Goal: Contribute content: Contribute content

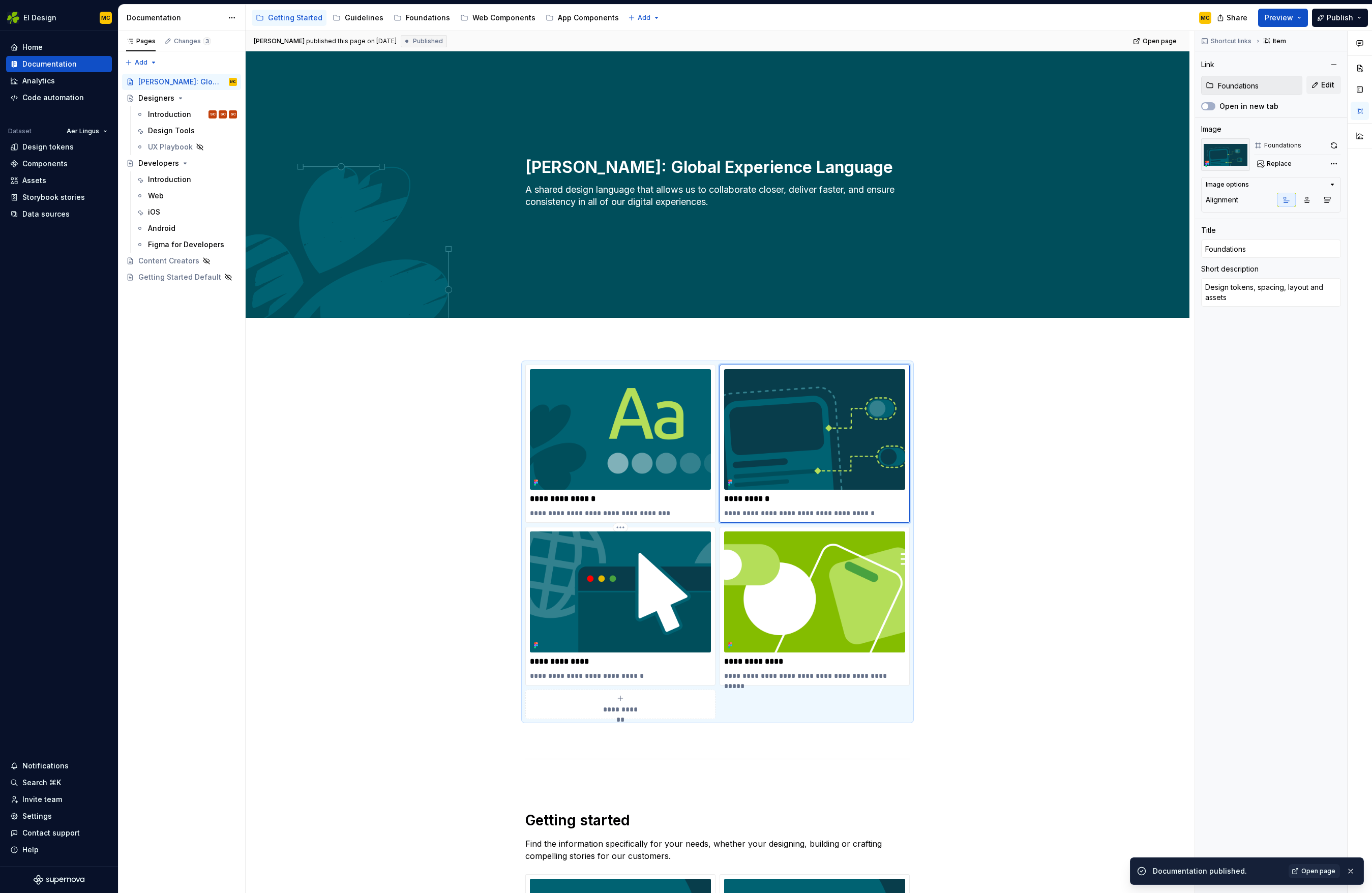
scroll to position [189, 0]
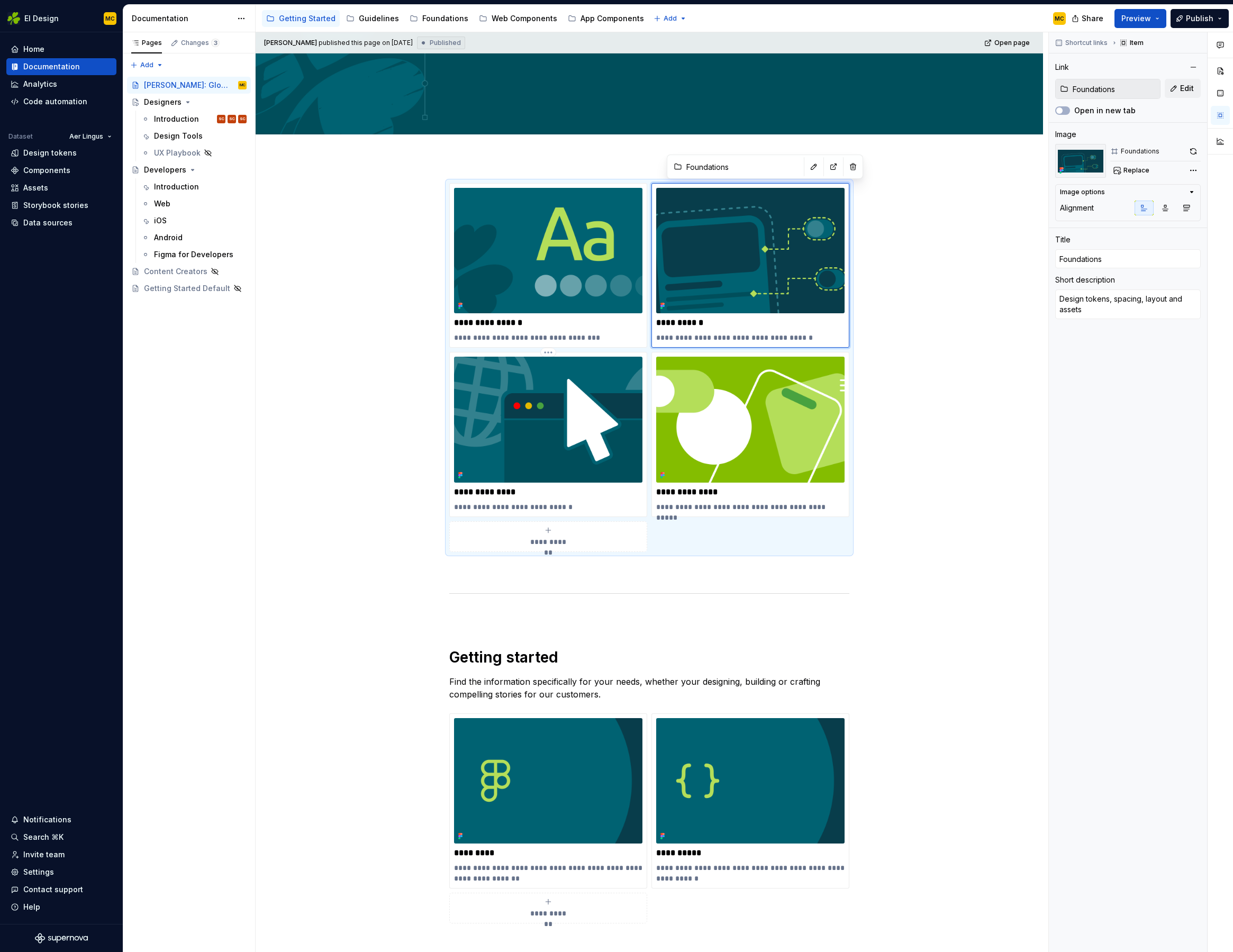
type textarea "*"
type input "Guidelines"
type input "Brand Guidelines"
type textarea "*"
type input "Guidelines"
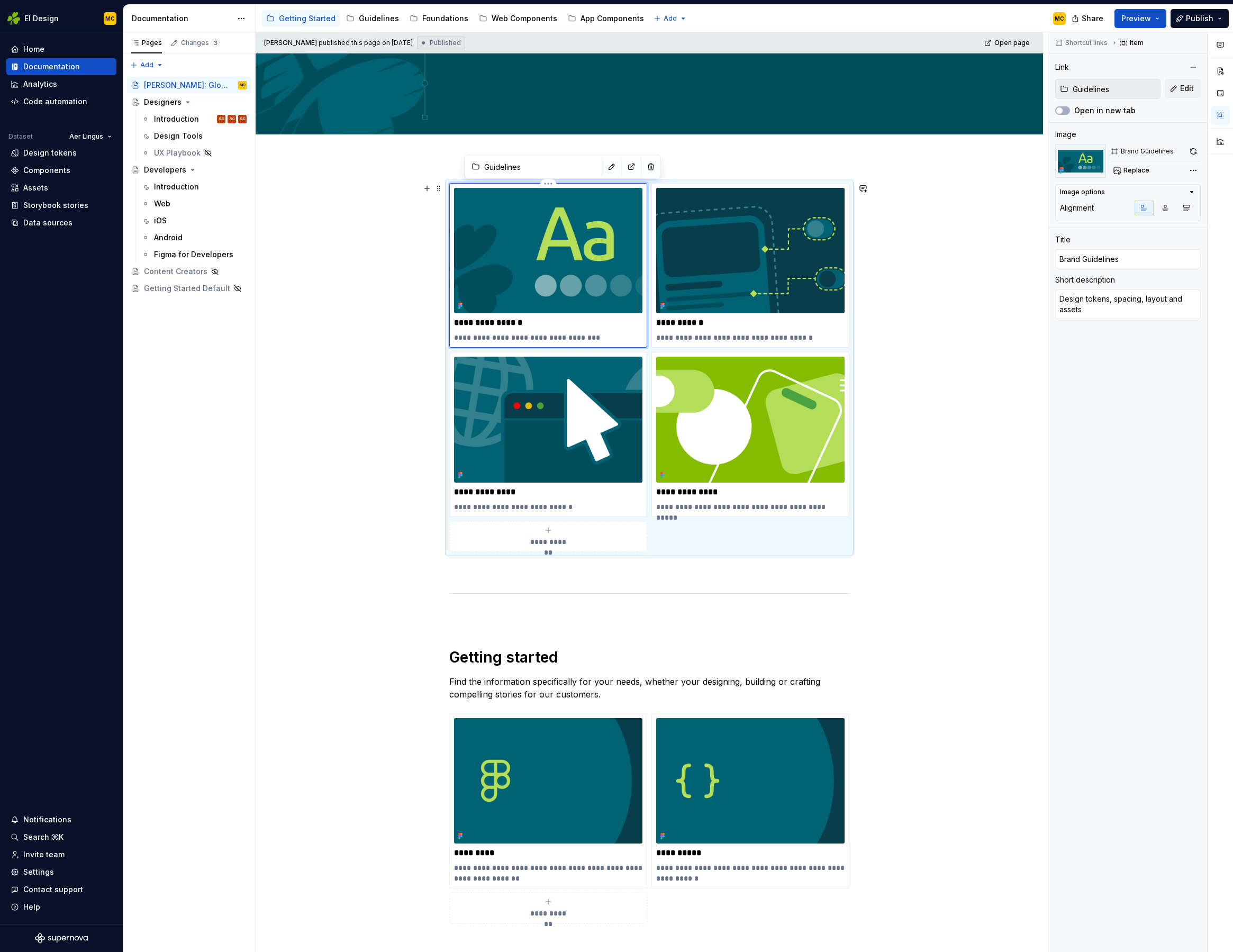
click at [584, 274] on img at bounding box center [548, 251] width 189 height 125
type textarea "*"
drag, startPoint x: 1196, startPoint y: 150, endPoint x: 1189, endPoint y: 152, distance: 7.3
click at [1196, 150] on button "button" at bounding box center [1193, 151] width 15 height 15
type input "App Components"
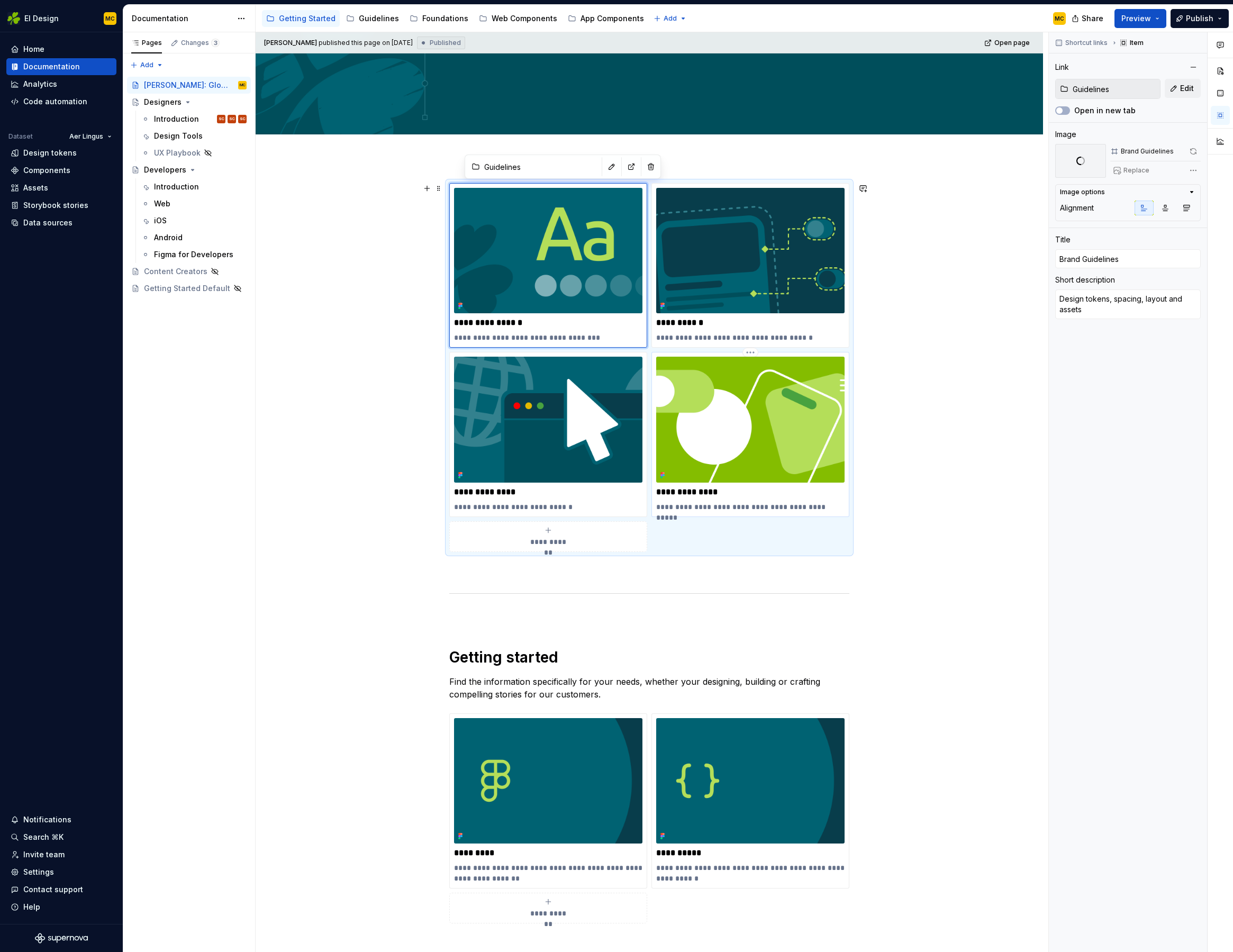
type input "App Components"
type textarea "*"
type input "App Components"
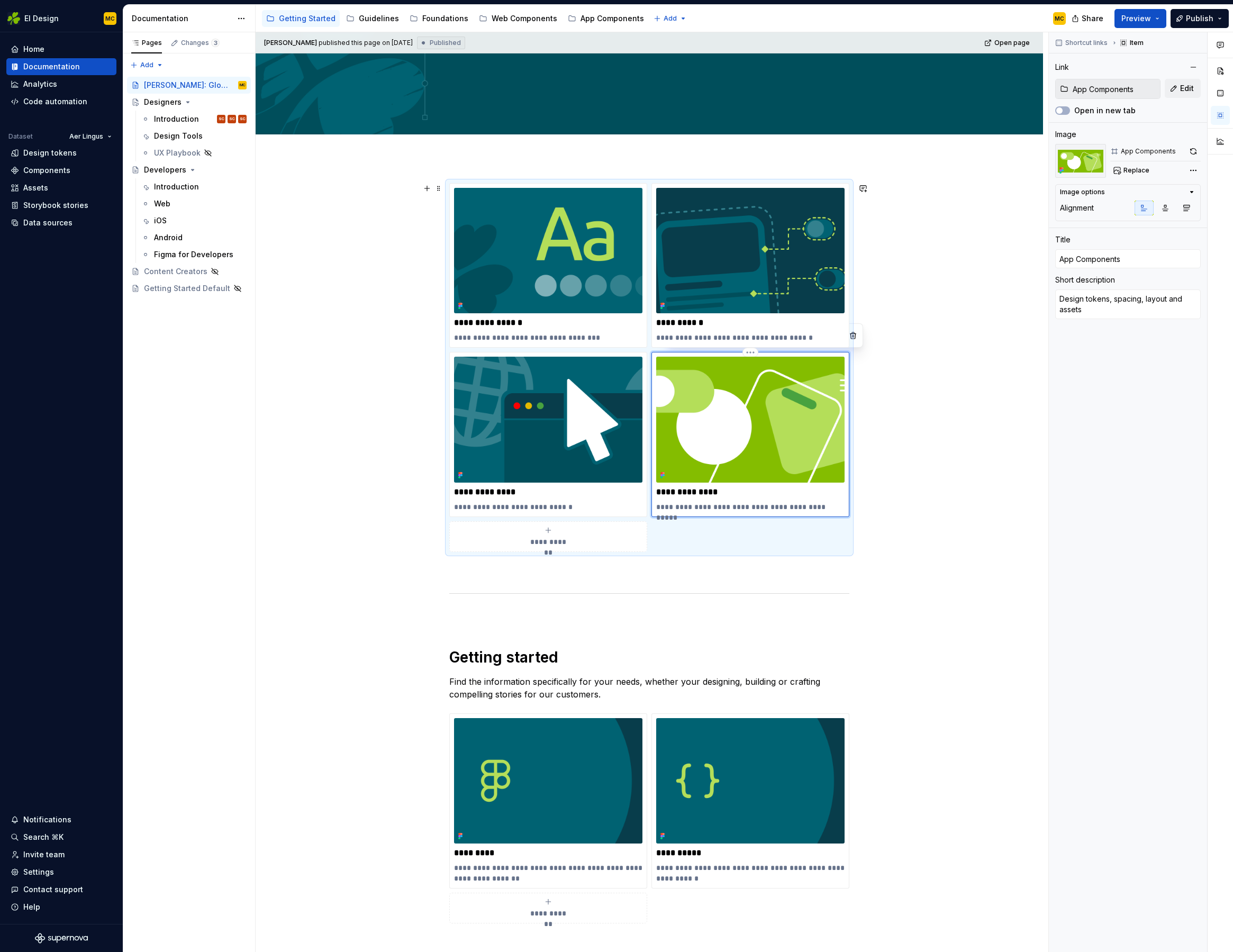
click at [763, 411] on img at bounding box center [750, 419] width 189 height 125
click at [1198, 153] on button "button" at bounding box center [1193, 151] width 15 height 15
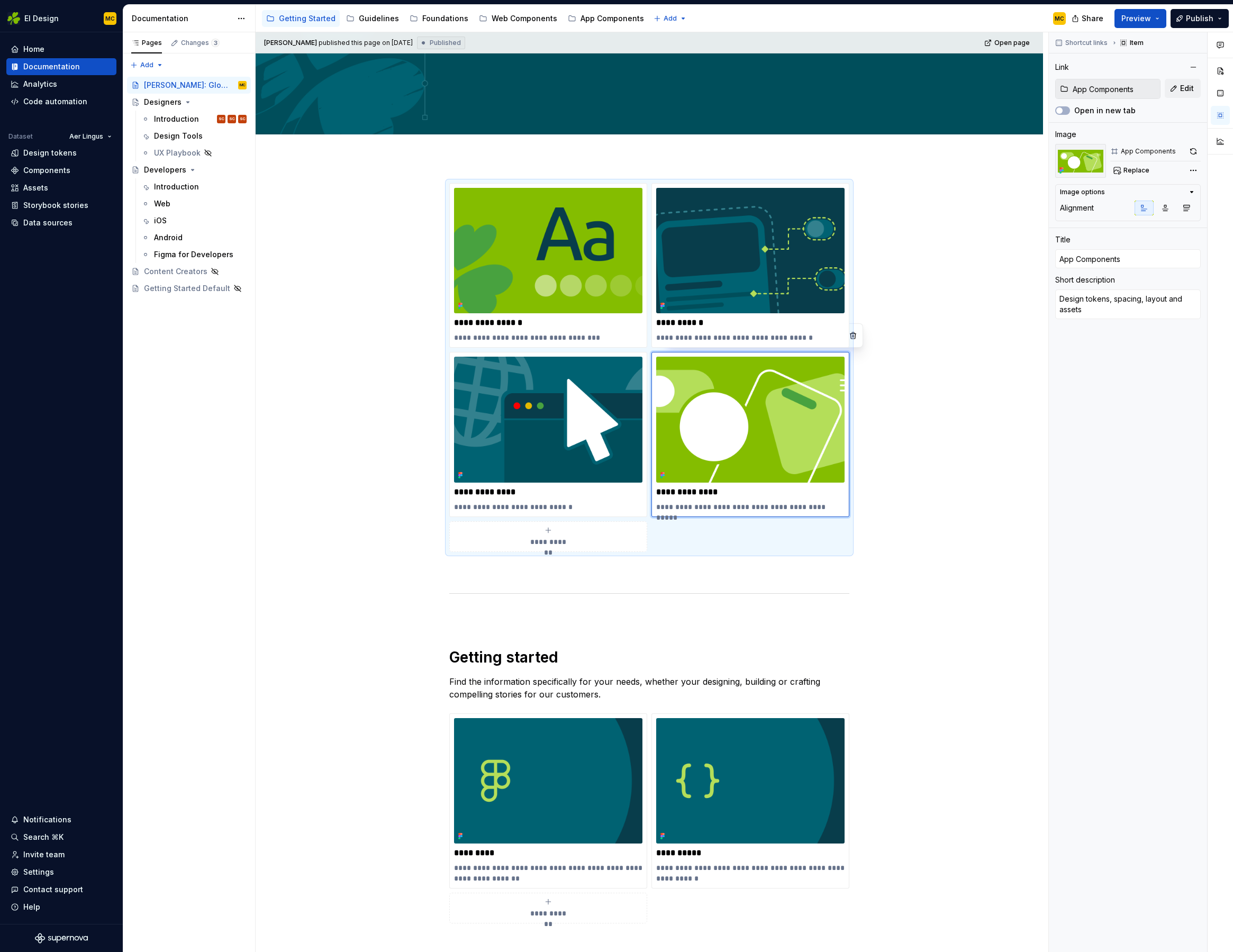
click at [970, 32] on div "[PERSON_NAME] published this page on [DATE] Published Open page" at bounding box center [649, 42] width 788 height 21
click at [1189, 18] on span "Publish" at bounding box center [1200, 18] width 27 height 10
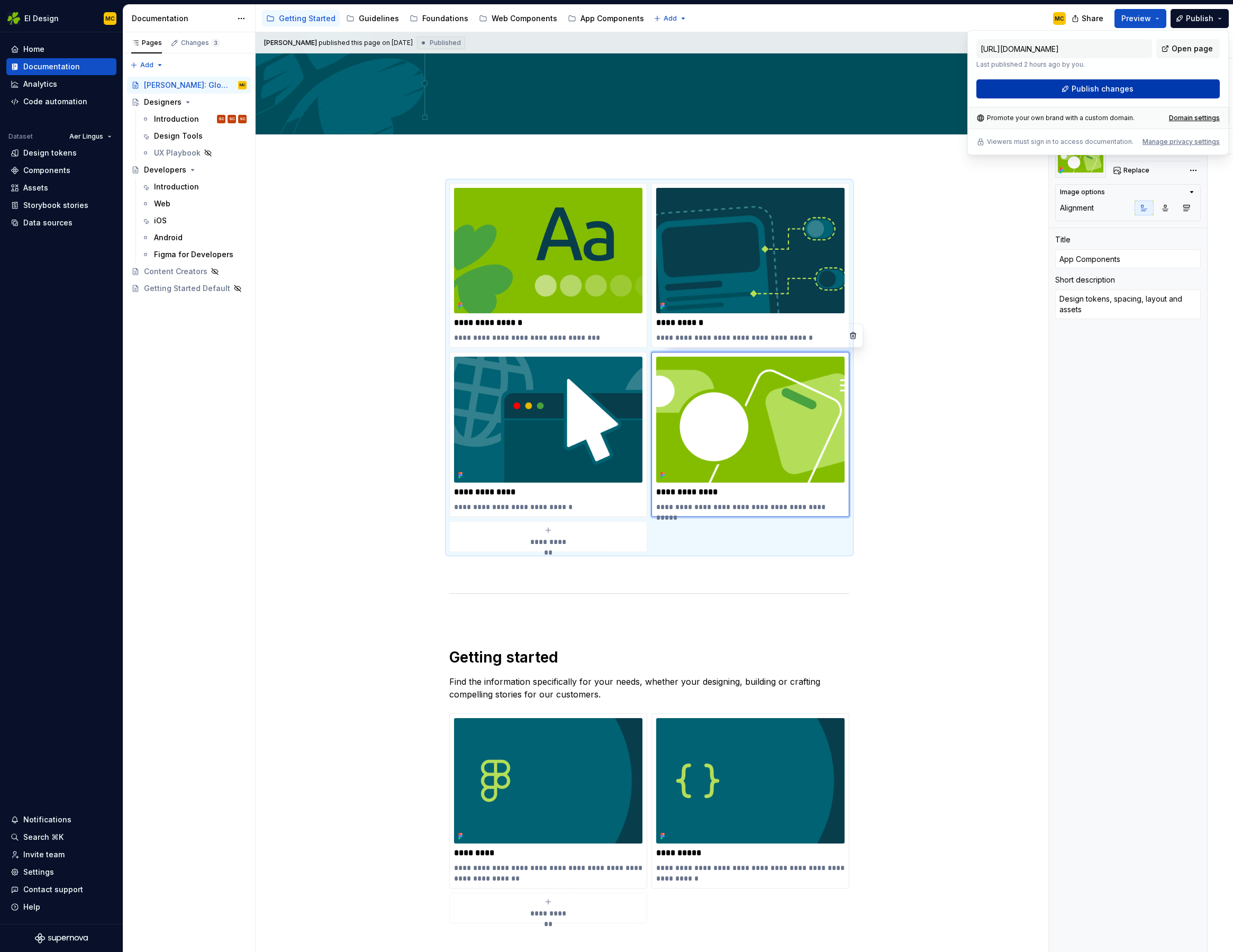
click at [1149, 91] on button "Publish changes" at bounding box center [1098, 89] width 244 height 19
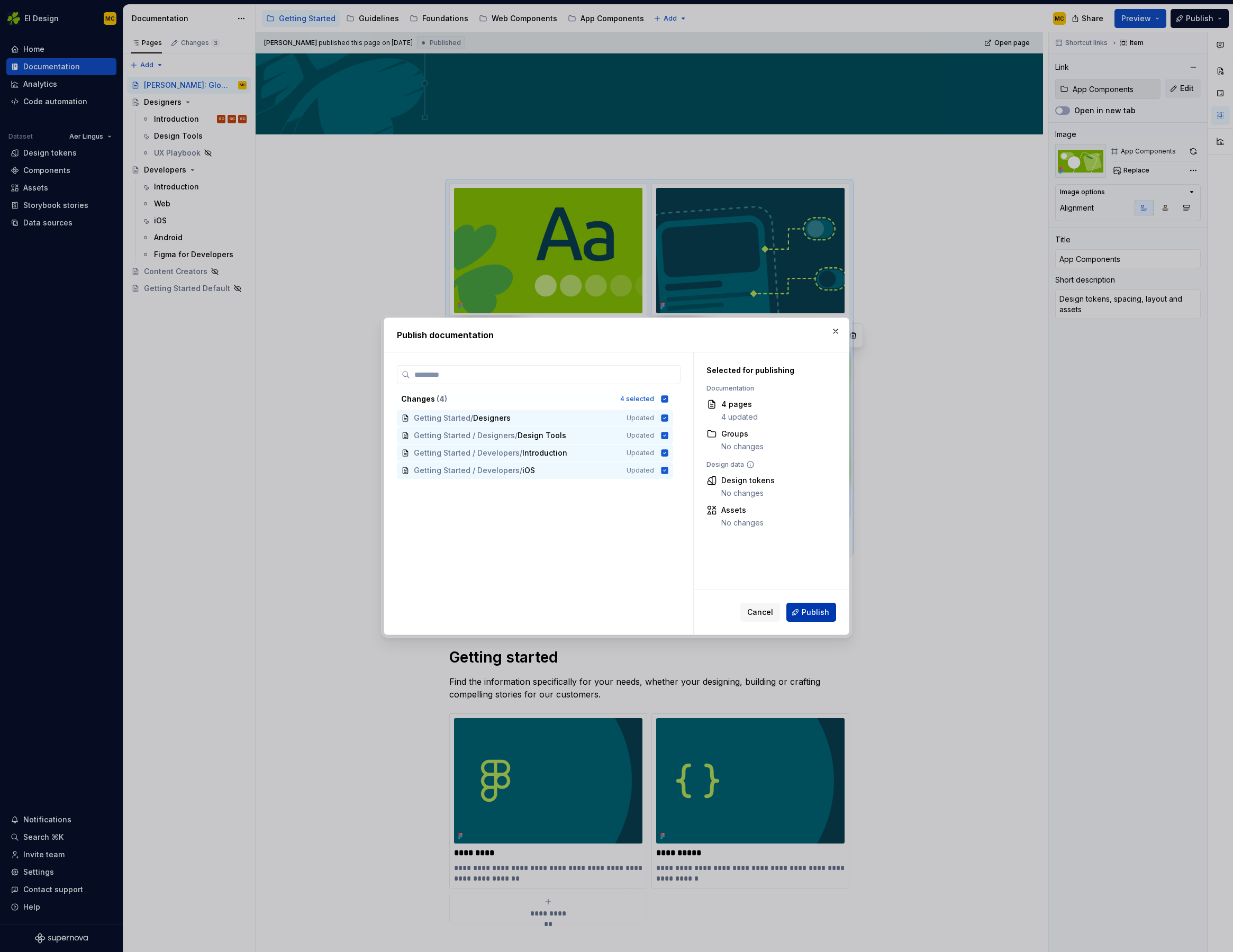
click at [809, 612] on span "Publish" at bounding box center [816, 612] width 27 height 10
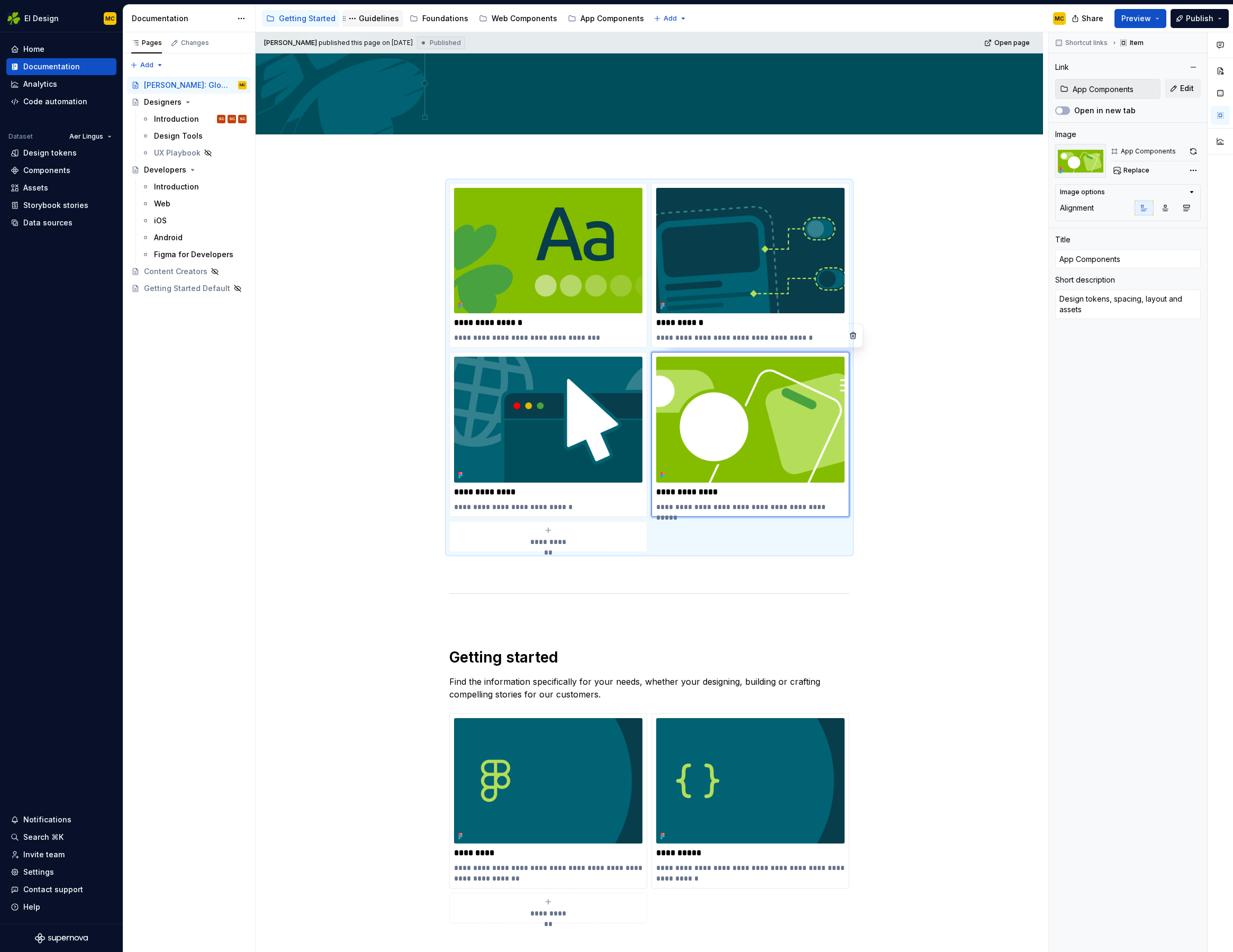
click at [376, 23] on div "Guidelines" at bounding box center [379, 18] width 40 height 10
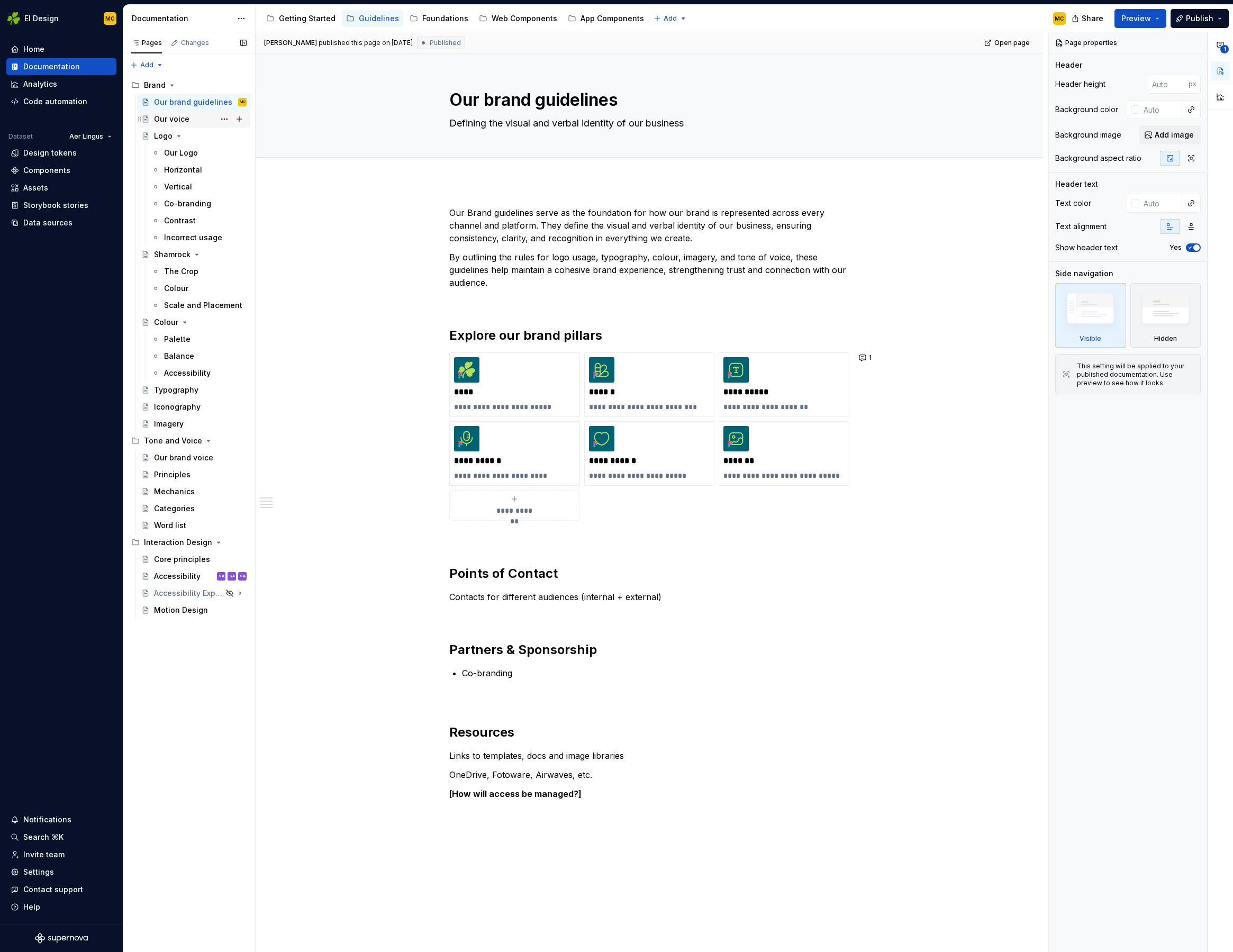
click at [185, 117] on div "Our voice" at bounding box center [172, 119] width 35 height 10
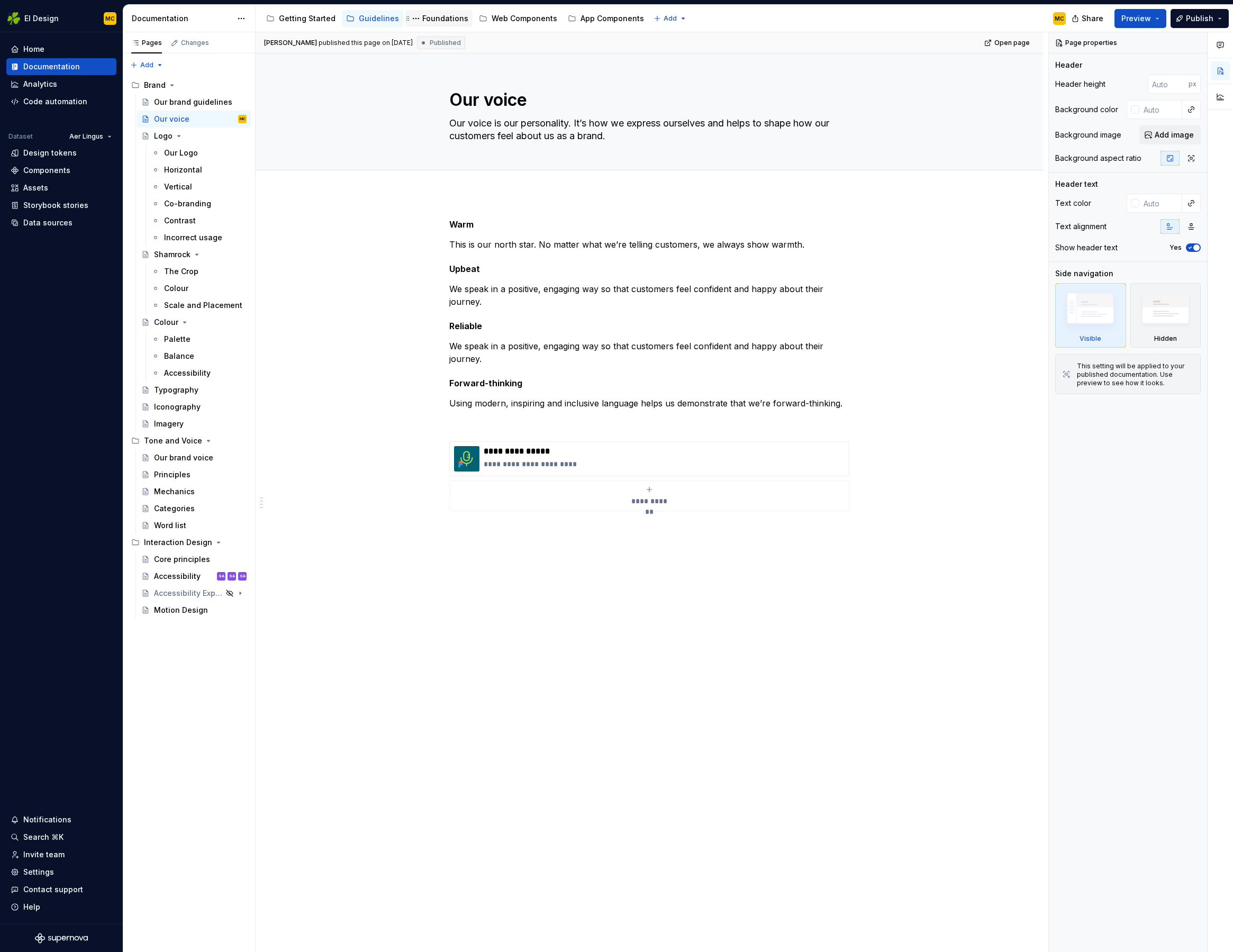
click at [440, 12] on div "Foundations" at bounding box center [439, 18] width 59 height 12
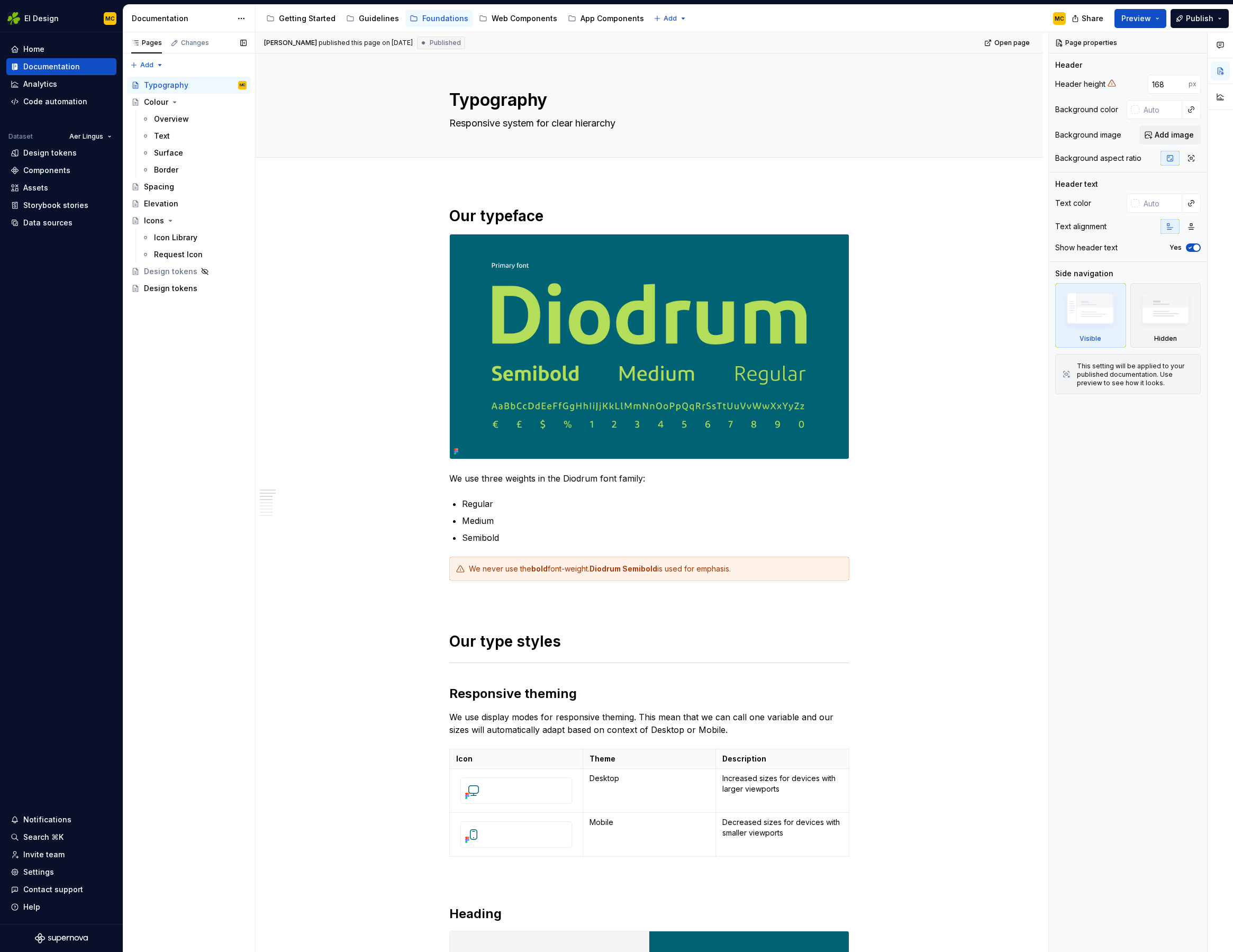
click at [172, 321] on div "Pages Changes Add Accessibility guide for tree Page tree. Navigate the tree wit…" at bounding box center [189, 492] width 133 height 920
click at [174, 100] on icon "Page tree" at bounding box center [174, 102] width 8 height 8
click at [170, 151] on icon "Page tree" at bounding box center [170, 153] width 8 height 8
type textarea "*"
click at [144, 65] on div "Pages Changes Add Accessibility guide for tree Page tree. Navigate the tree wit…" at bounding box center [189, 492] width 133 height 920
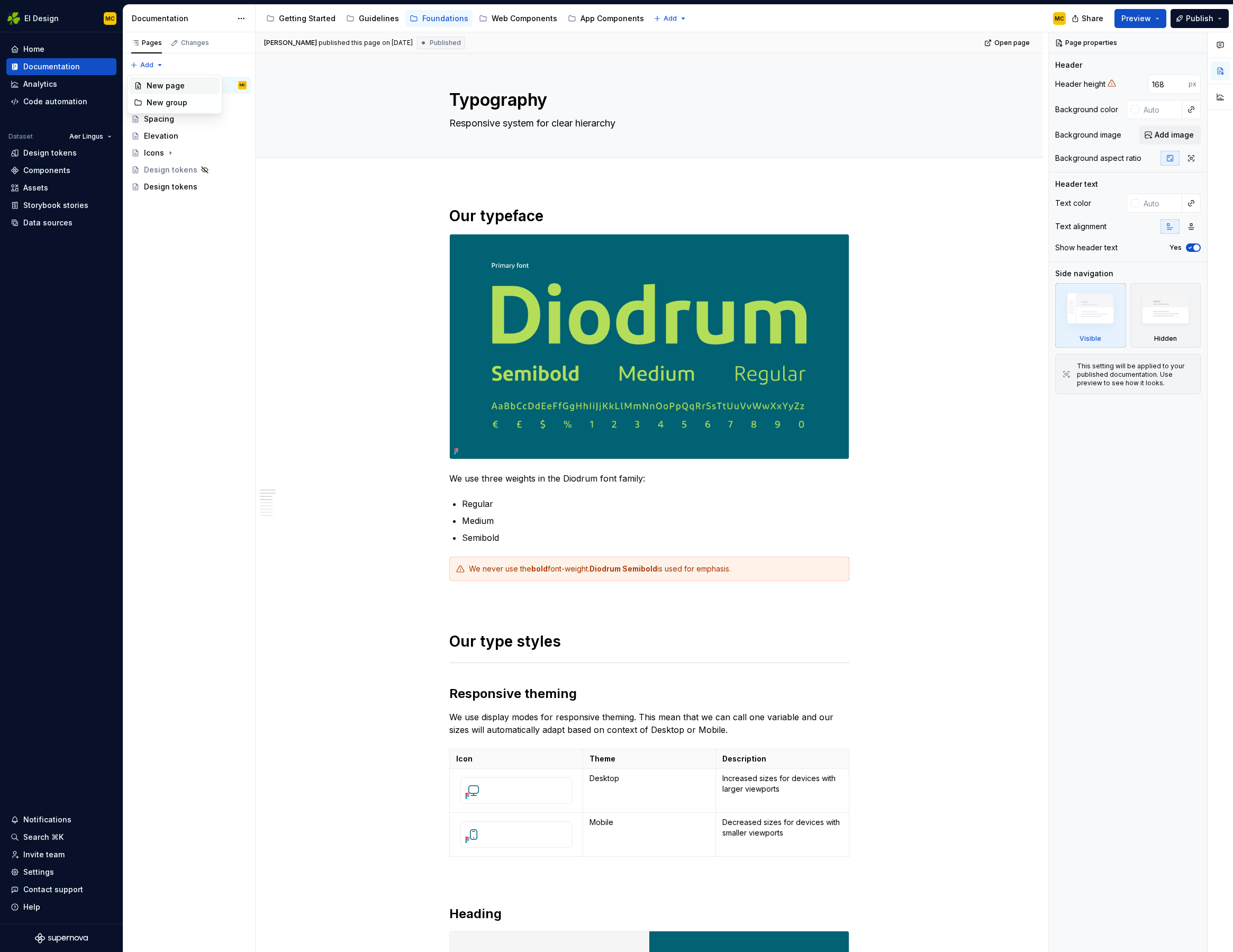
click at [156, 82] on div "New page" at bounding box center [181, 86] width 69 height 10
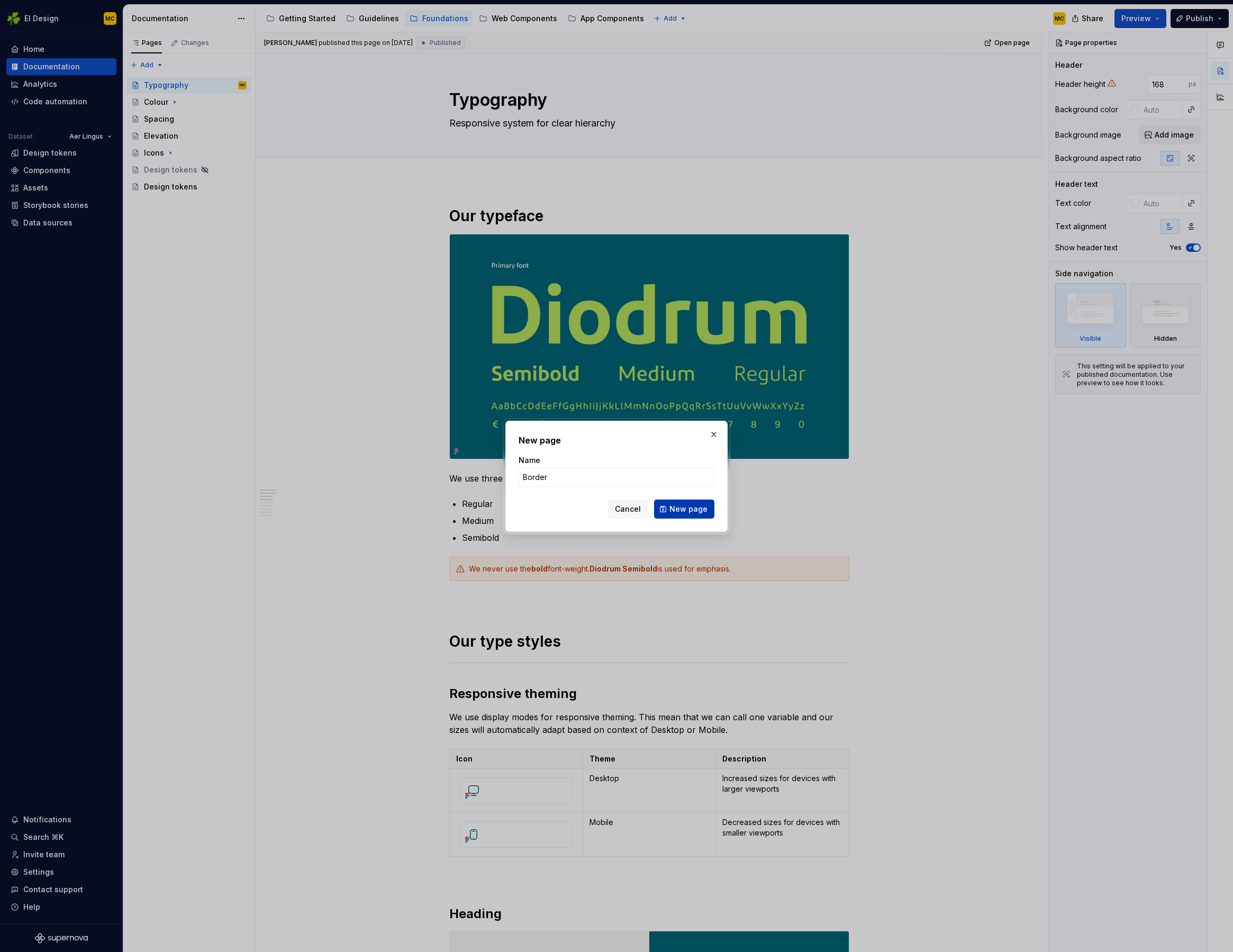
type input "Border"
click at [685, 507] on span "New page" at bounding box center [688, 509] width 38 height 10
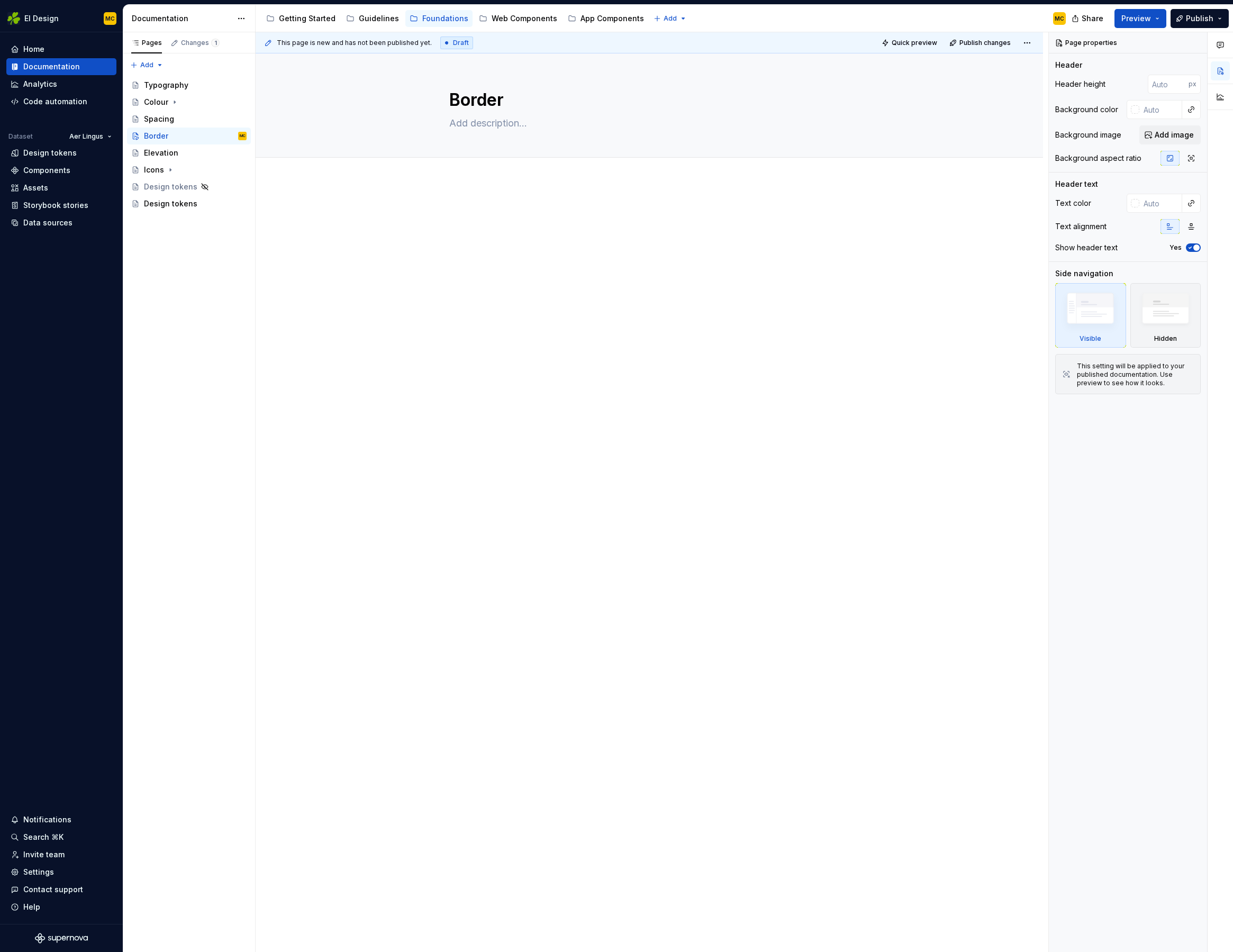
type textarea "*"
click at [587, 239] on div at bounding box center [649, 227] width 400 height 40
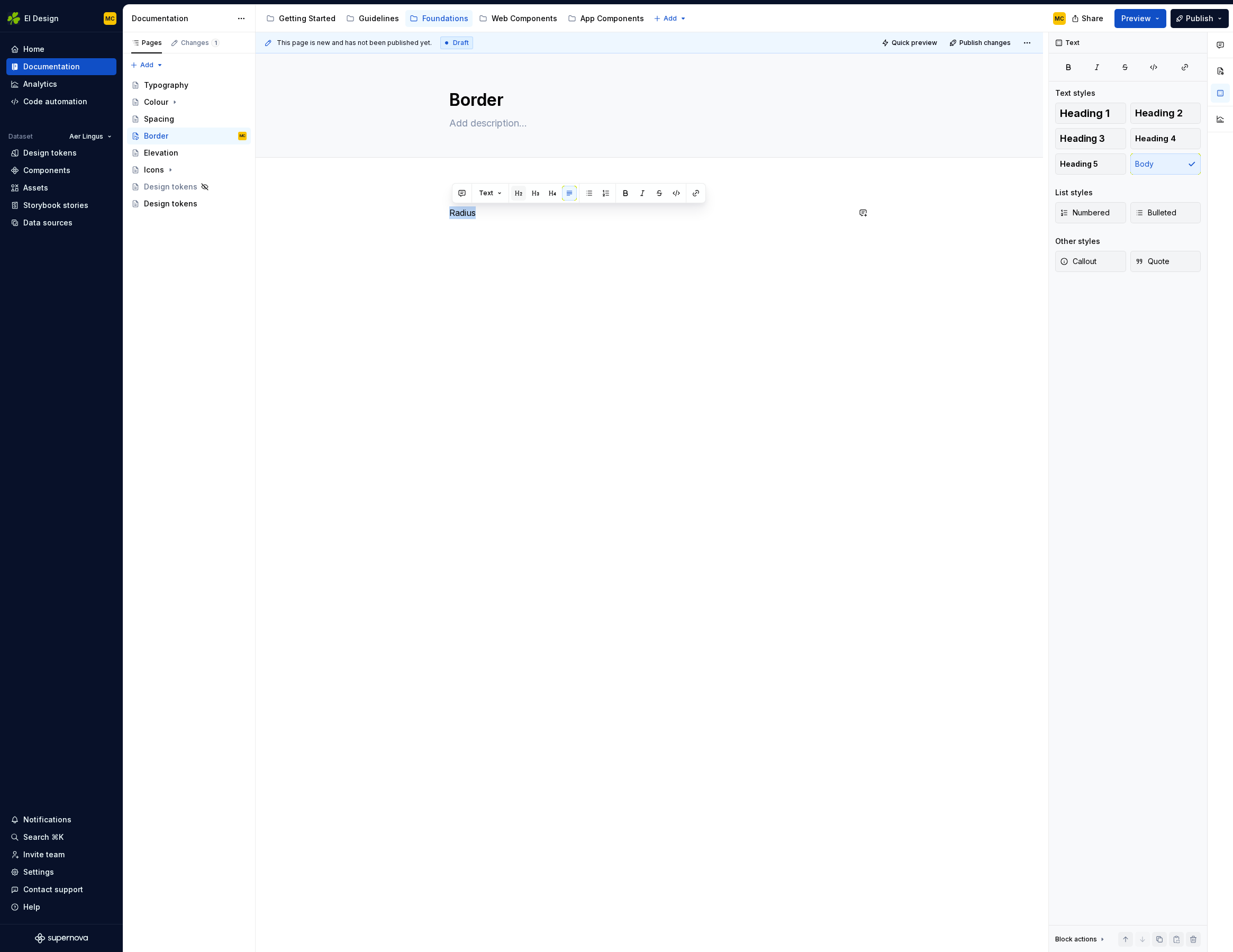
click at [518, 195] on button "button" at bounding box center [519, 193] width 15 height 15
click at [526, 212] on h2 "Radius" at bounding box center [649, 215] width 400 height 17
click at [513, 218] on button "button" at bounding box center [519, 218] width 15 height 15
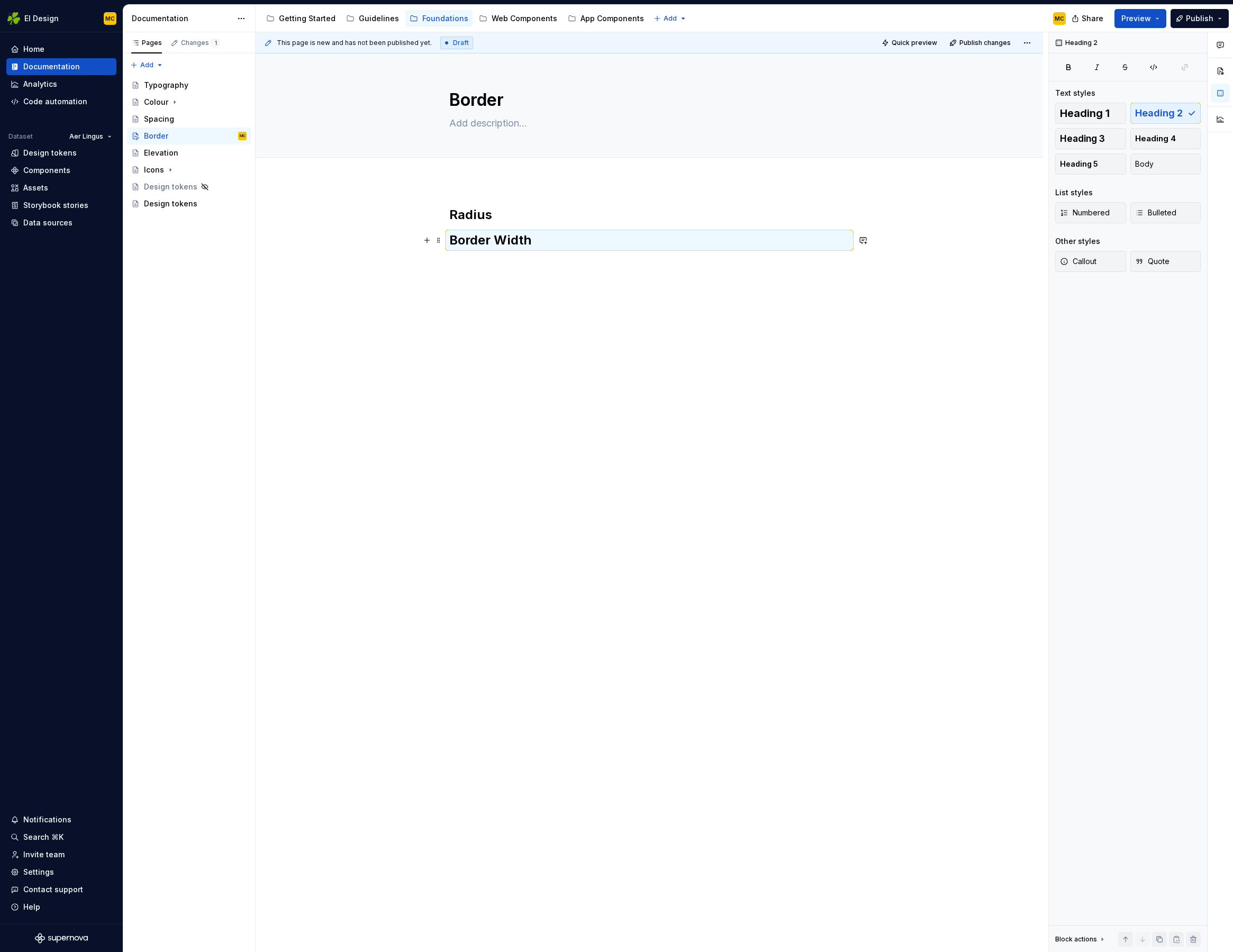
click at [572, 249] on h2 "Border Width" at bounding box center [649, 240] width 400 height 17
click at [560, 238] on h2 "Border Width" at bounding box center [649, 240] width 400 height 17
click at [530, 219] on h2 "Radius" at bounding box center [649, 215] width 400 height 17
click at [546, 242] on h2 "Border Width" at bounding box center [649, 240] width 400 height 17
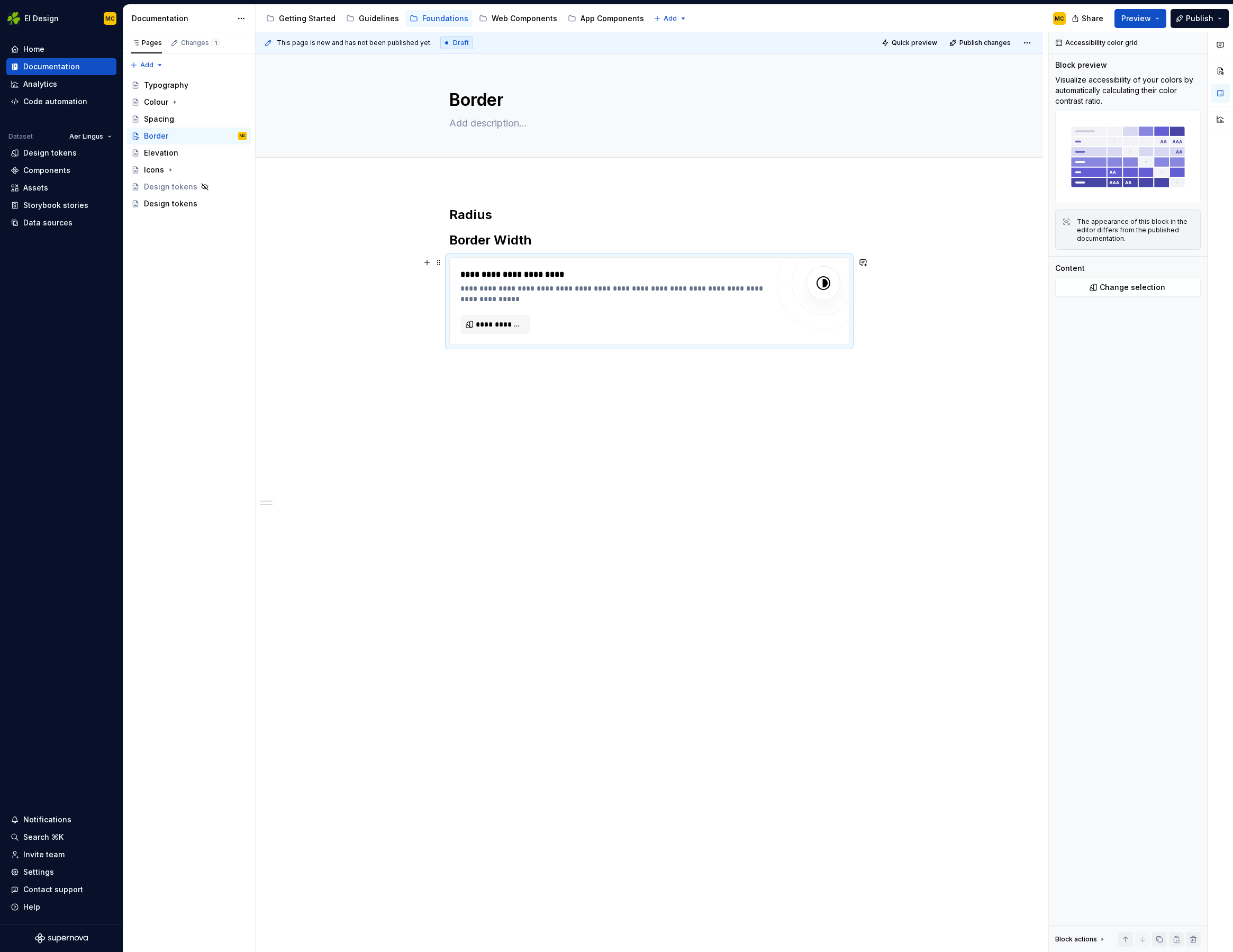
click at [777, 266] on div "**********" at bounding box center [649, 301] width 399 height 87
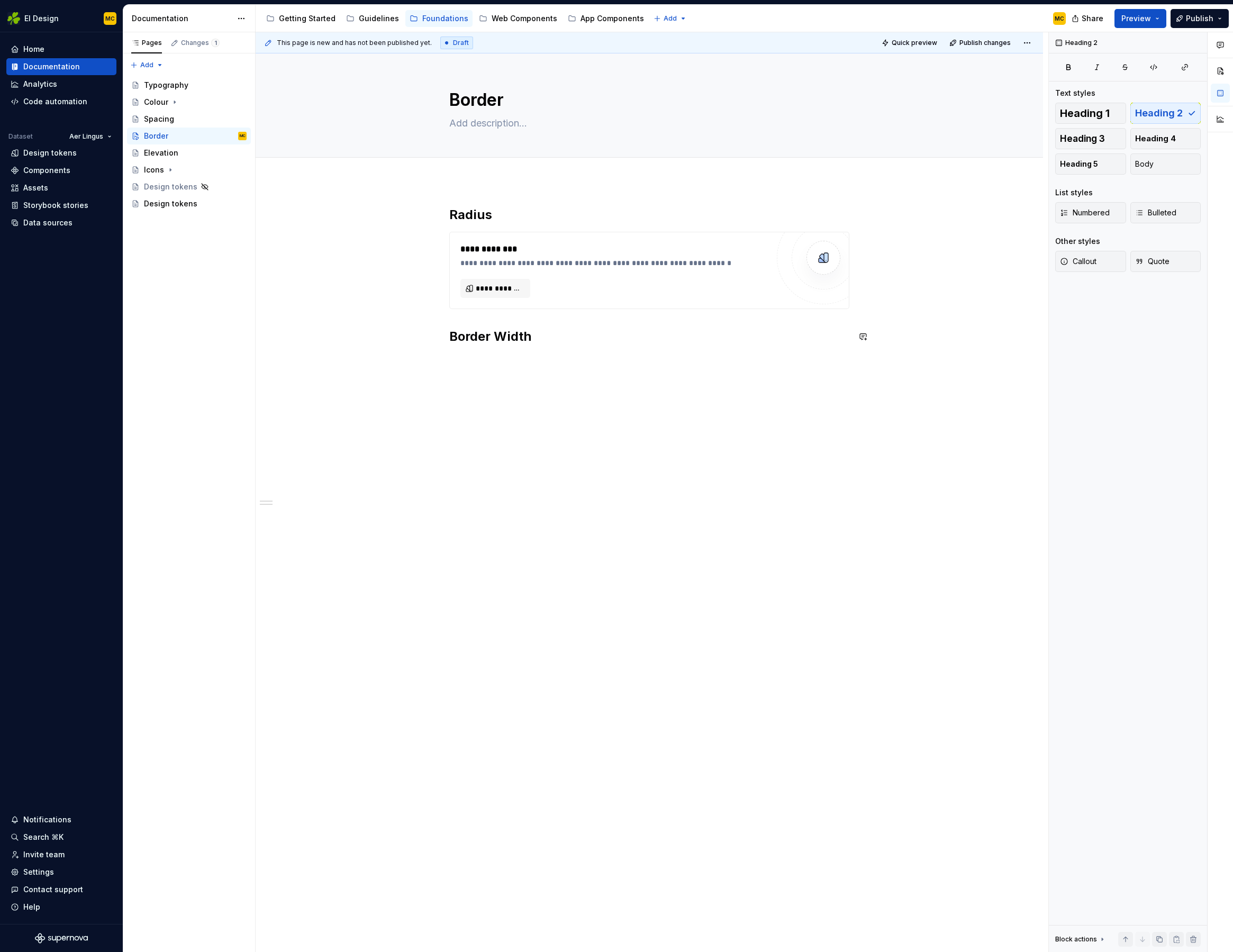
click at [578, 357] on div "**********" at bounding box center [649, 282] width 400 height 151
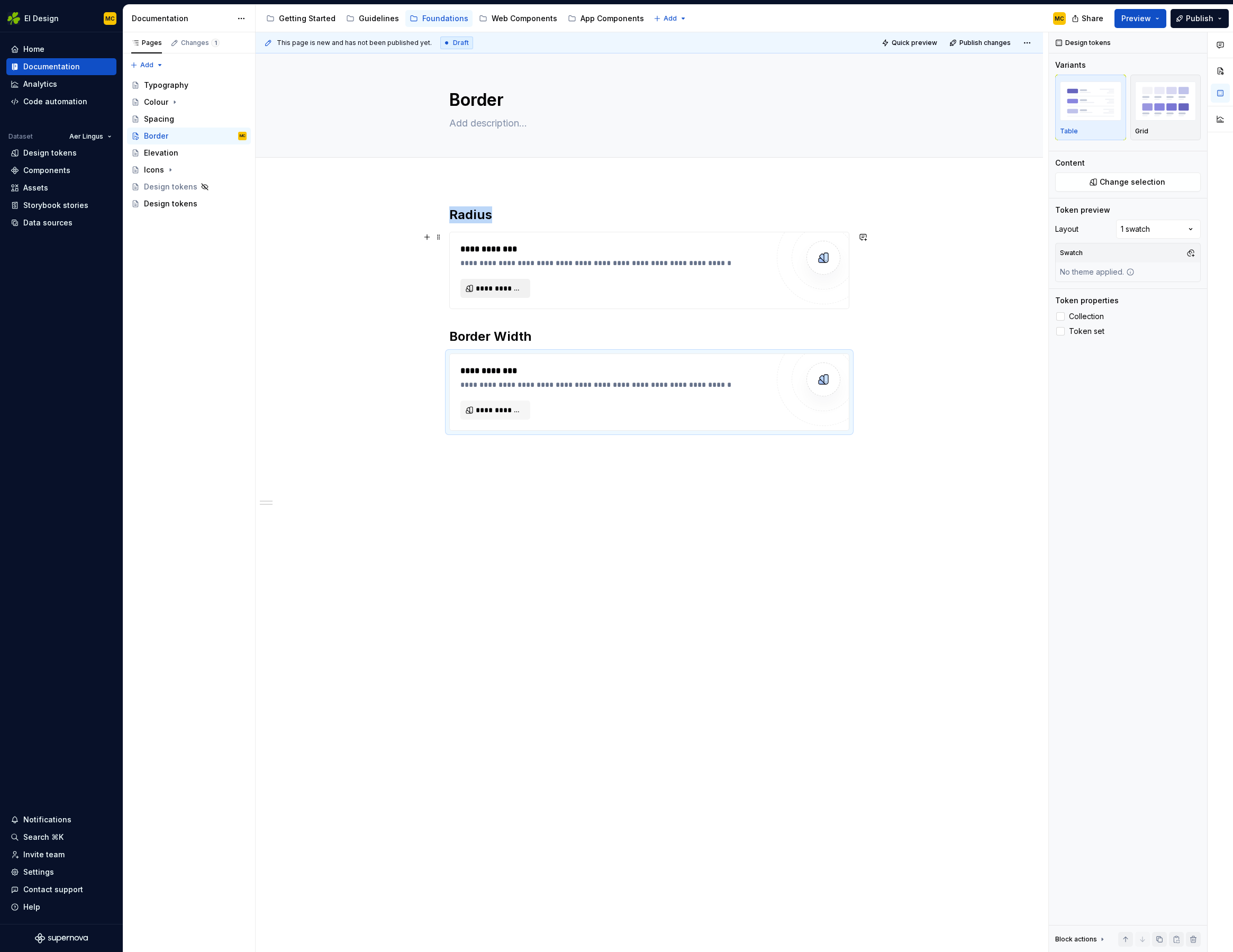
click at [504, 289] on span "**********" at bounding box center [500, 289] width 48 height 10
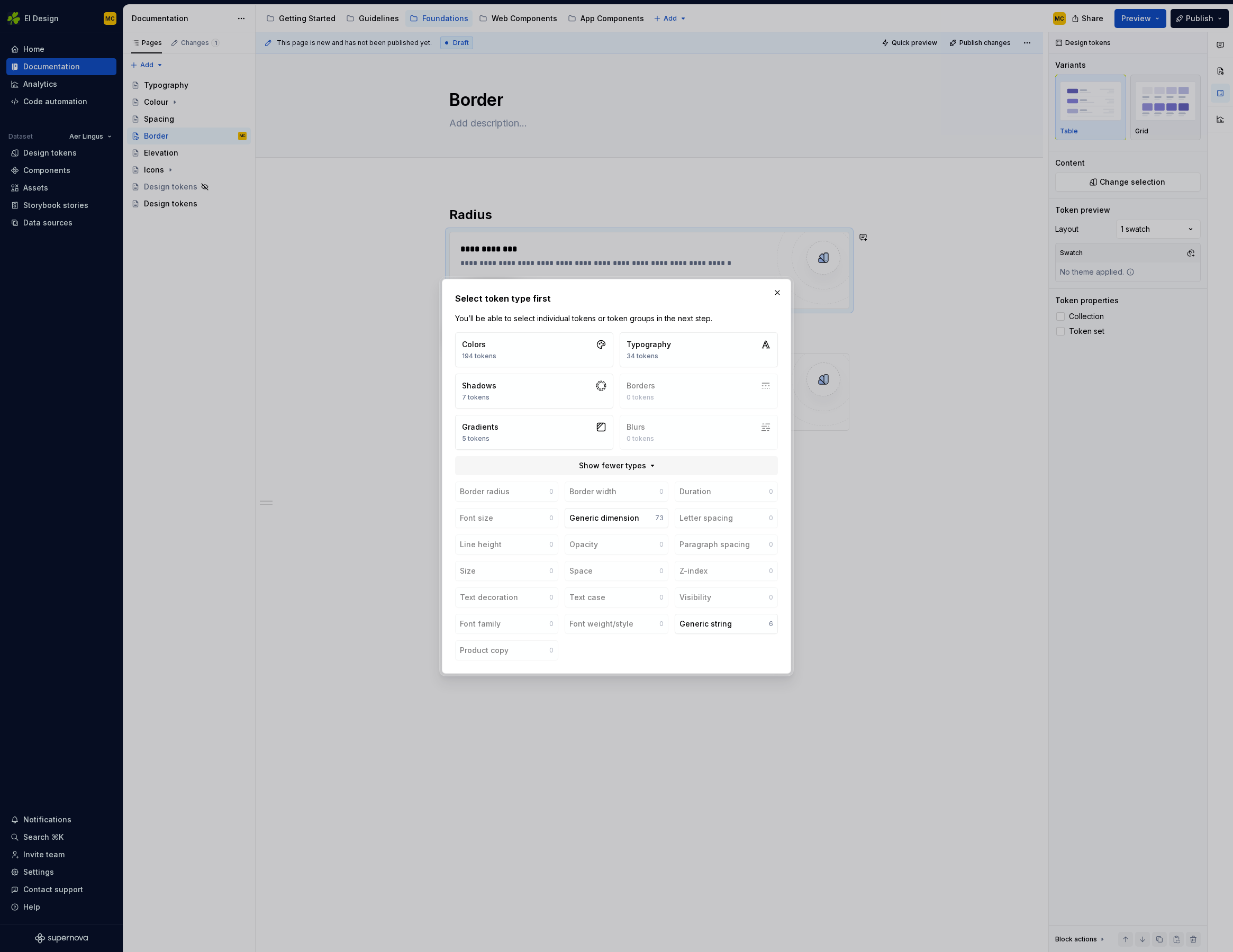
click at [697, 400] on div "Colors 194 tokens Typography 34 tokens Shadows 7 tokens Borders 0 tokens Gradie…" at bounding box center [616, 391] width 323 height 118
click at [633, 515] on div "Generic dimension" at bounding box center [604, 518] width 70 height 10
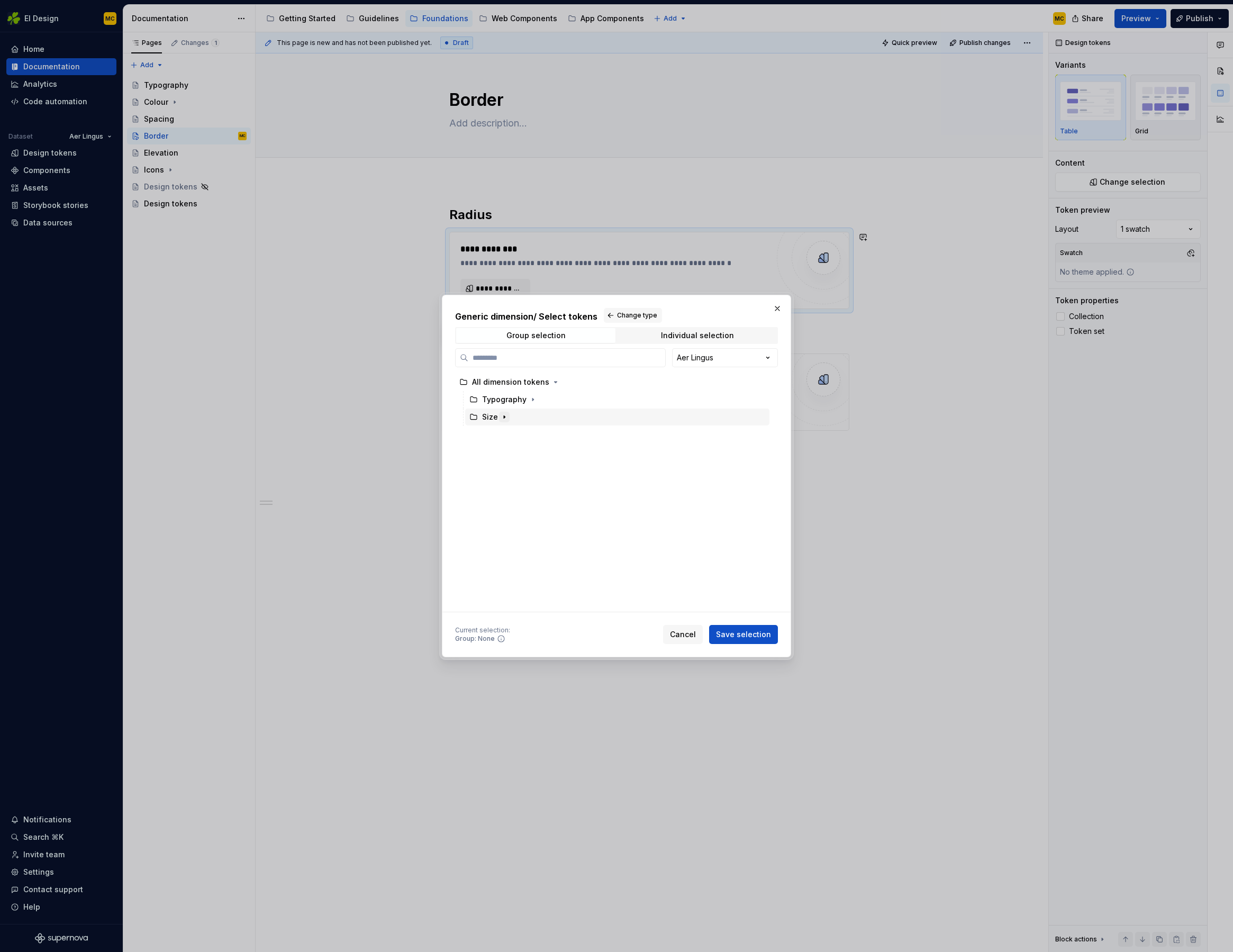
click at [504, 417] on icon "button" at bounding box center [505, 417] width 1 height 3
click at [518, 452] on div "Border-Radius" at bounding box center [519, 452] width 53 height 10
click at [741, 634] on span "Save selection" at bounding box center [744, 635] width 55 height 10
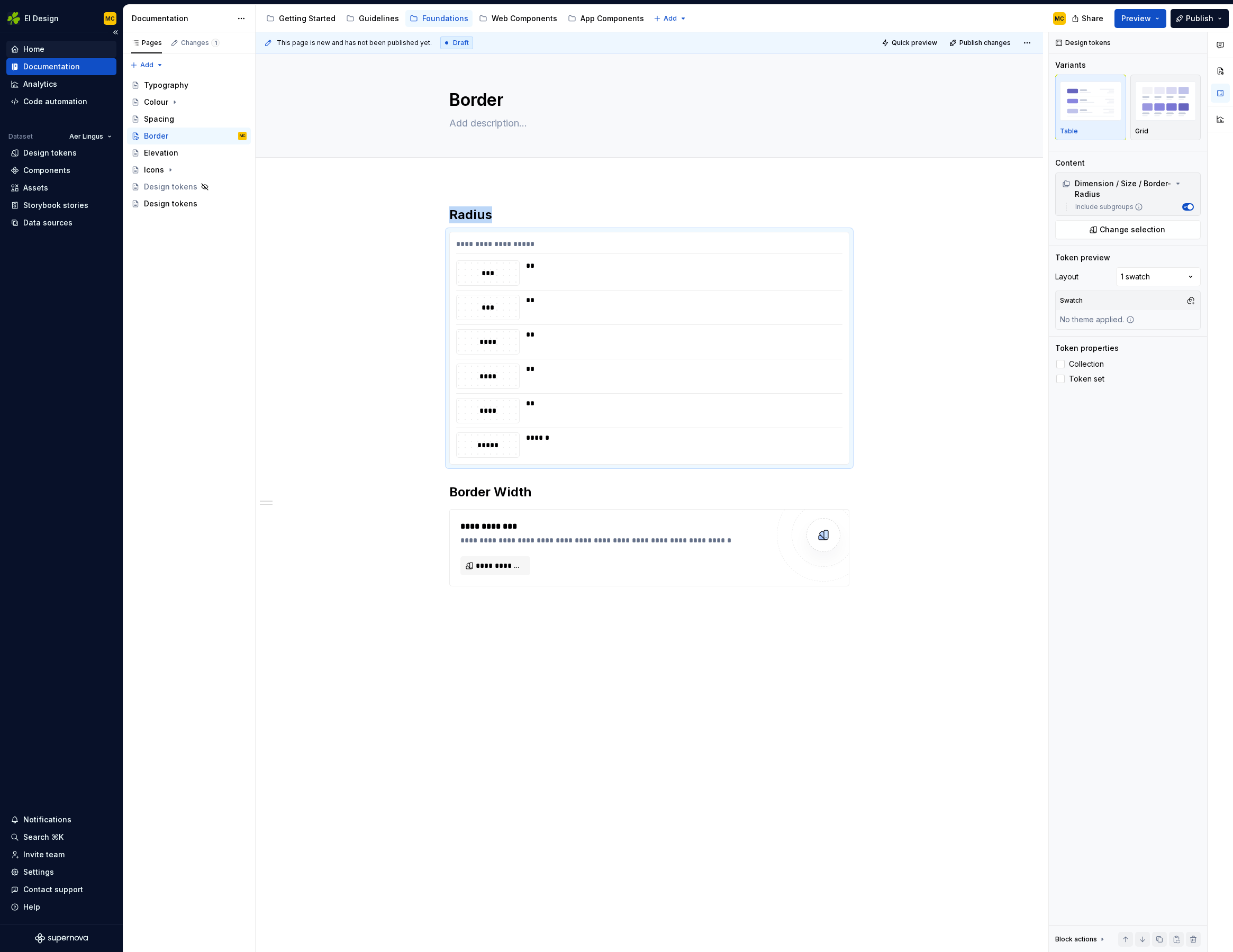
click at [50, 54] on div "Home" at bounding box center [61, 49] width 110 height 17
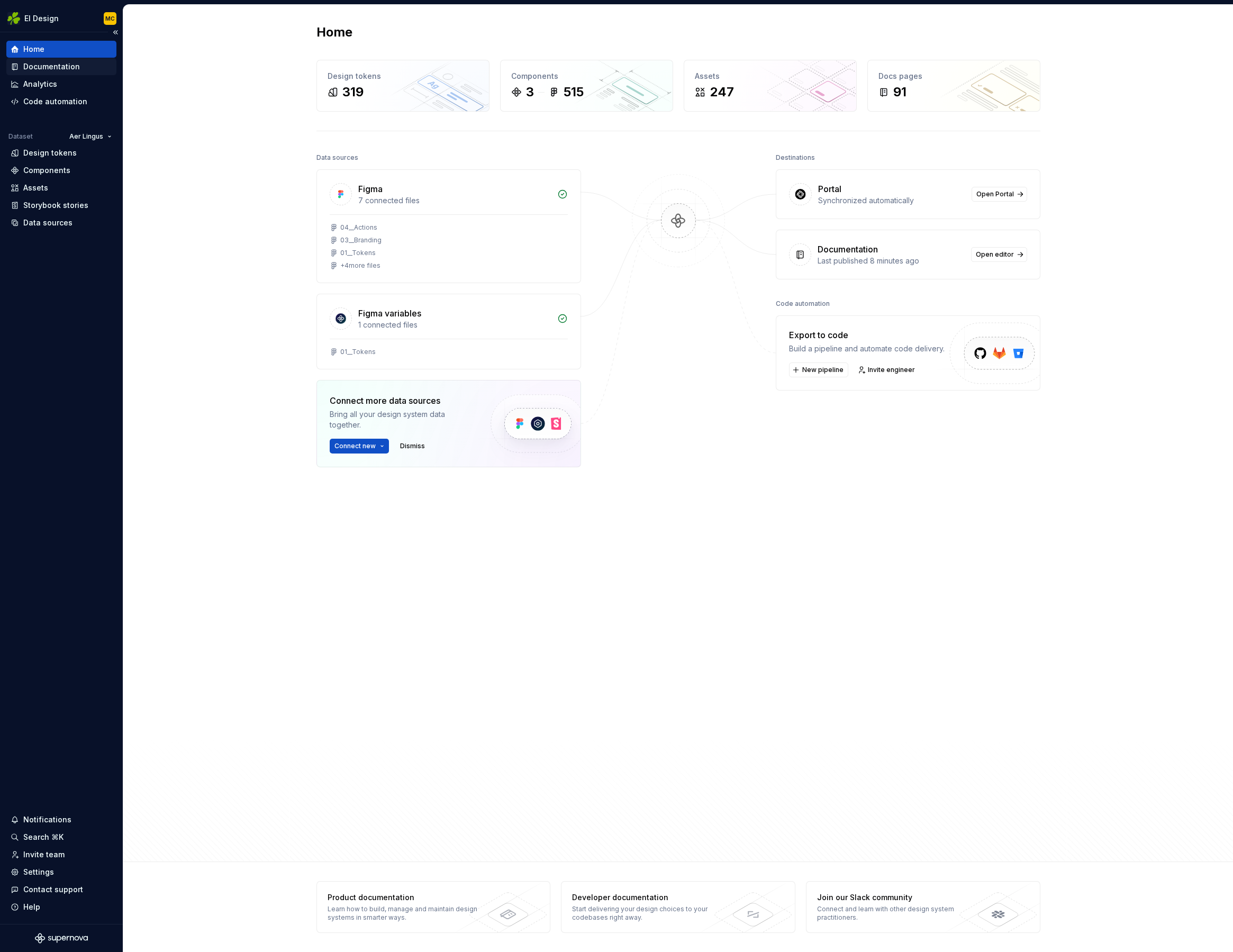
click at [62, 66] on div "Documentation" at bounding box center [52, 67] width 57 height 10
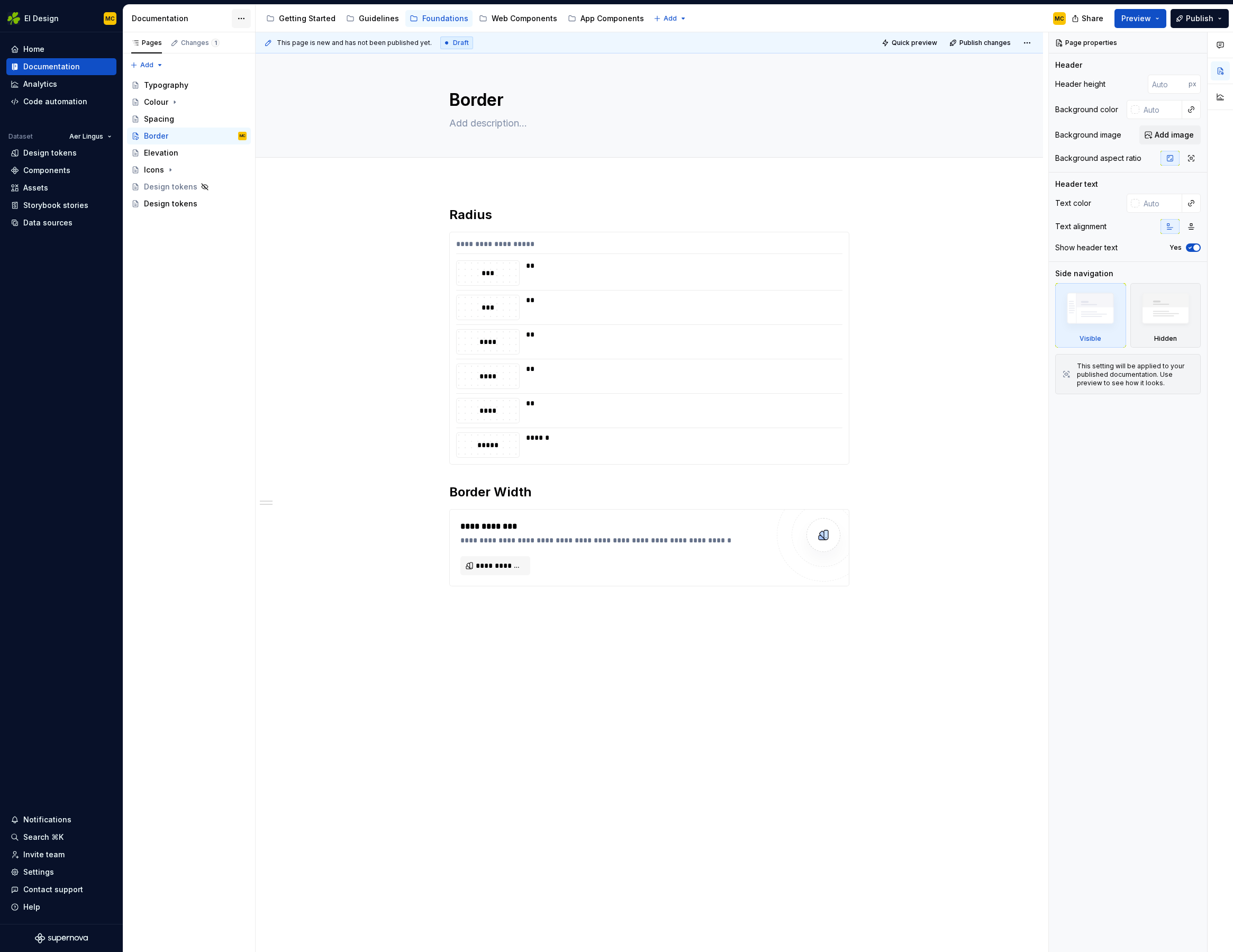
click at [240, 21] on html "EI Design MC Home Documentation Analytics Code automation Dataset Aer Lingus De…" at bounding box center [616, 476] width 1233 height 952
click at [278, 112] on div "Documentation settings" at bounding box center [302, 110] width 101 height 10
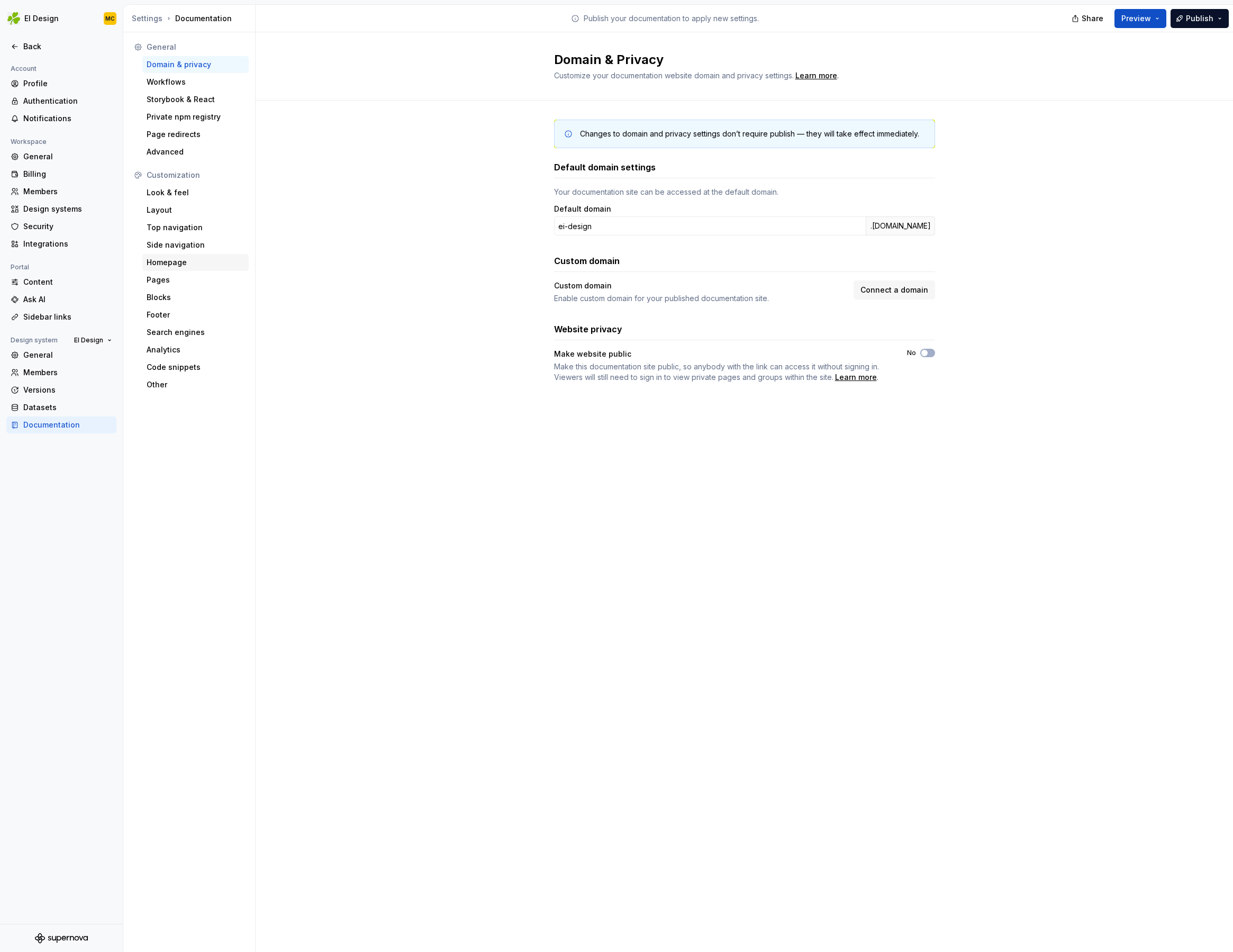
click at [179, 264] on div "Homepage" at bounding box center [196, 262] width 98 height 10
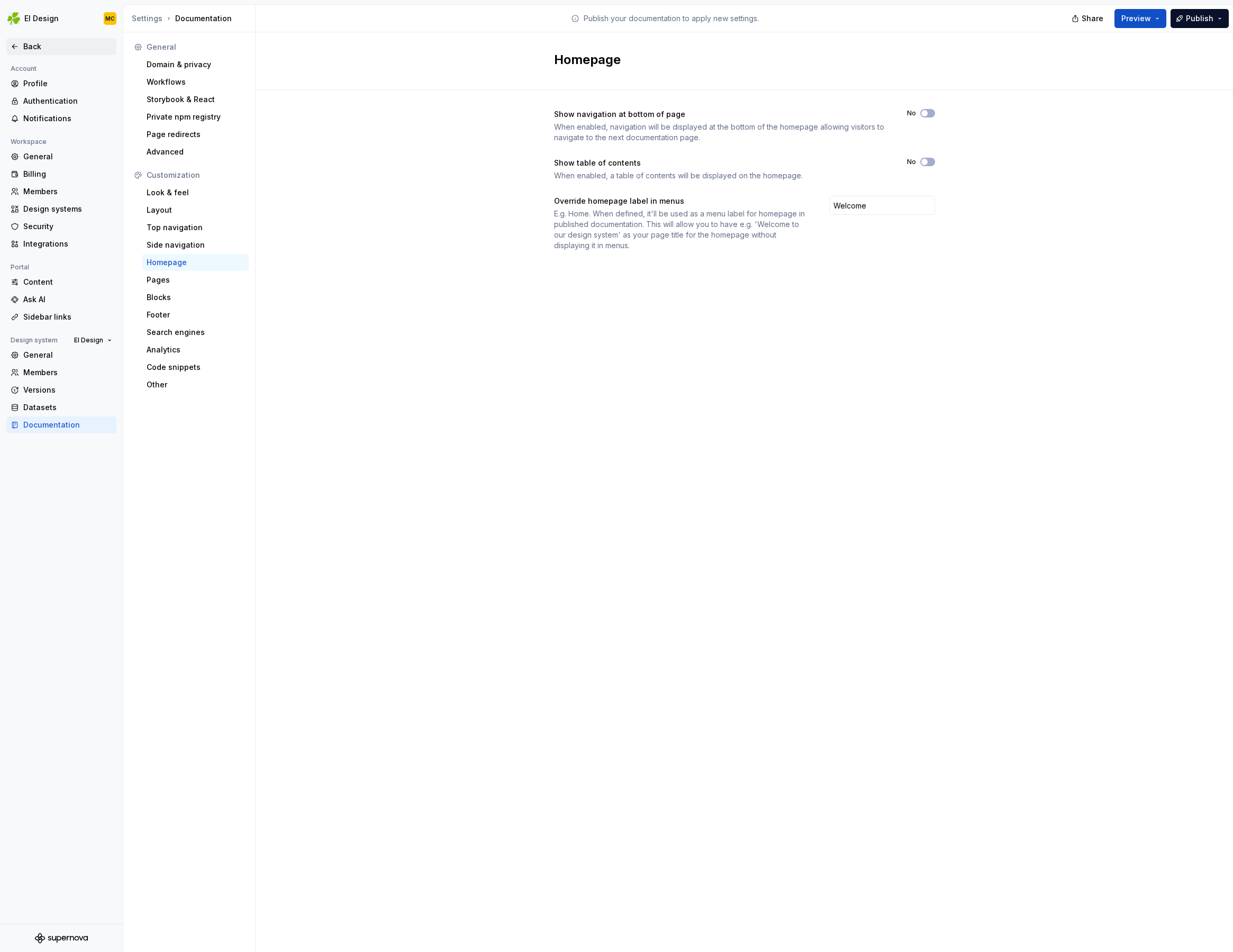
click at [33, 49] on div "Back" at bounding box center [68, 46] width 89 height 10
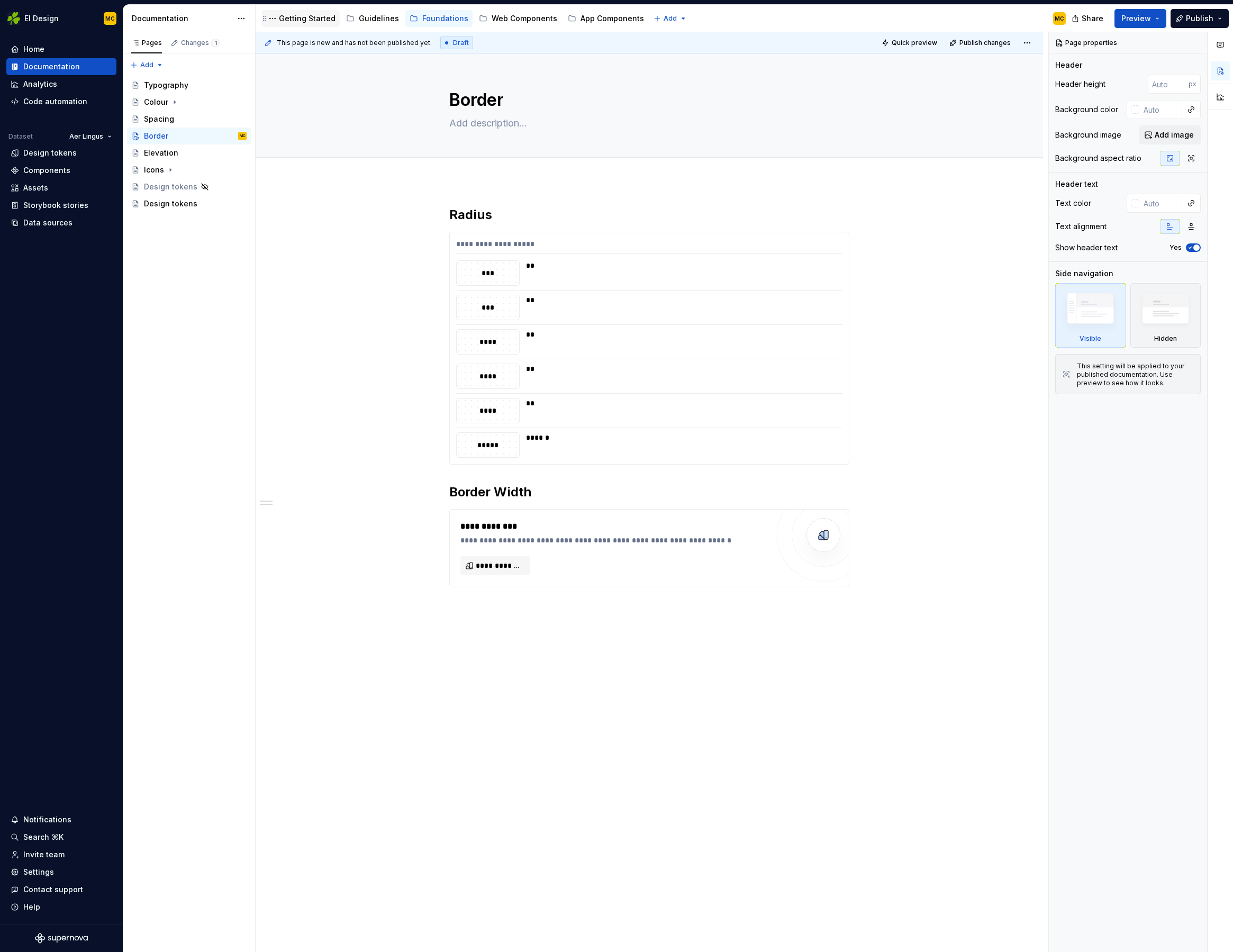
click at [298, 16] on div "Getting Started" at bounding box center [307, 18] width 57 height 10
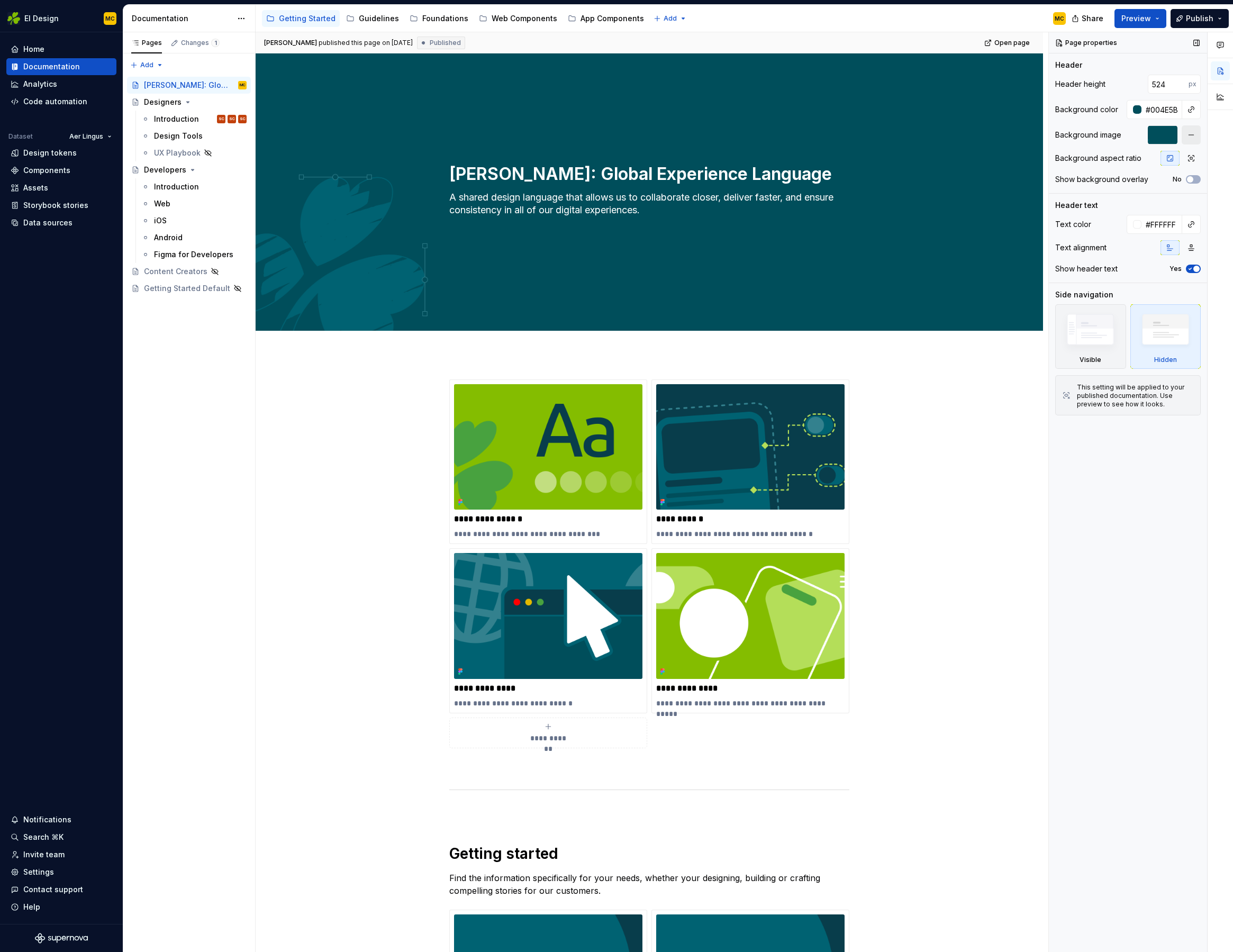
click at [1191, 134] on button "button" at bounding box center [1191, 135] width 19 height 19
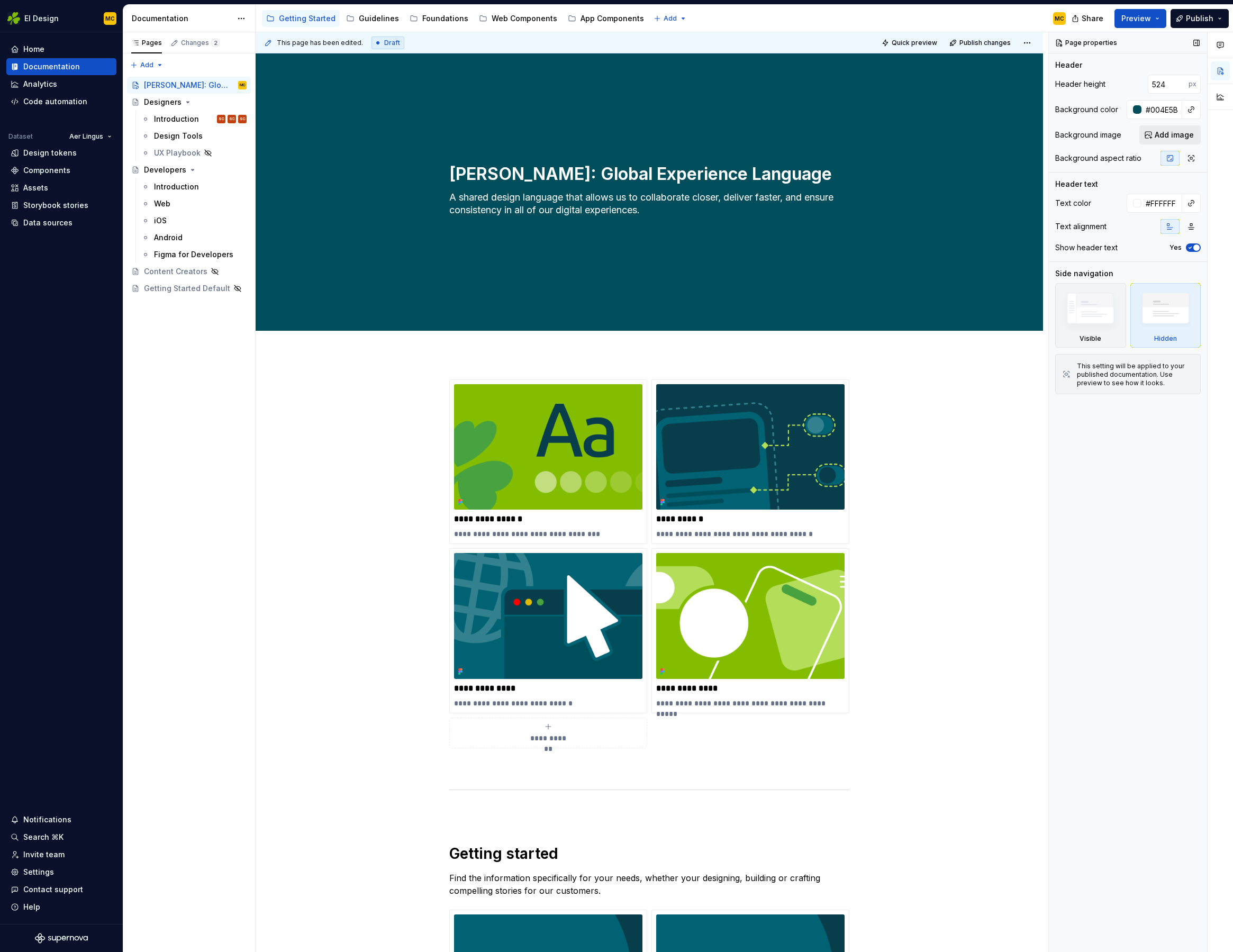
click at [1166, 135] on span "Add image" at bounding box center [1174, 135] width 39 height 10
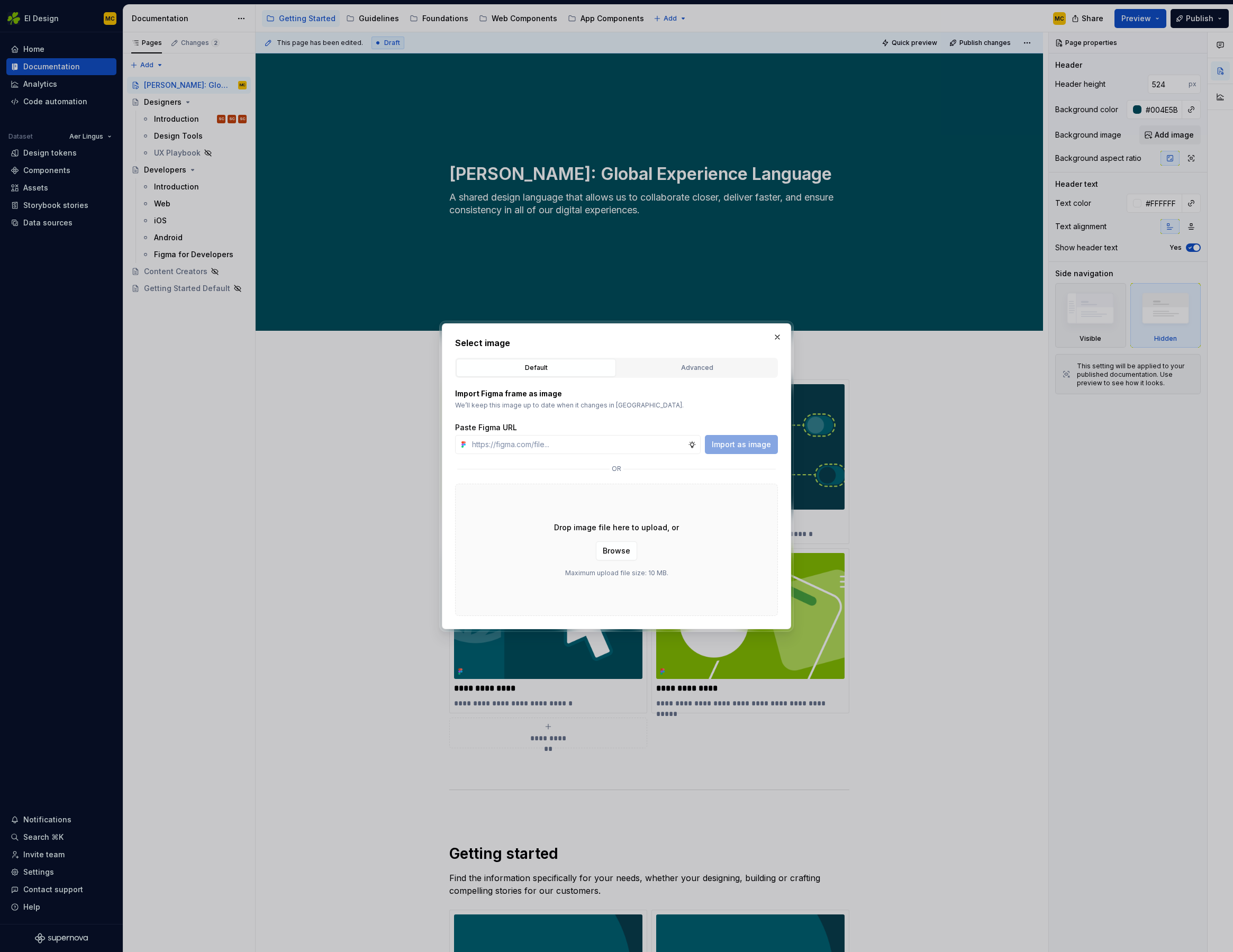
type textarea "*"
type input "[URL][DOMAIN_NAME]"
click at [758, 443] on span "Import as image" at bounding box center [741, 445] width 59 height 10
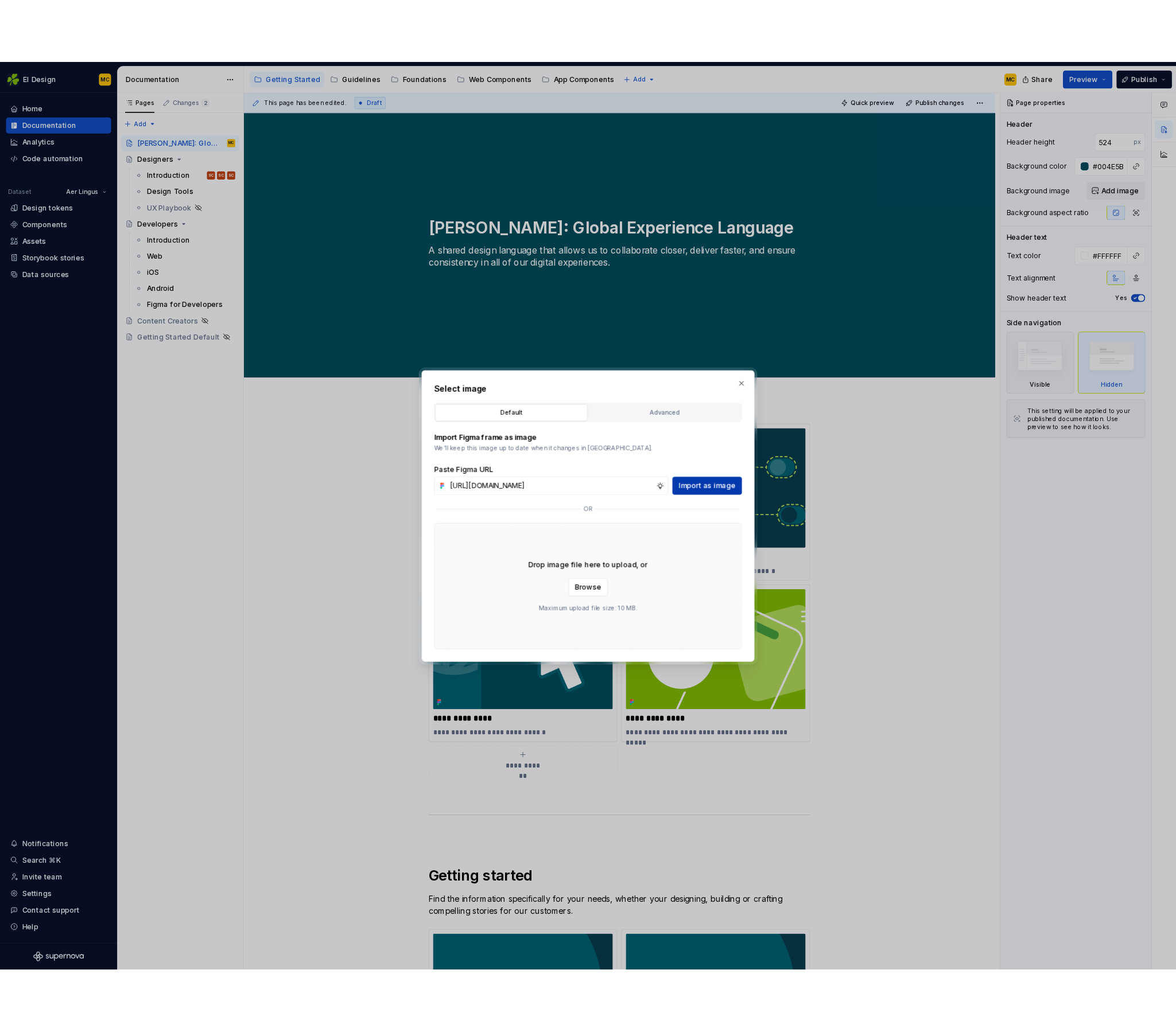
scroll to position [0, 0]
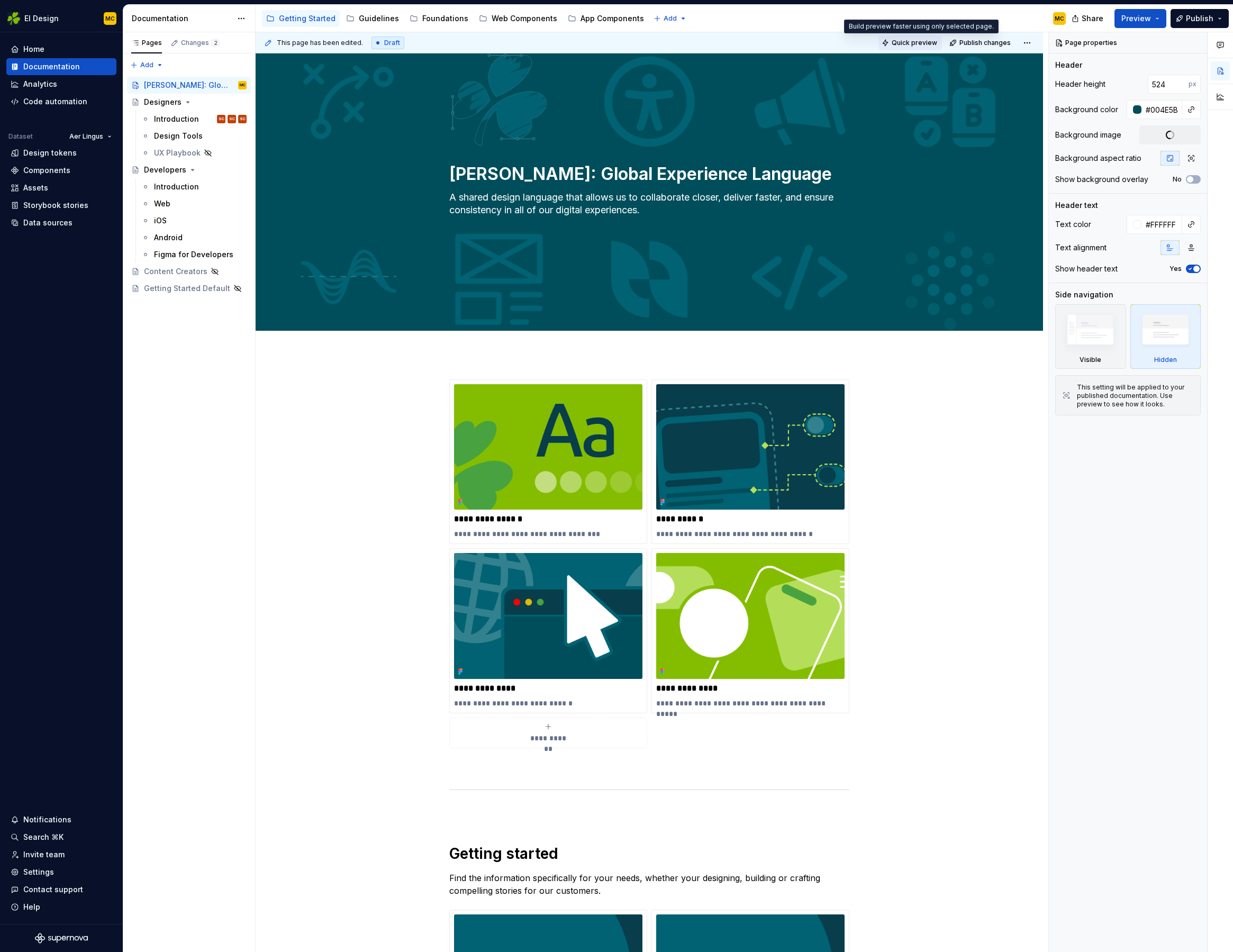
click at [937, 42] on span "Quick preview" at bounding box center [915, 42] width 46 height 8
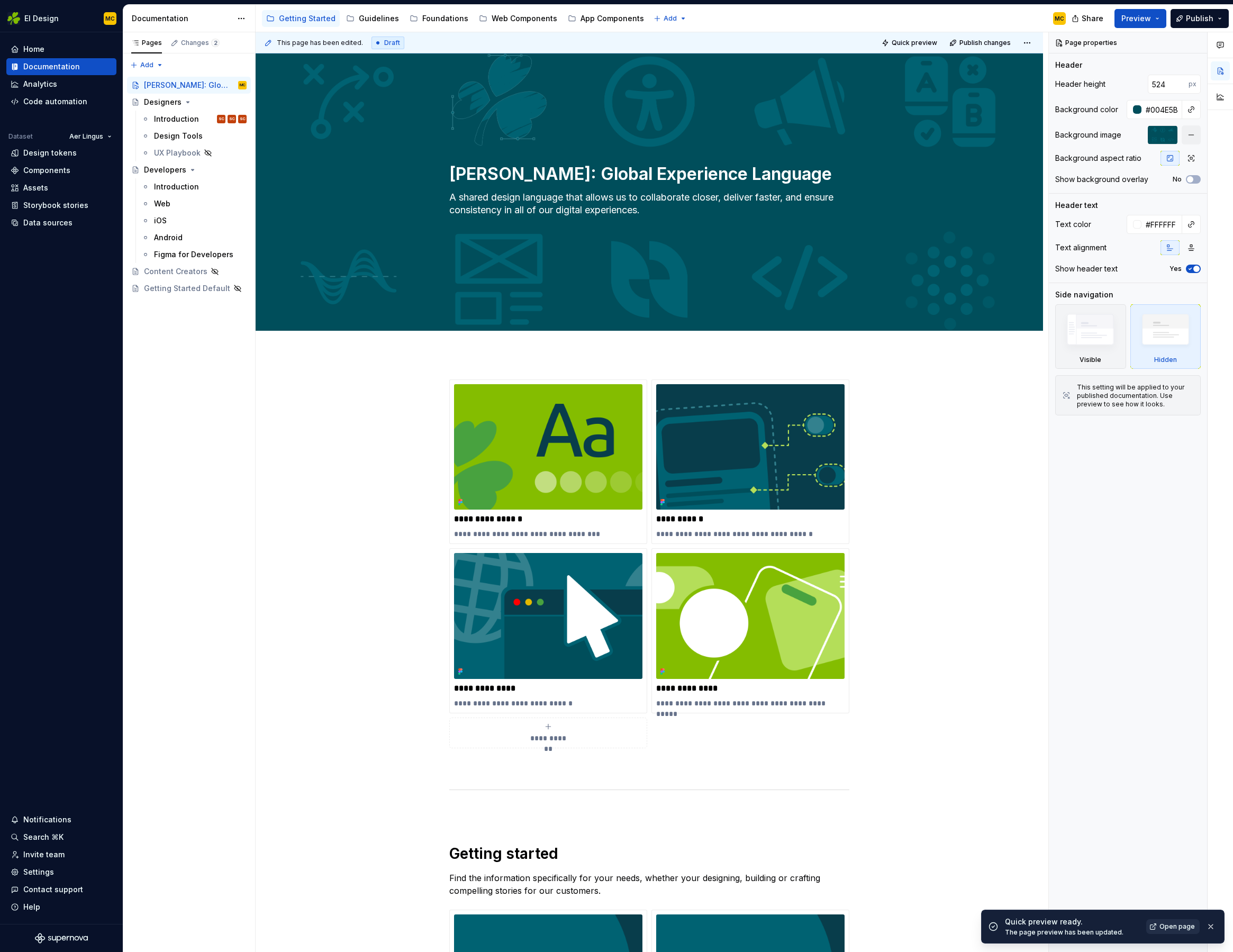
click at [1166, 923] on span "Open page" at bounding box center [1177, 927] width 35 height 8
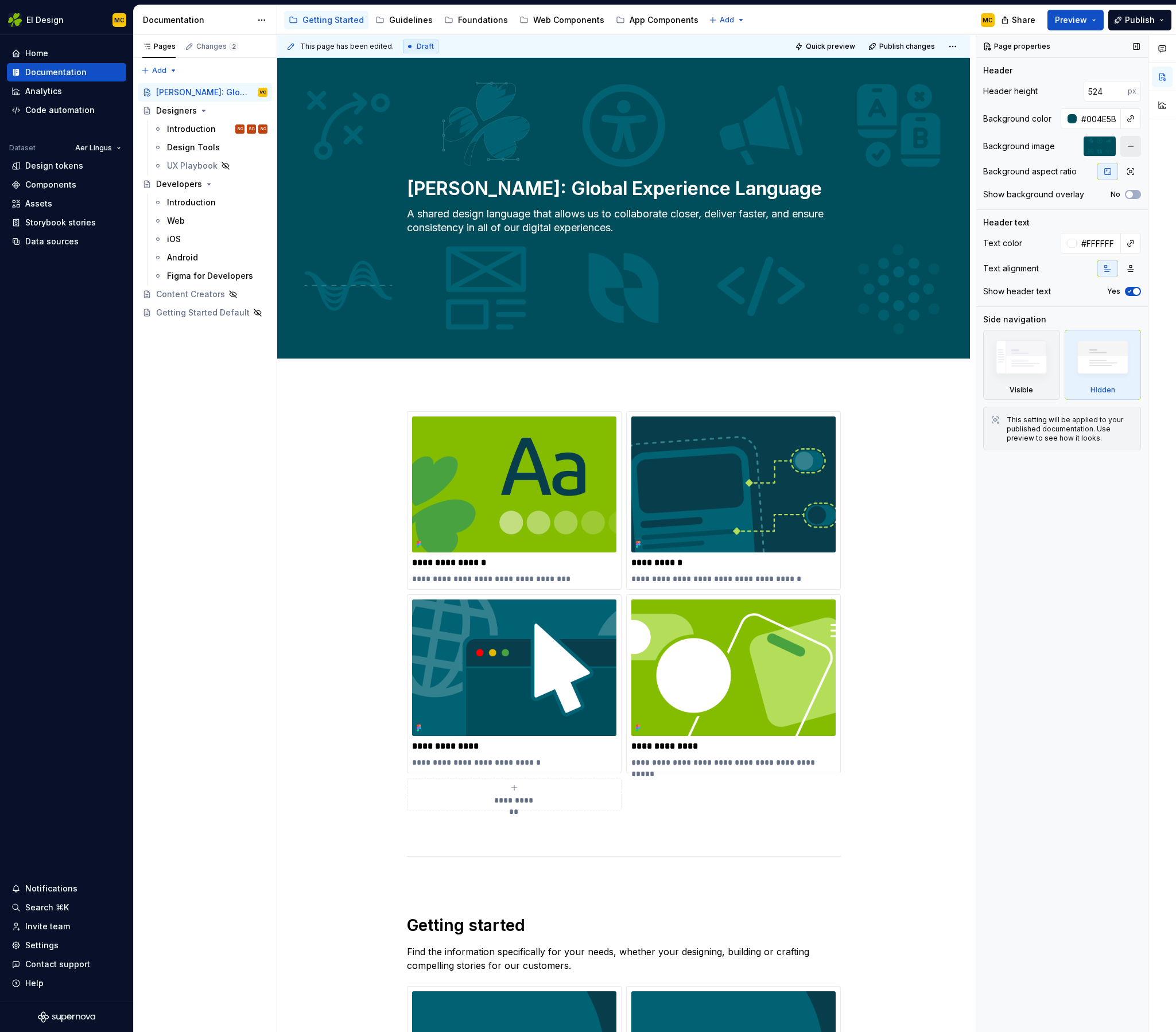
click at [1130, 144] on button "button" at bounding box center [1130, 146] width 21 height 21
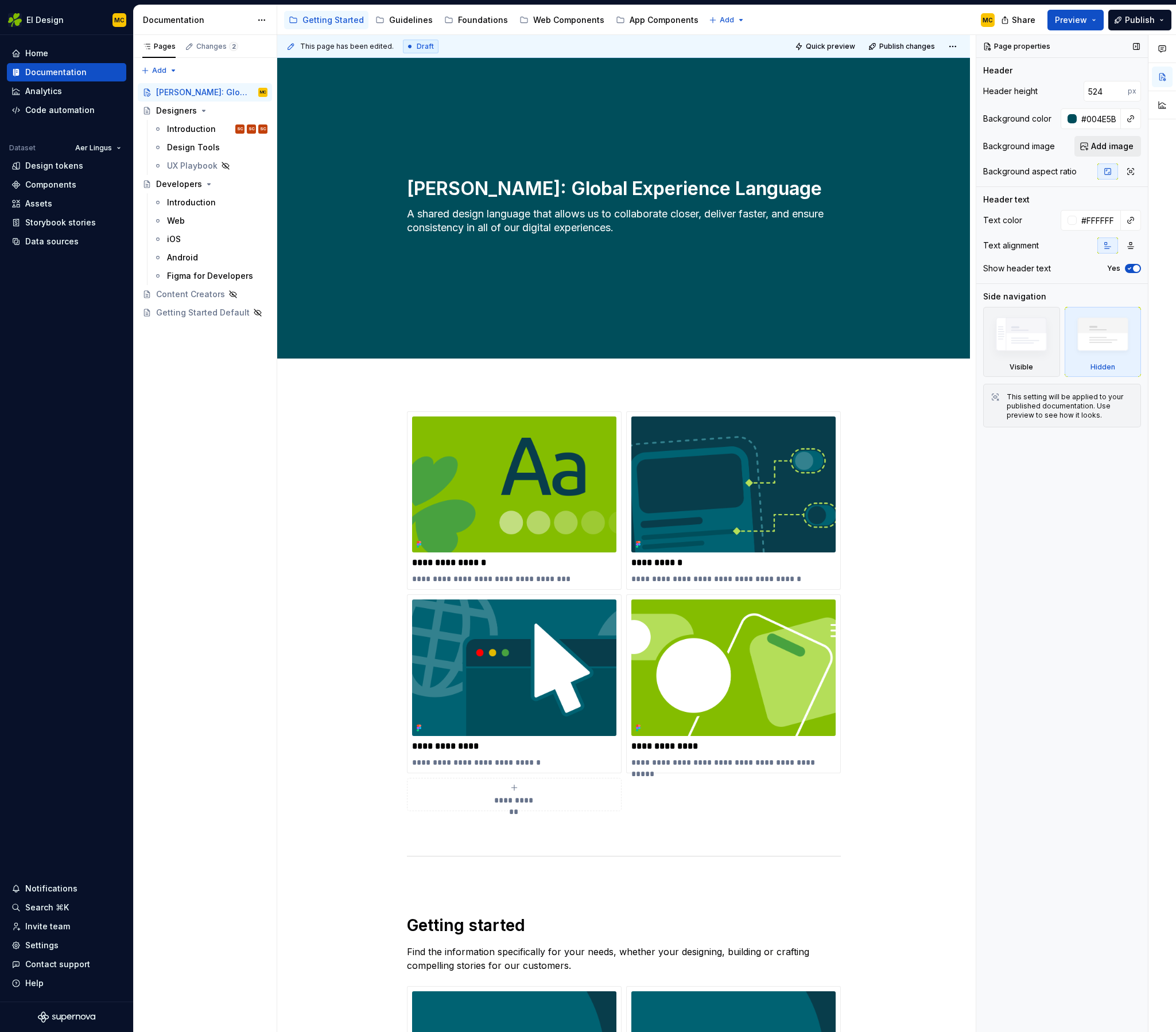
click at [1104, 148] on span "Add image" at bounding box center [1112, 147] width 42 height 11
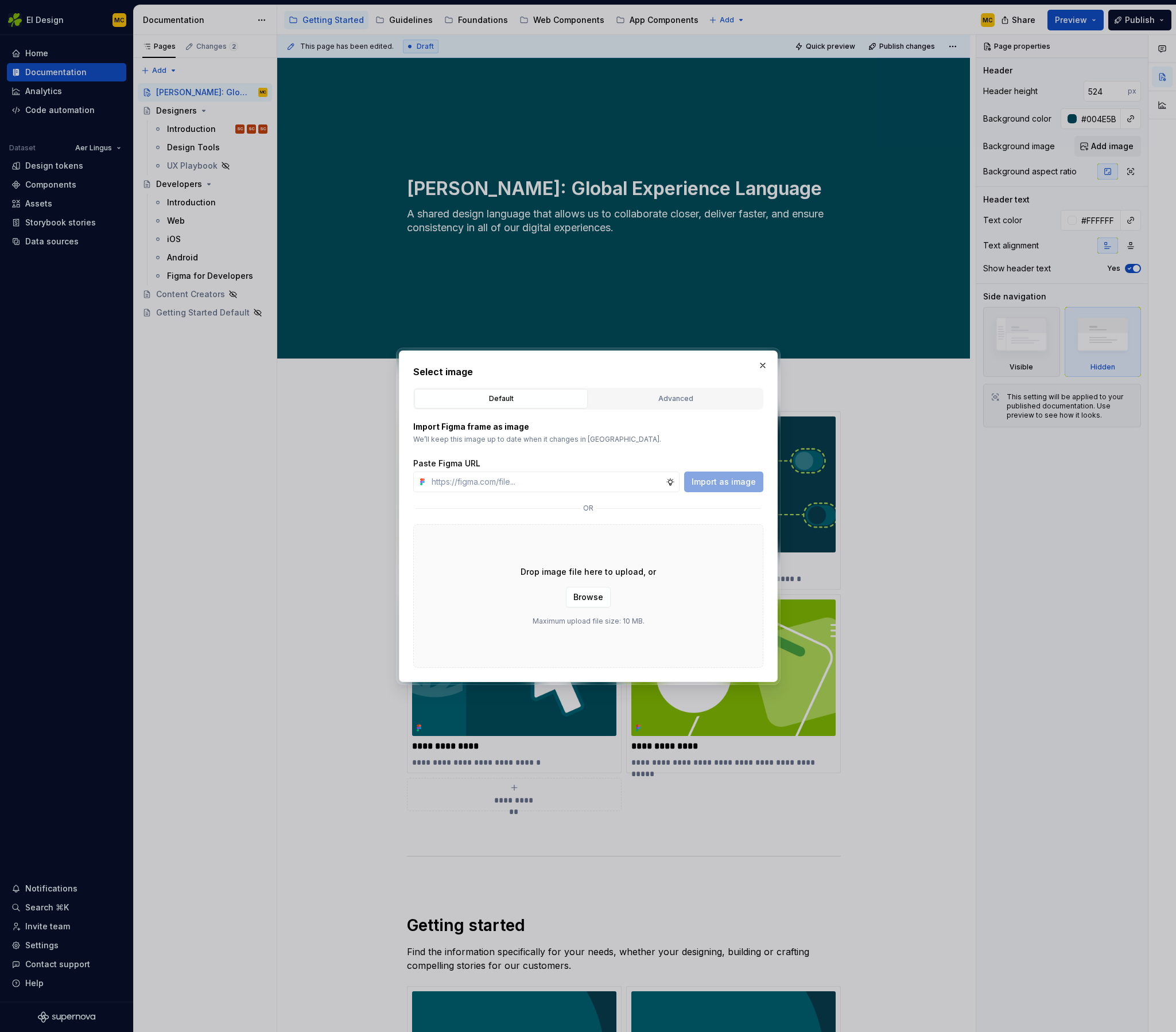
type textarea "*"
type input "[URL][DOMAIN_NAME]"
click at [728, 481] on span "Import as image" at bounding box center [724, 482] width 64 height 11
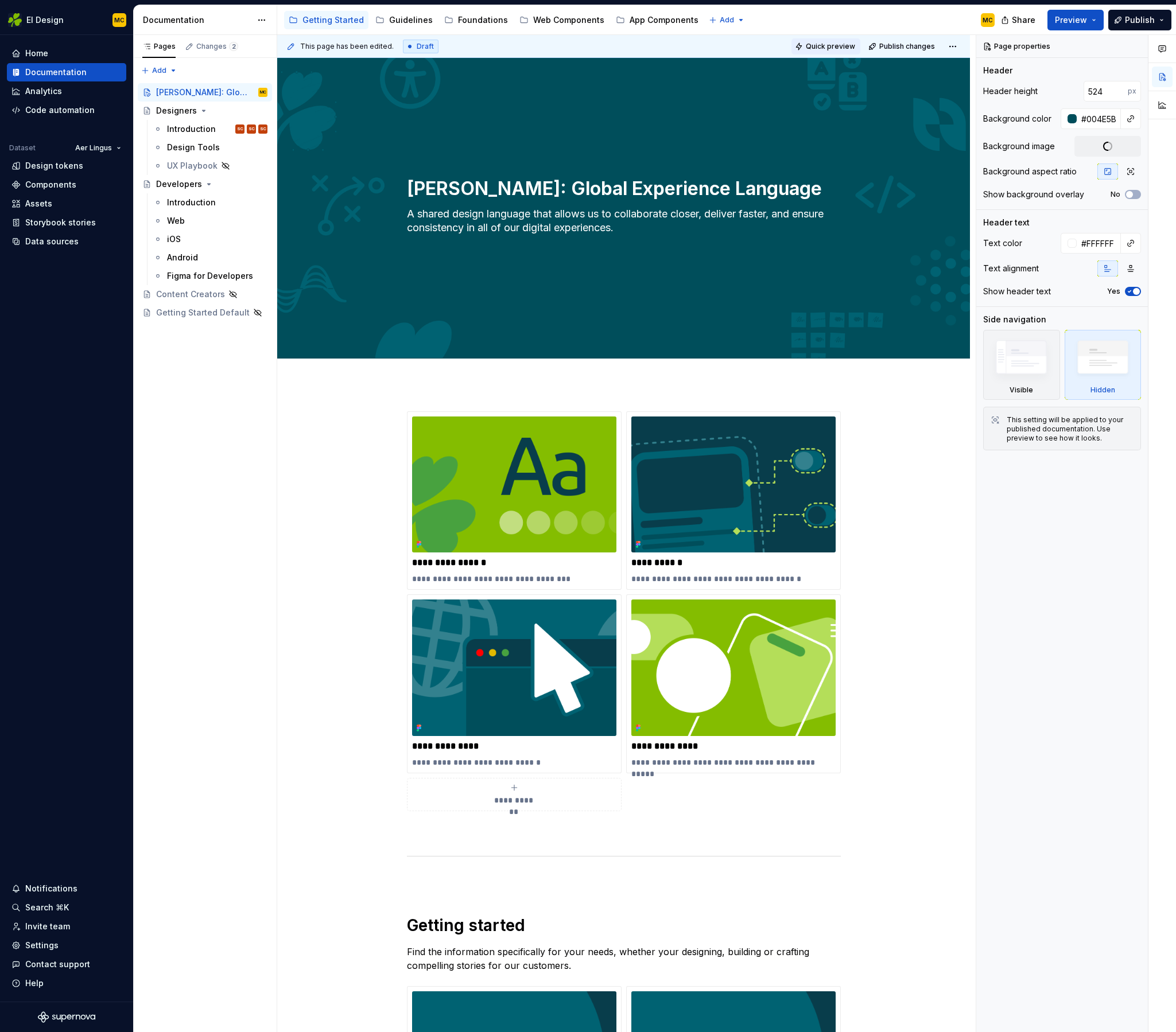
click at [830, 44] on span "Quick preview" at bounding box center [830, 46] width 50 height 9
click at [1120, 1007] on span "Open page" at bounding box center [1115, 1004] width 38 height 9
click at [1131, 149] on button "button" at bounding box center [1130, 146] width 21 height 21
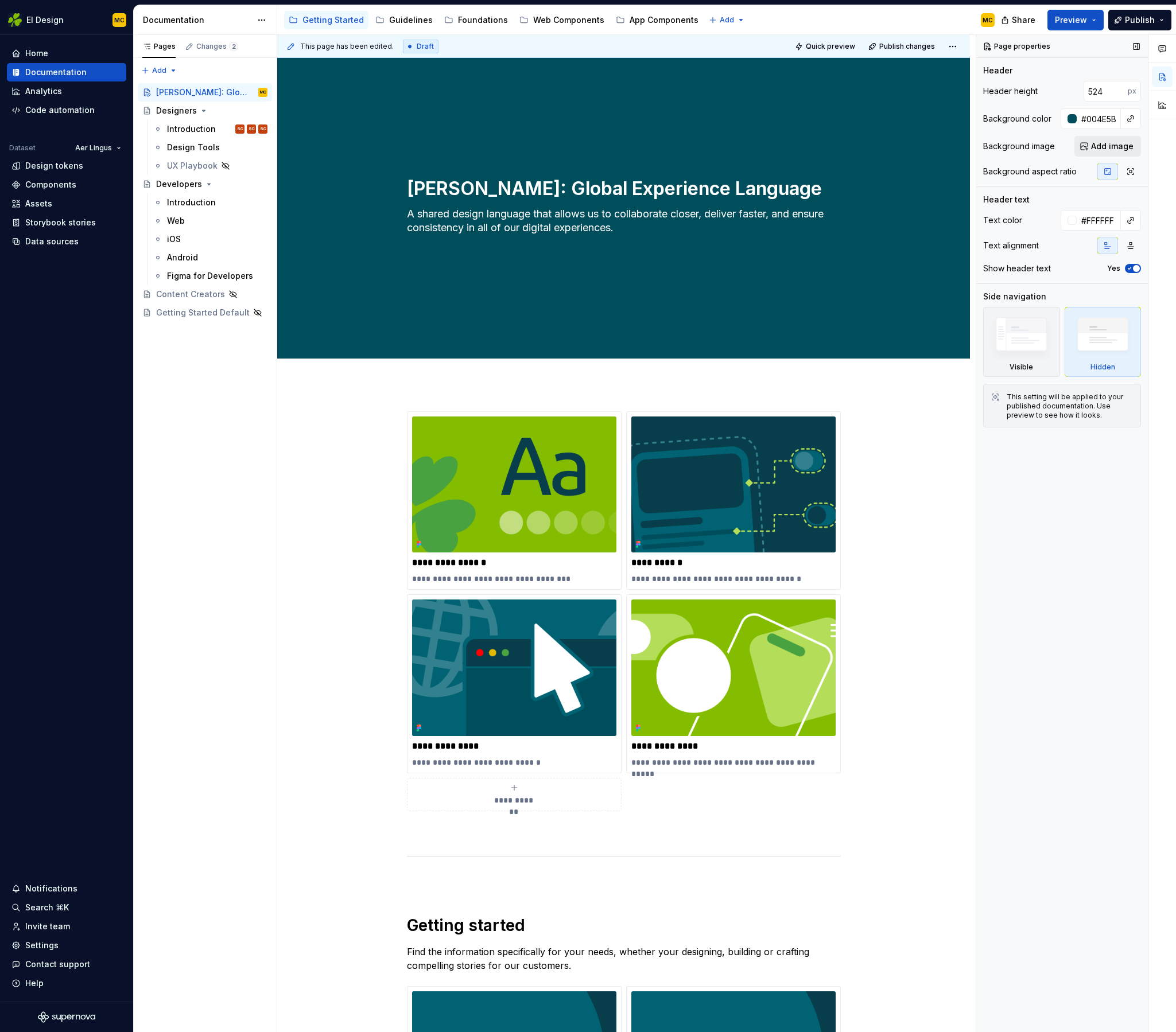
click at [1102, 147] on span "Add image" at bounding box center [1112, 147] width 42 height 11
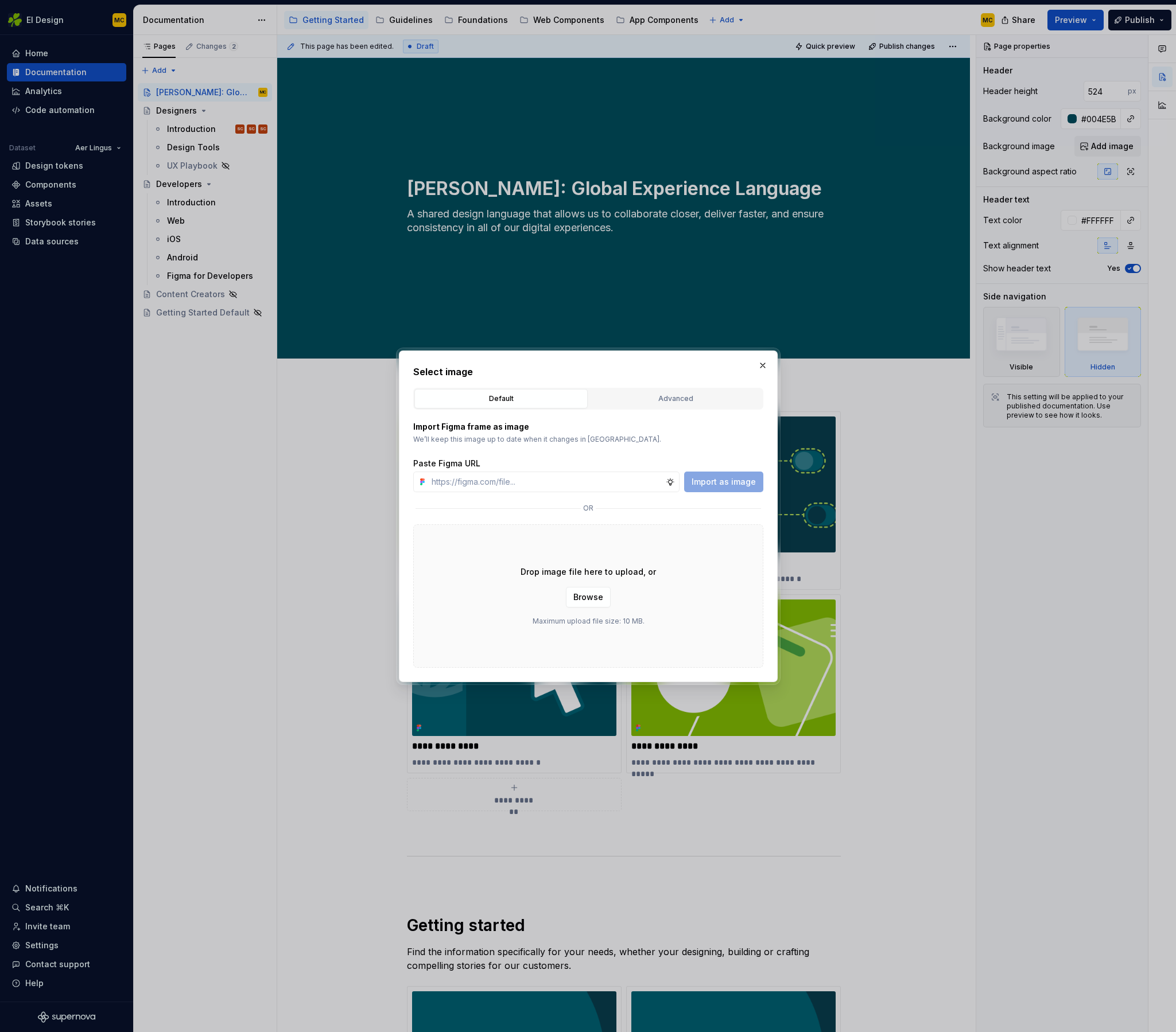
type textarea "*"
type input "[URL][DOMAIN_NAME]"
type textarea "*"
type input "[URL][DOMAIN_NAME]"
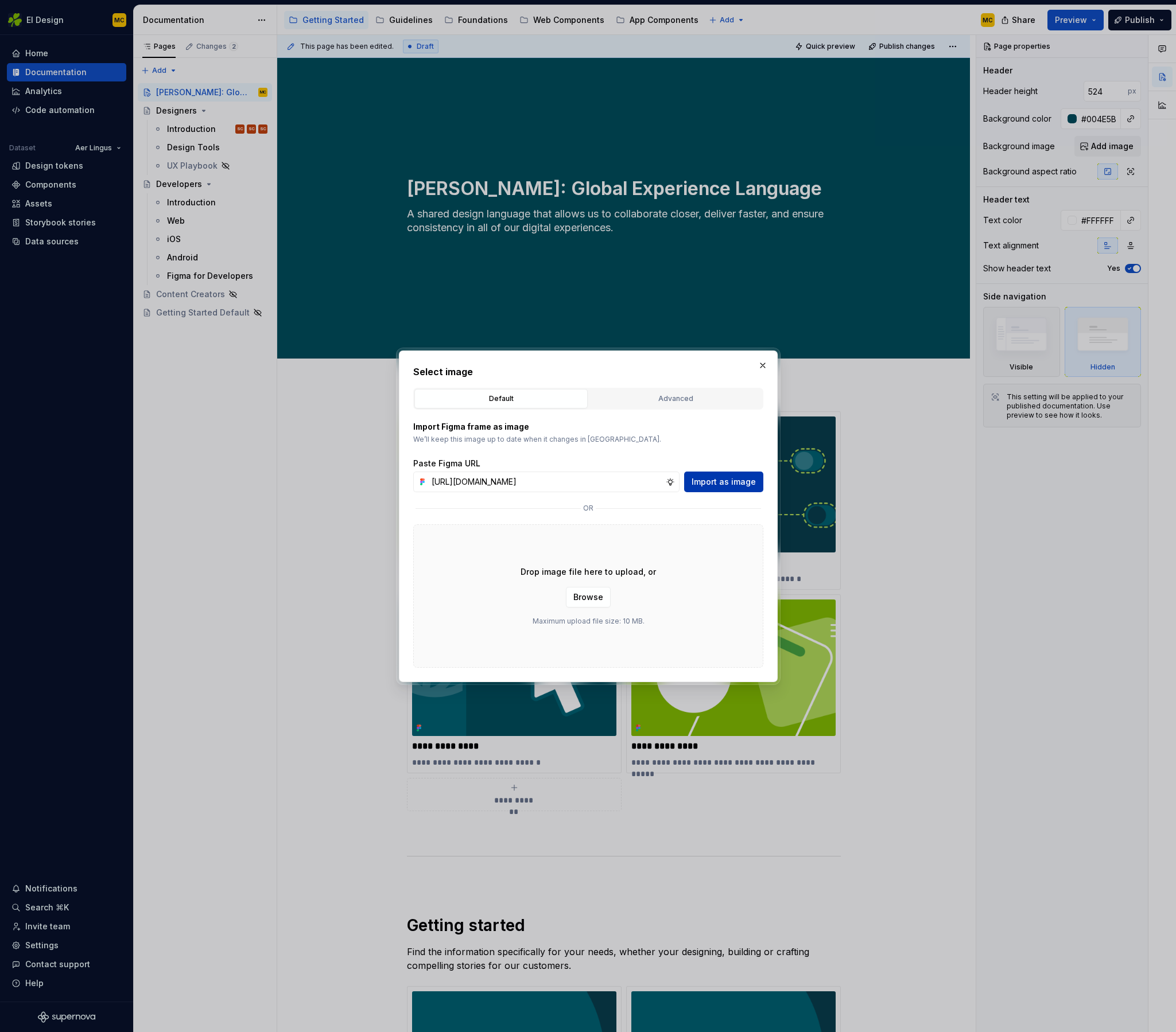
click at [707, 479] on span "Import as image" at bounding box center [724, 482] width 64 height 11
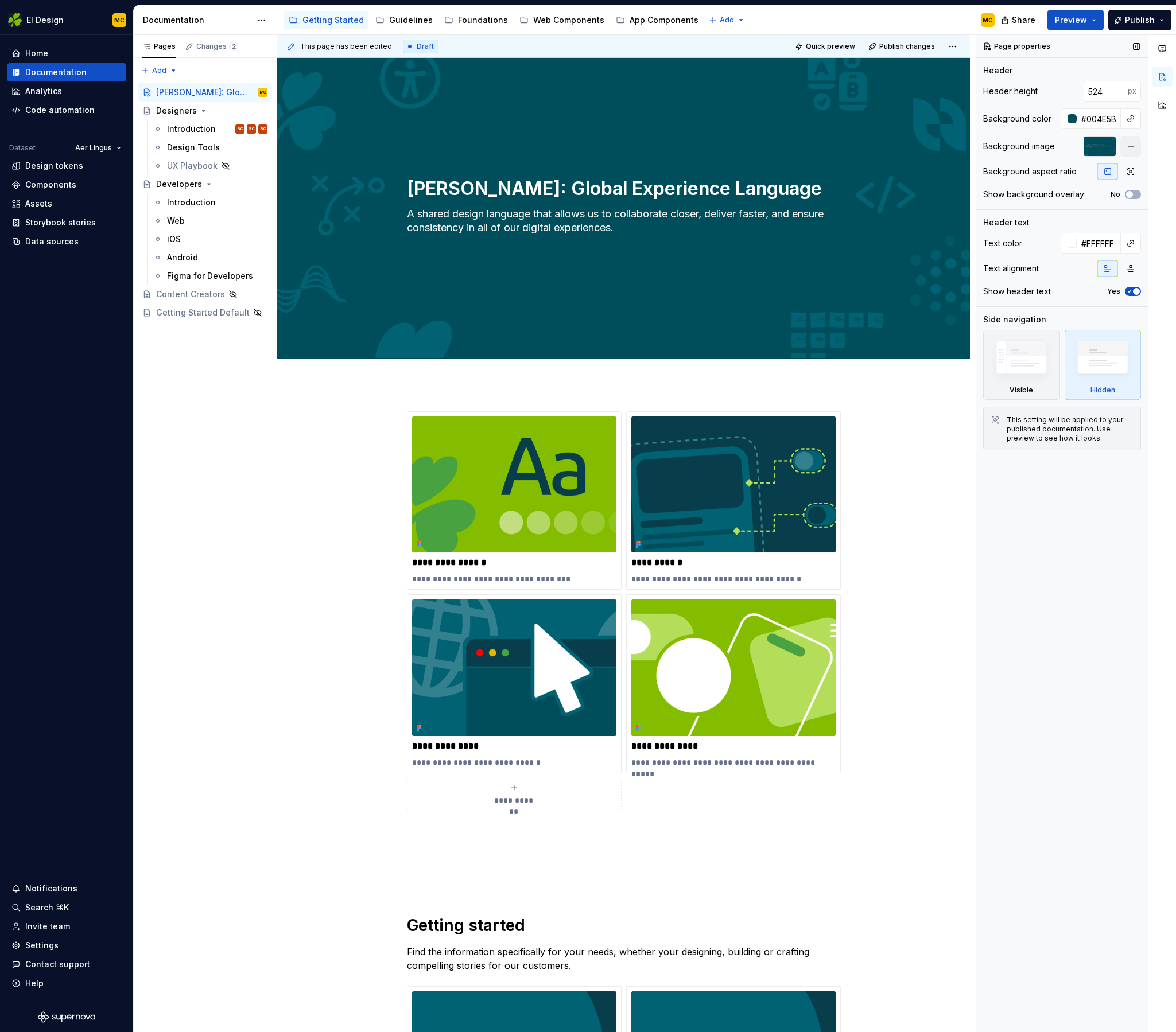
click at [1101, 144] on div at bounding box center [1099, 146] width 32 height 21
click at [1129, 144] on button "button" at bounding box center [1130, 146] width 21 height 21
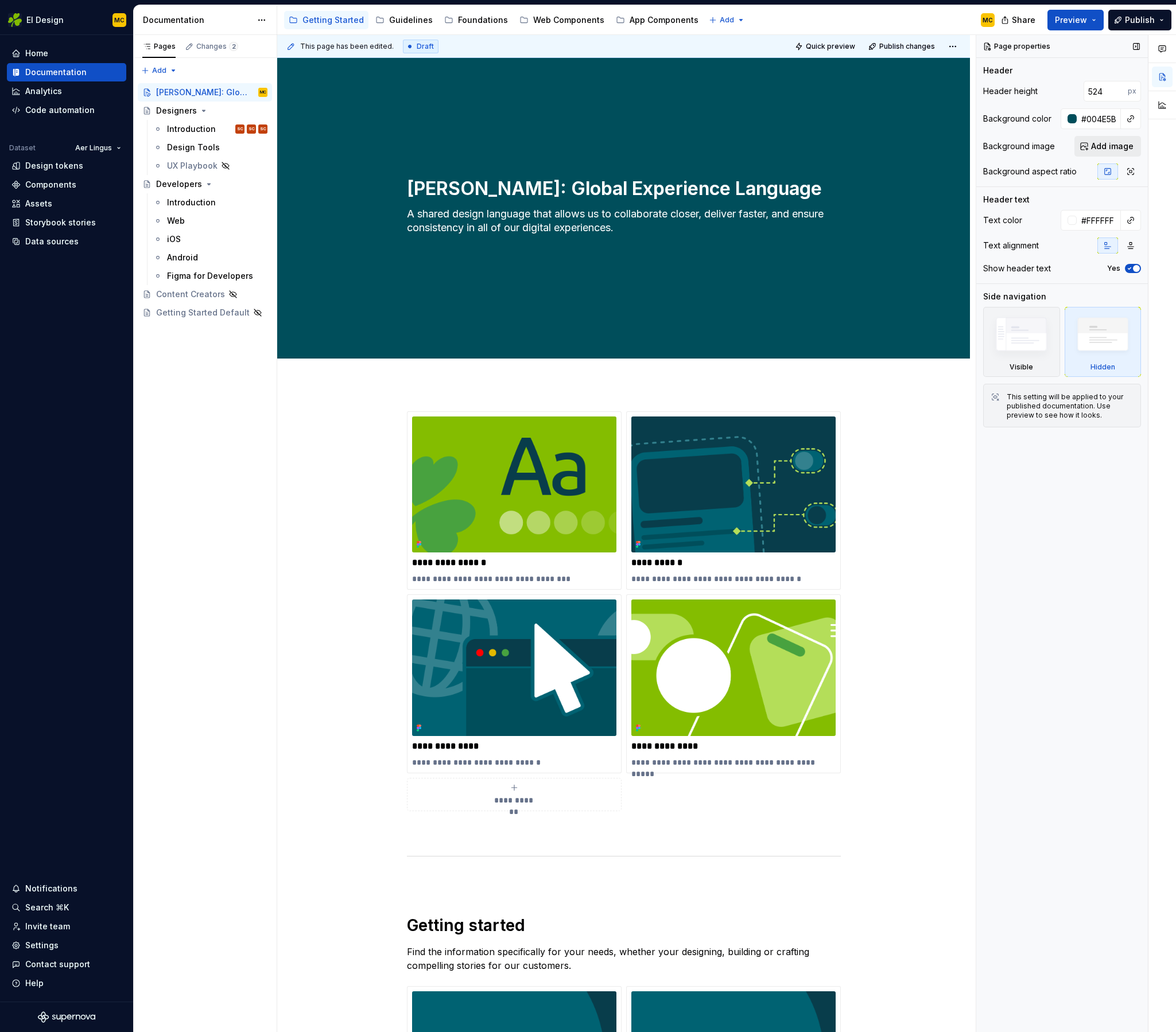
click at [1119, 147] on span "Add image" at bounding box center [1112, 147] width 42 height 11
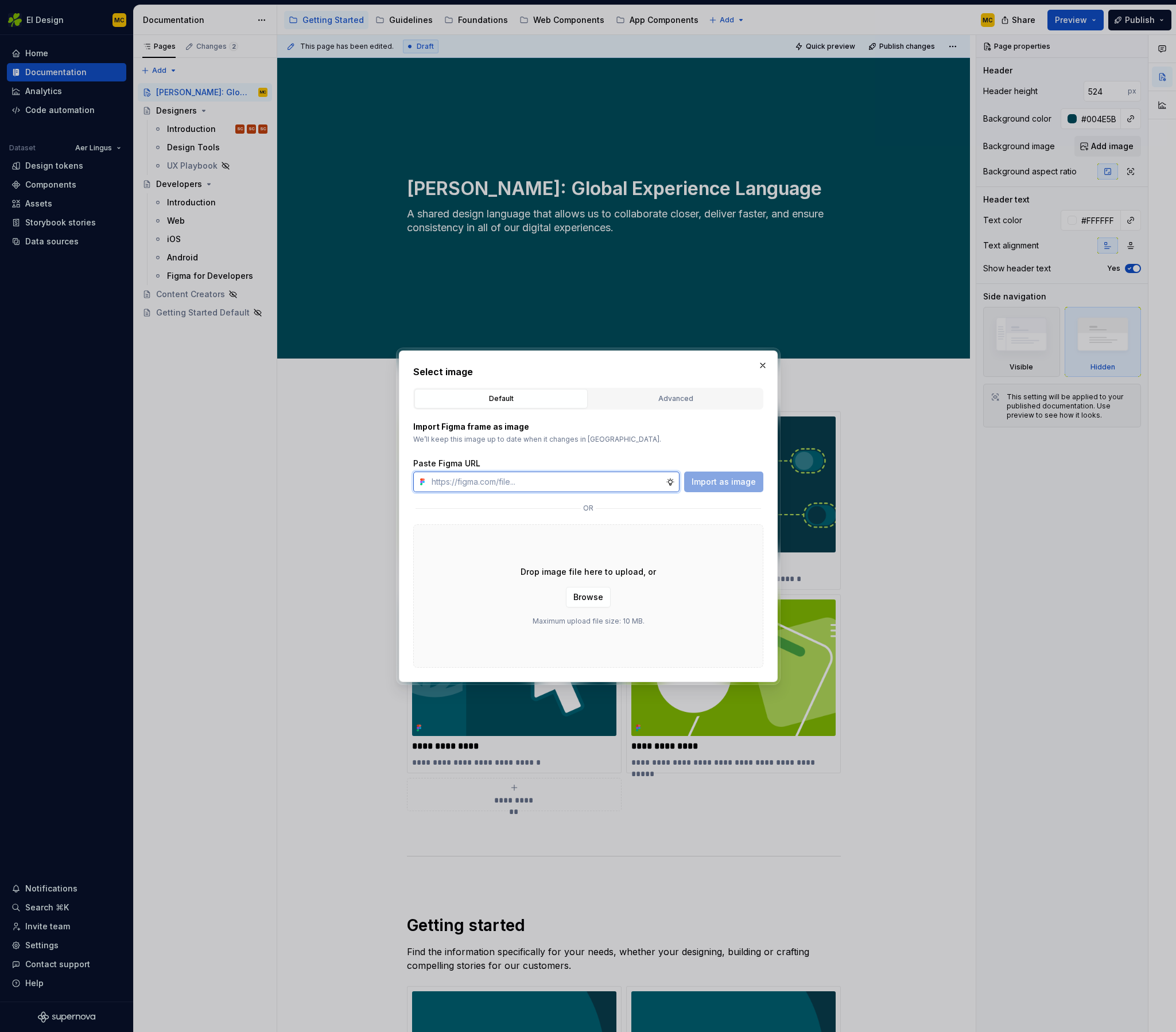
type textarea "*"
paste input "[URL][DOMAIN_NAME]"
type input "[URL][DOMAIN_NAME]"
click at [738, 478] on span "Import as image" at bounding box center [724, 482] width 64 height 11
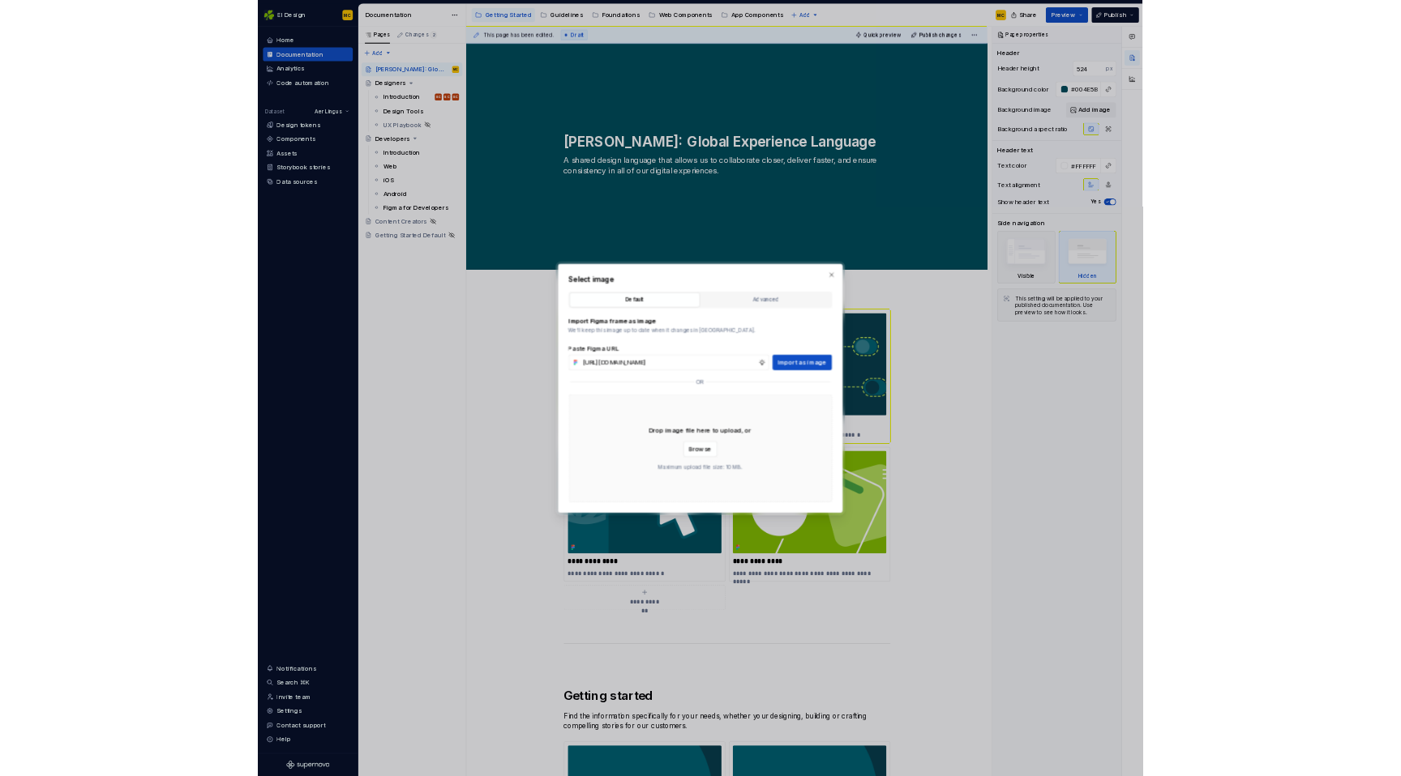
scroll to position [0, 0]
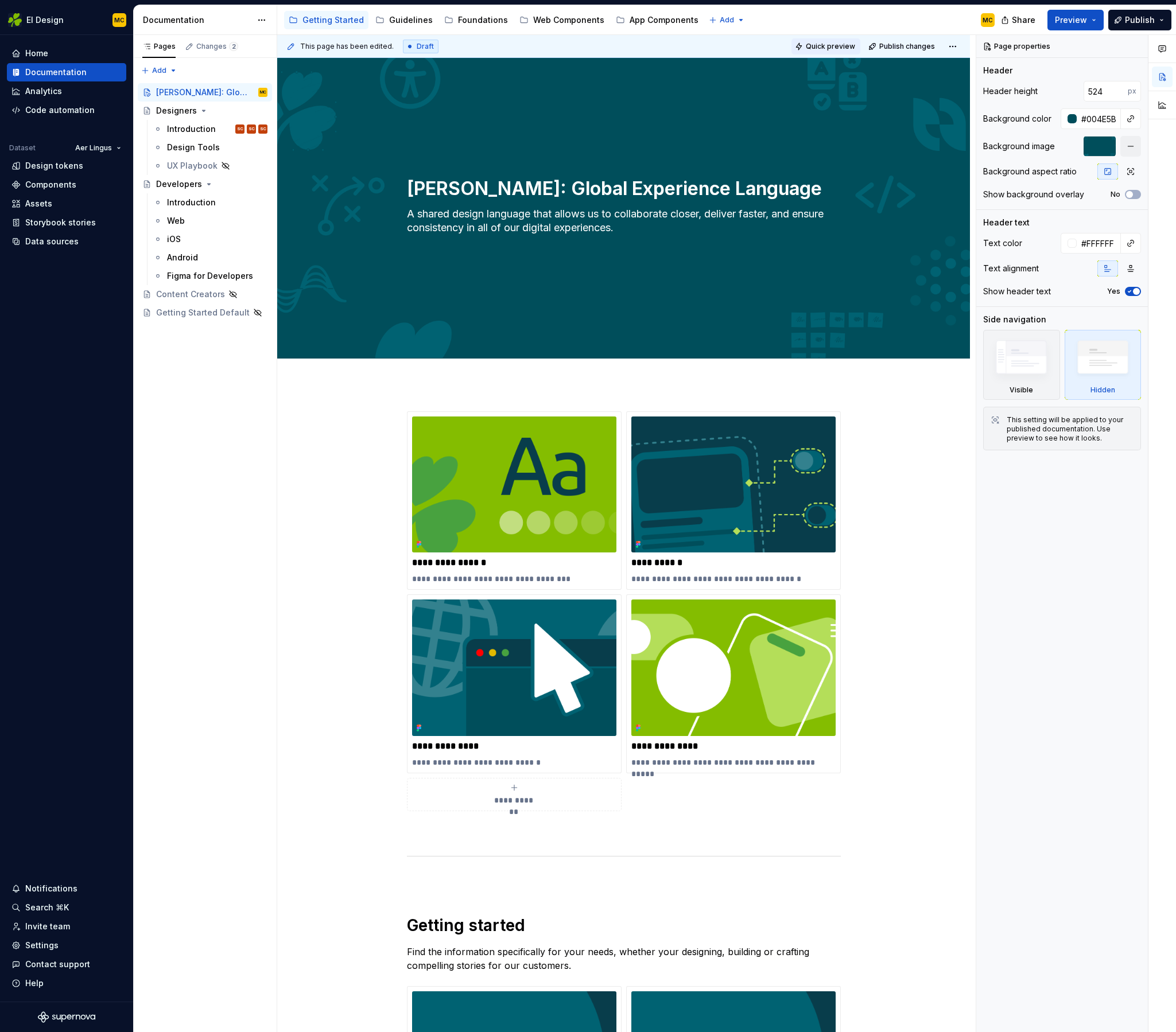
click at [843, 46] on span "Quick preview" at bounding box center [830, 46] width 50 height 9
click at [1118, 1004] on span "Open page" at bounding box center [1115, 1004] width 38 height 9
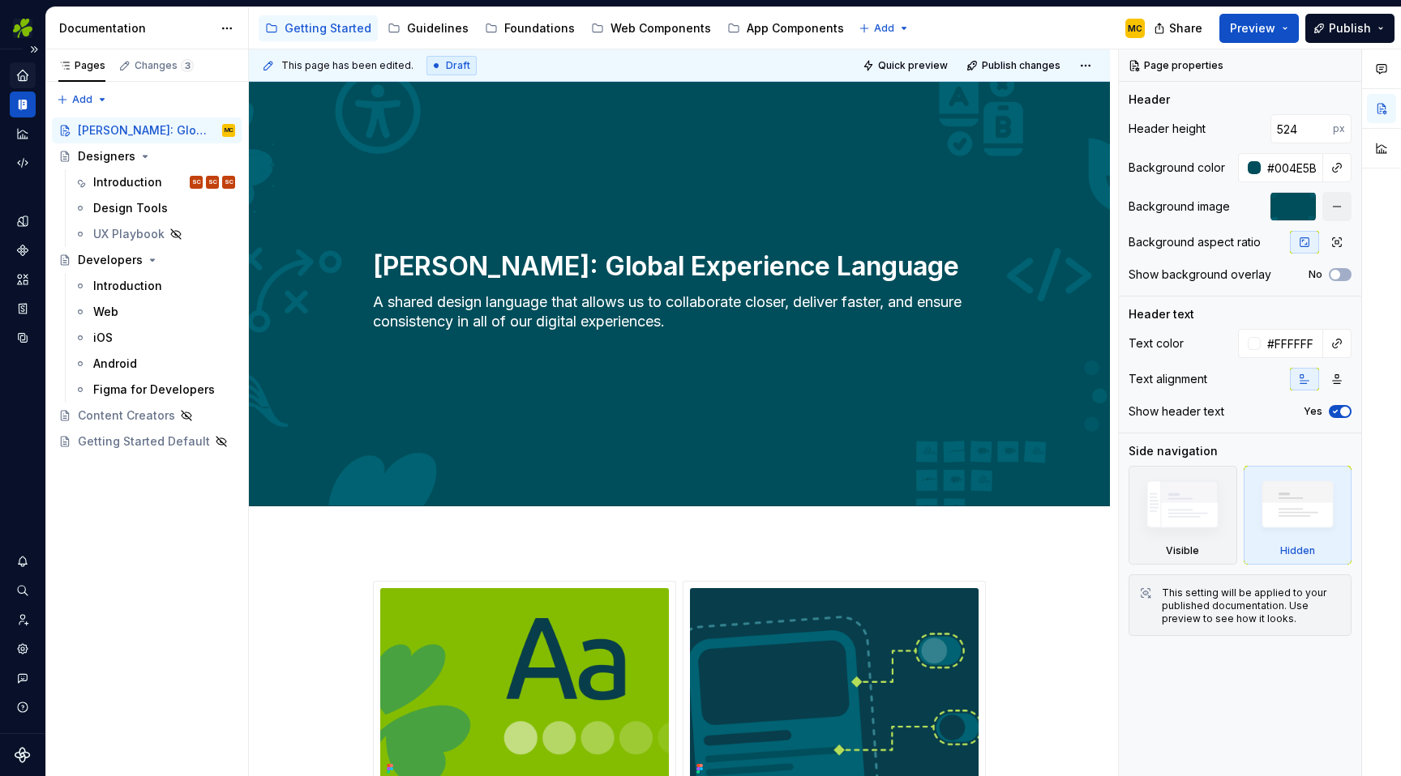
click at [20, 78] on icon "Home" at bounding box center [22, 75] width 11 height 11
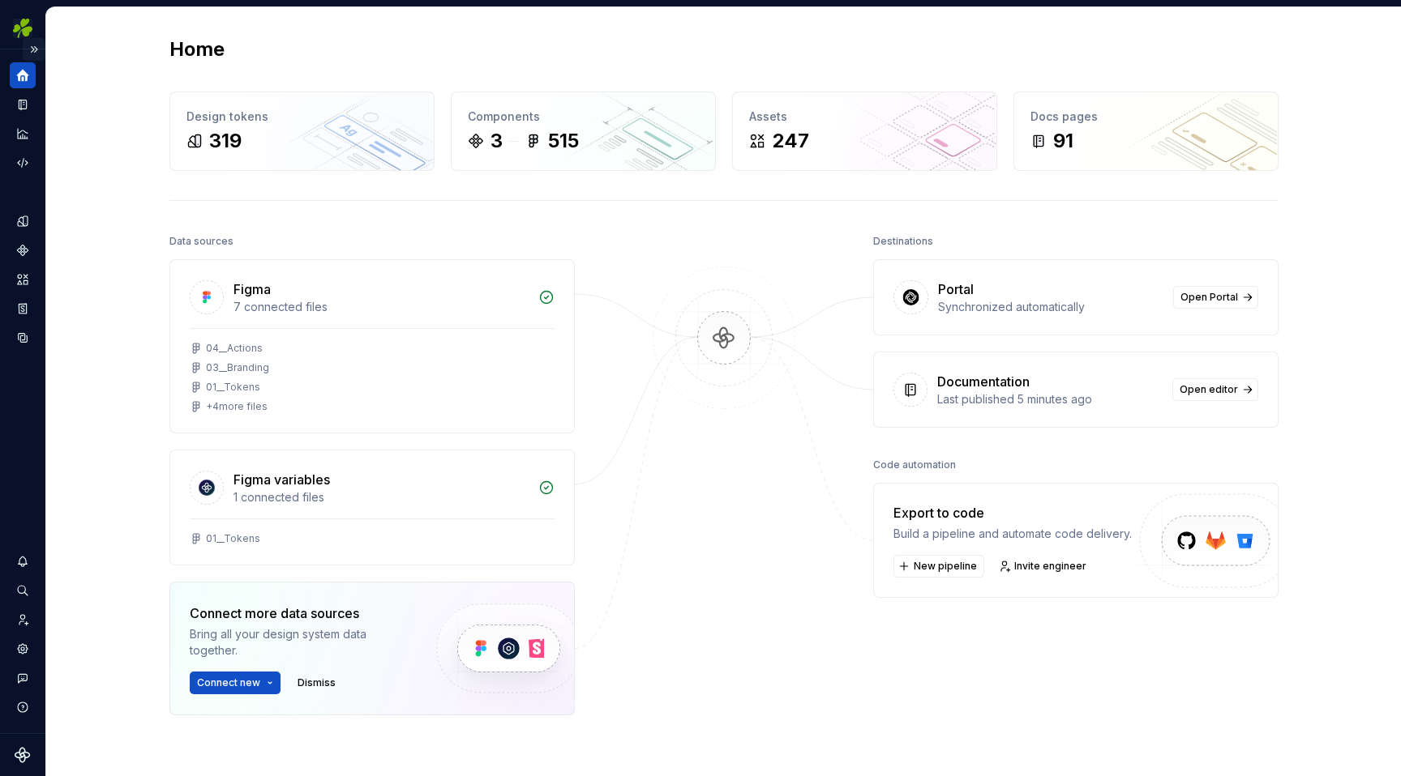
click at [37, 50] on button "Expand sidebar" at bounding box center [34, 49] width 23 height 23
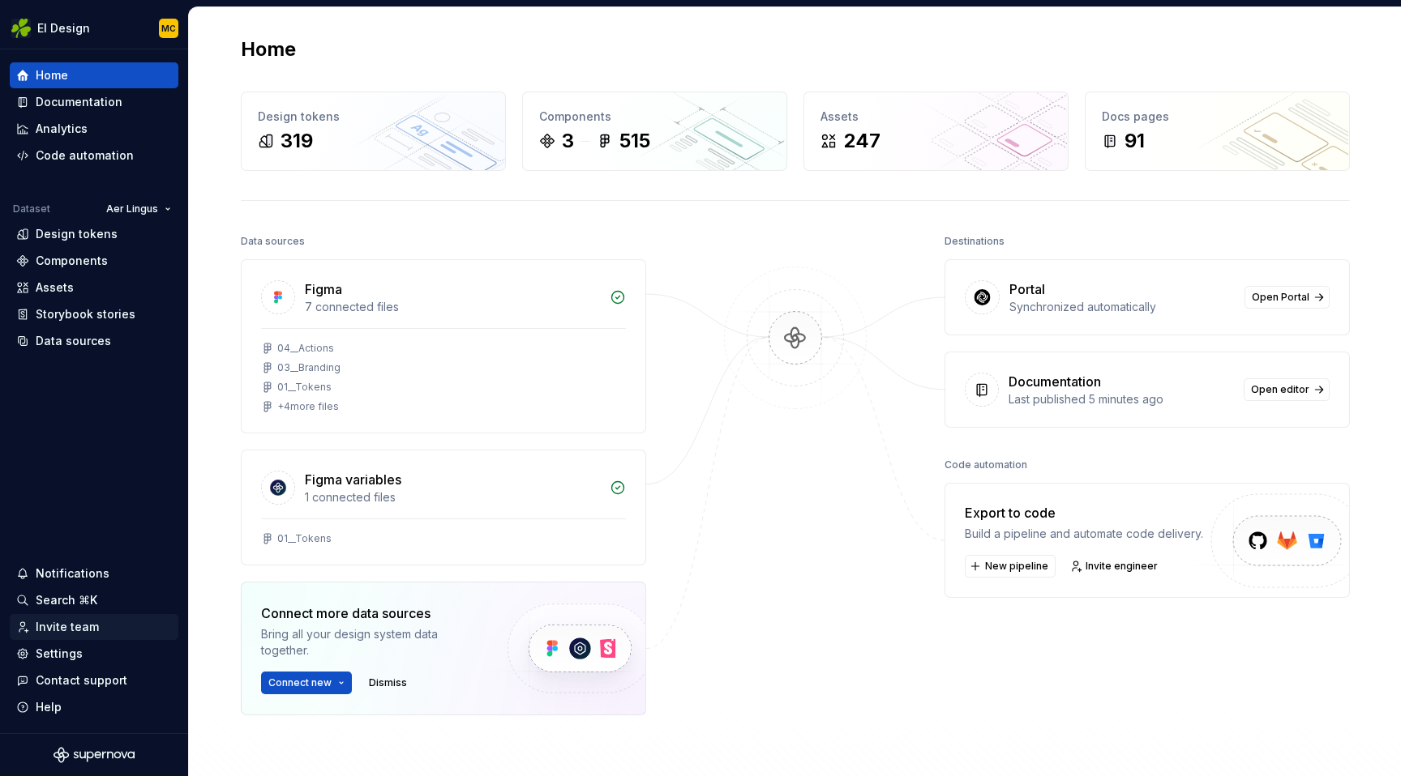
click at [75, 629] on div "Invite team" at bounding box center [67, 627] width 63 height 16
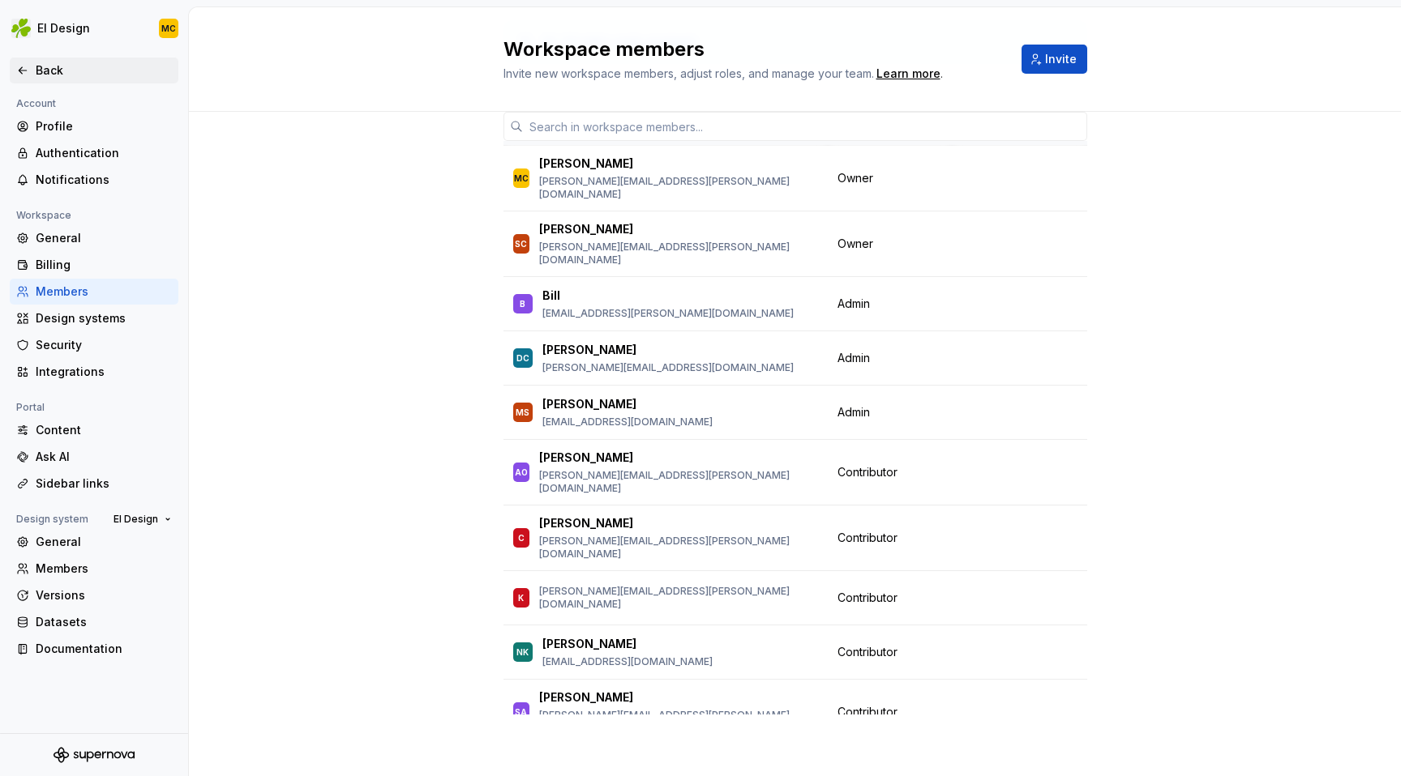
click at [58, 70] on div "Back" at bounding box center [104, 70] width 136 height 16
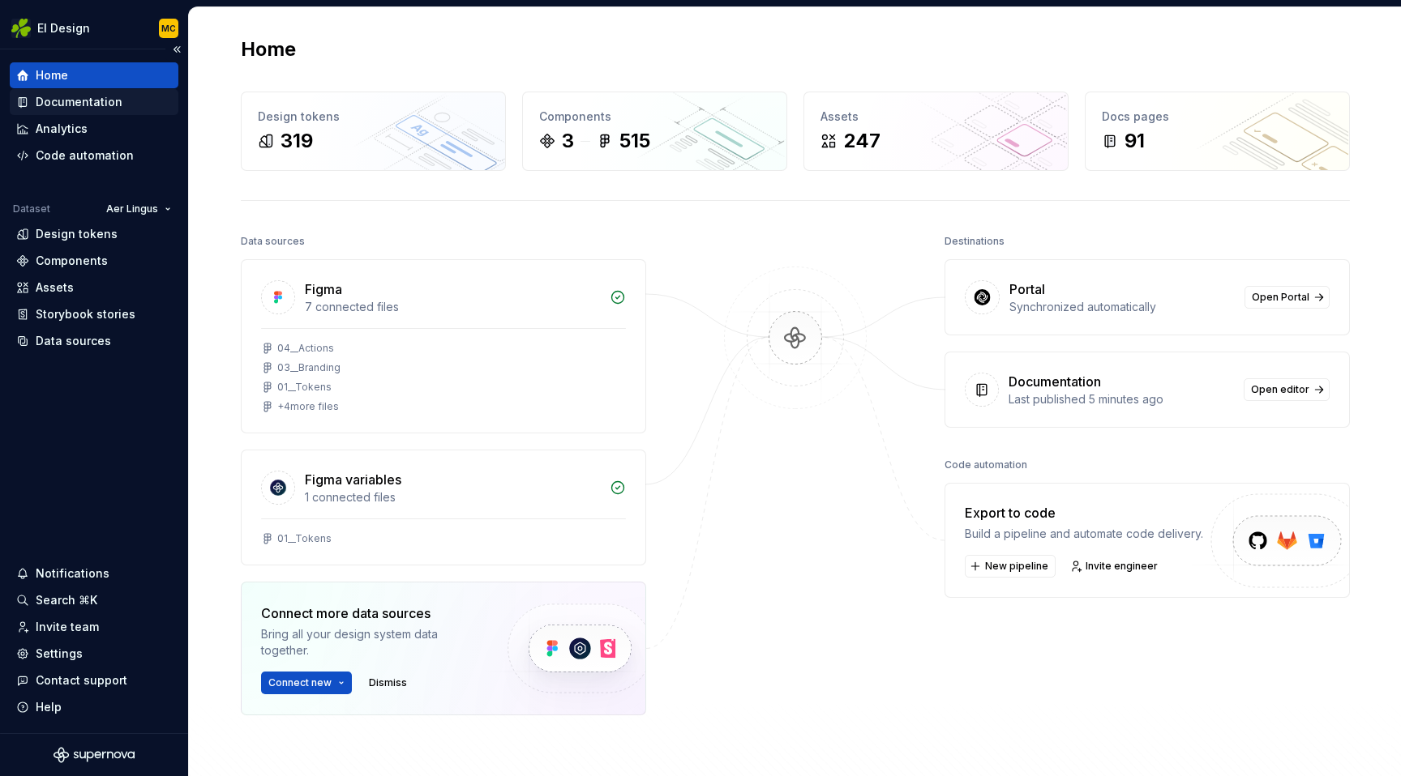
click at [78, 95] on div "Documentation" at bounding box center [79, 102] width 87 height 16
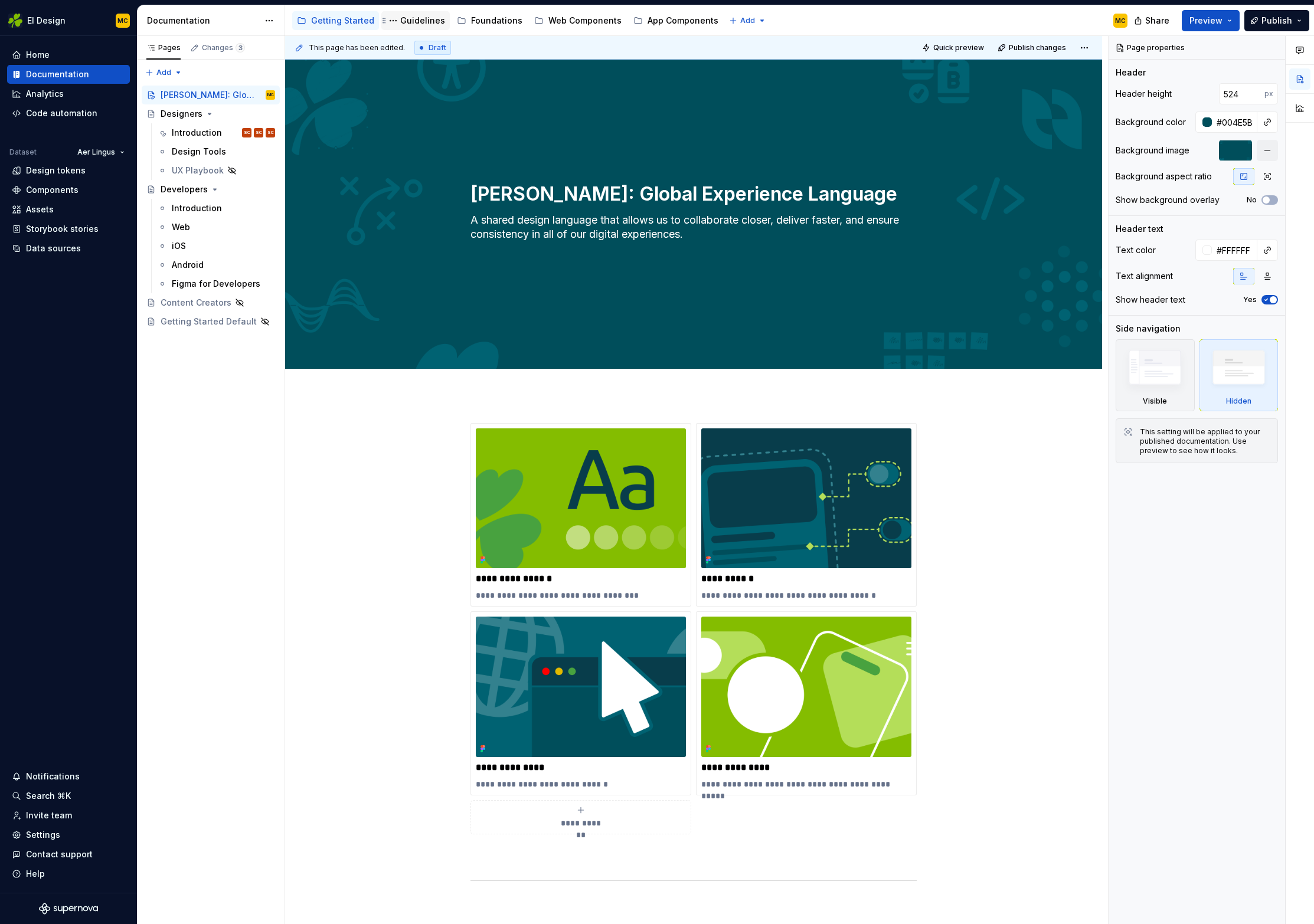
click at [407, 23] on div "Guidelines" at bounding box center [423, 20] width 45 height 12
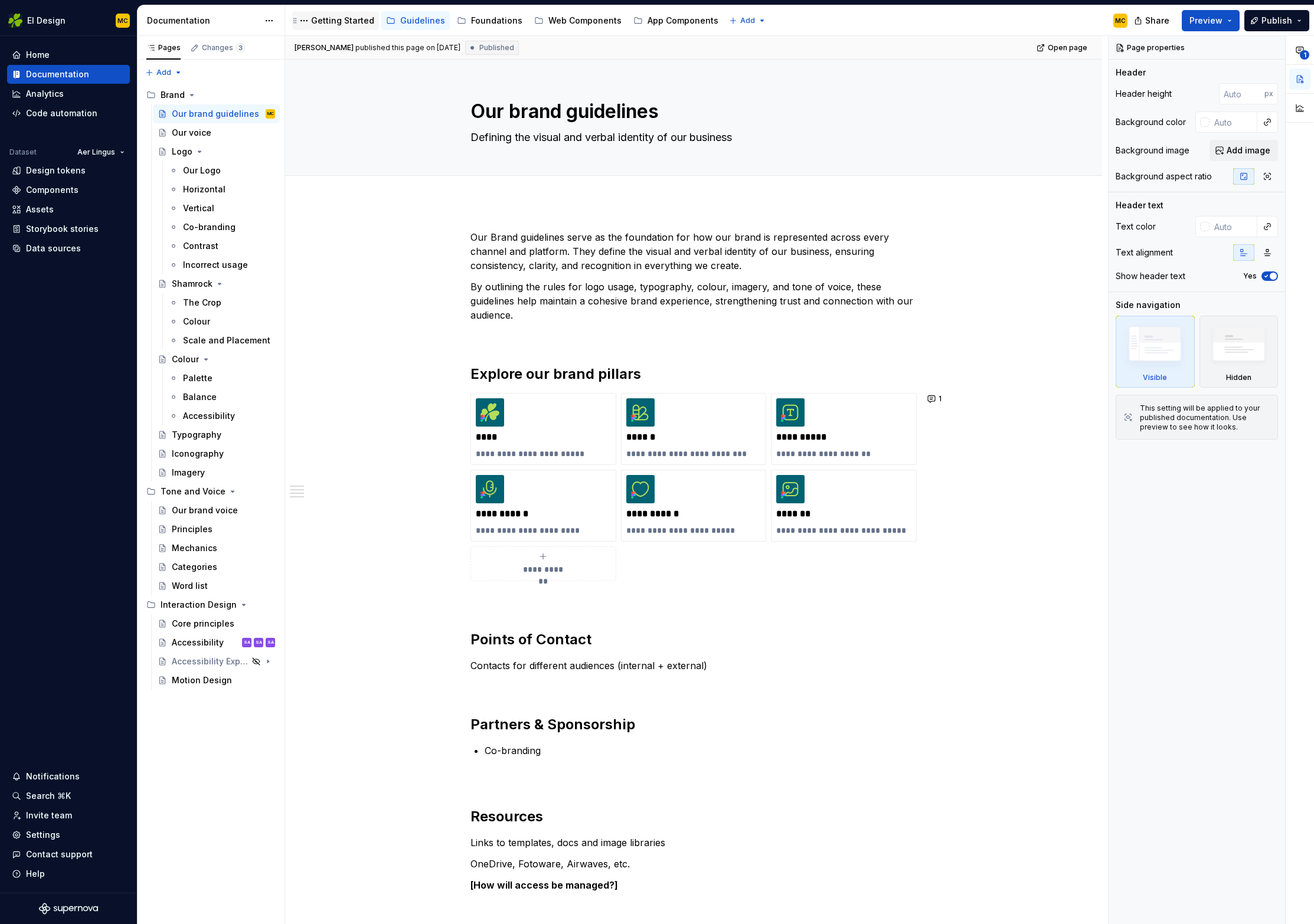
click at [316, 20] on div "Getting Started" at bounding box center [342, 20] width 63 height 12
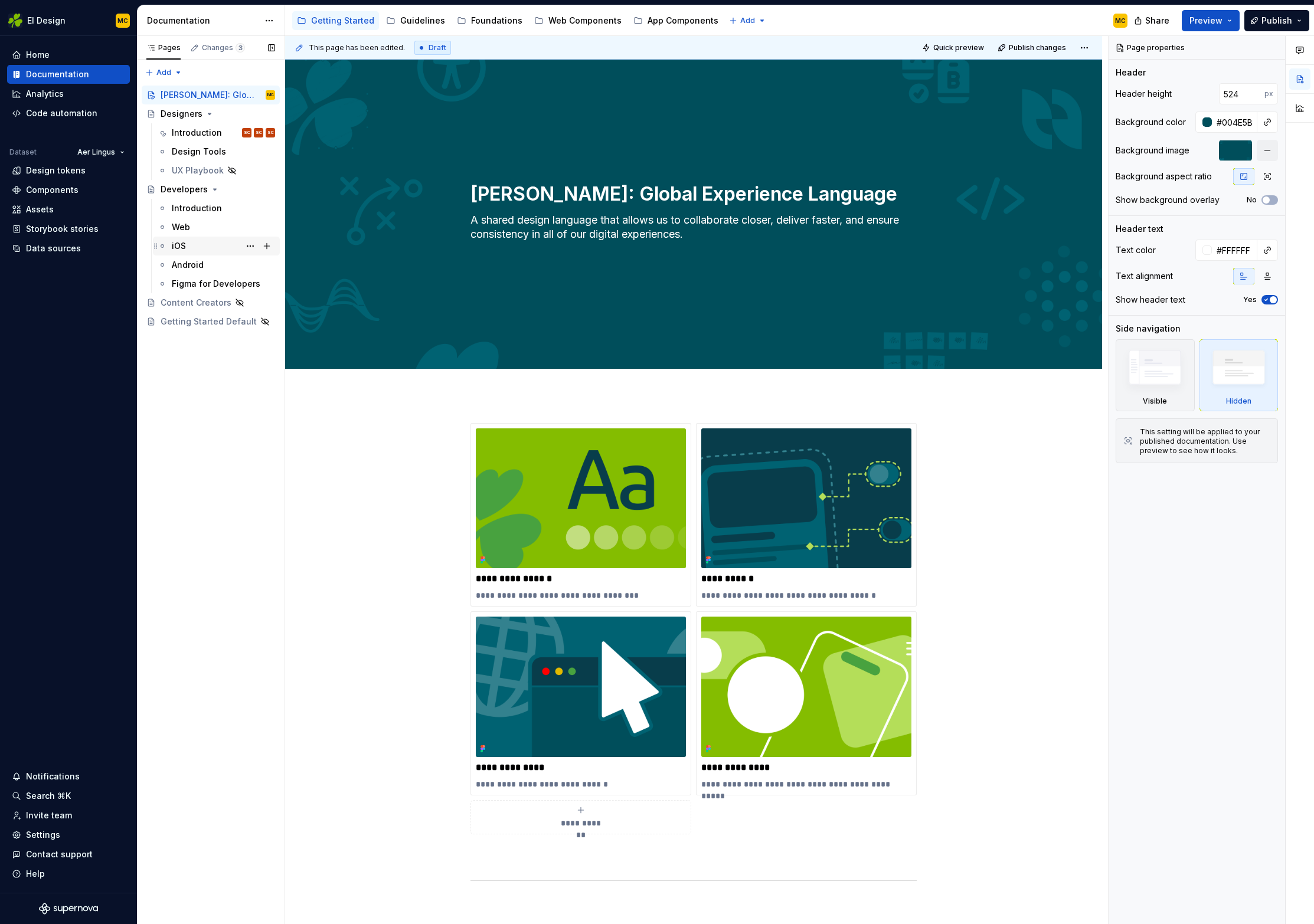
click at [221, 252] on div "iOS" at bounding box center [224, 246] width 103 height 17
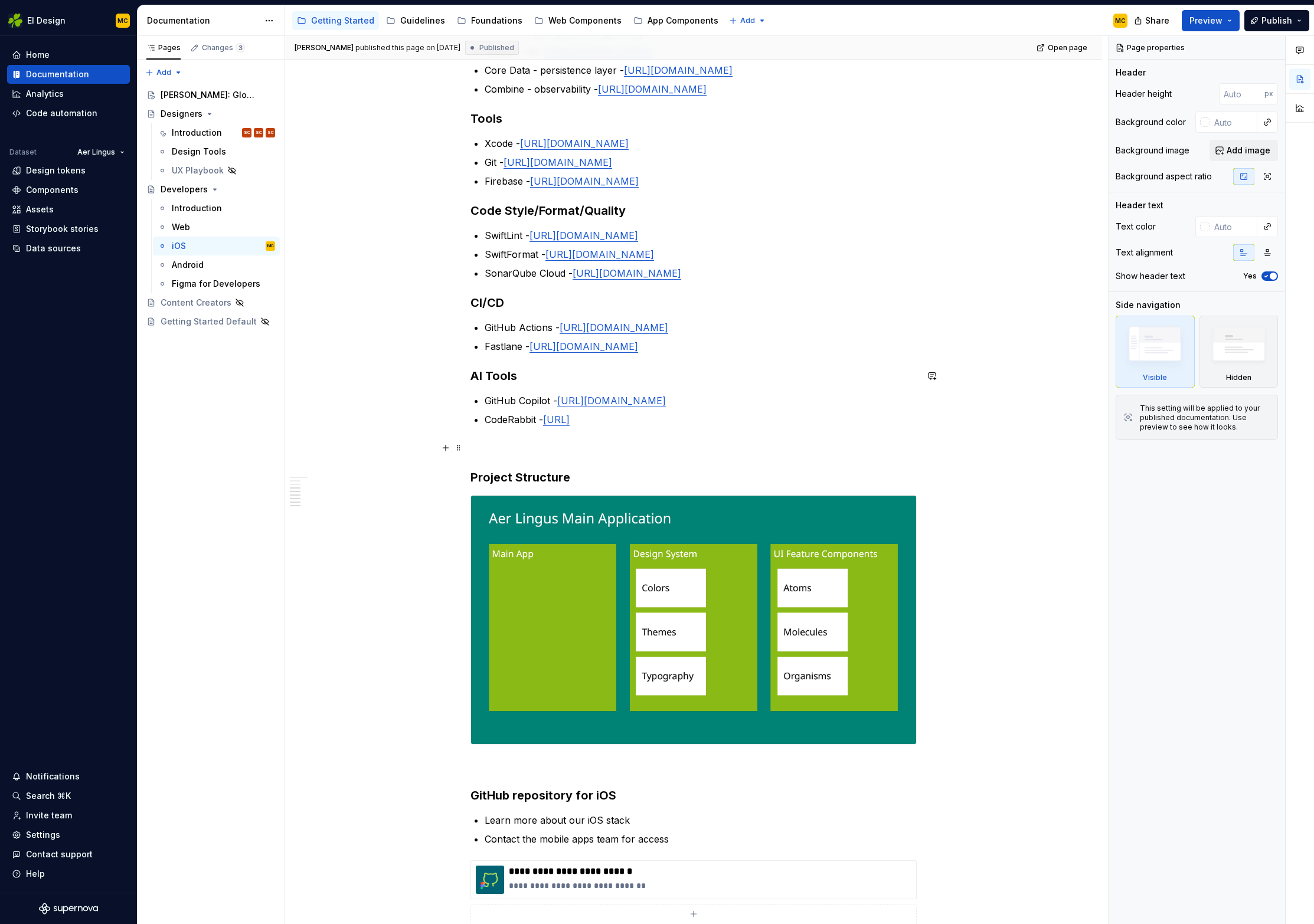
scroll to position [671, 0]
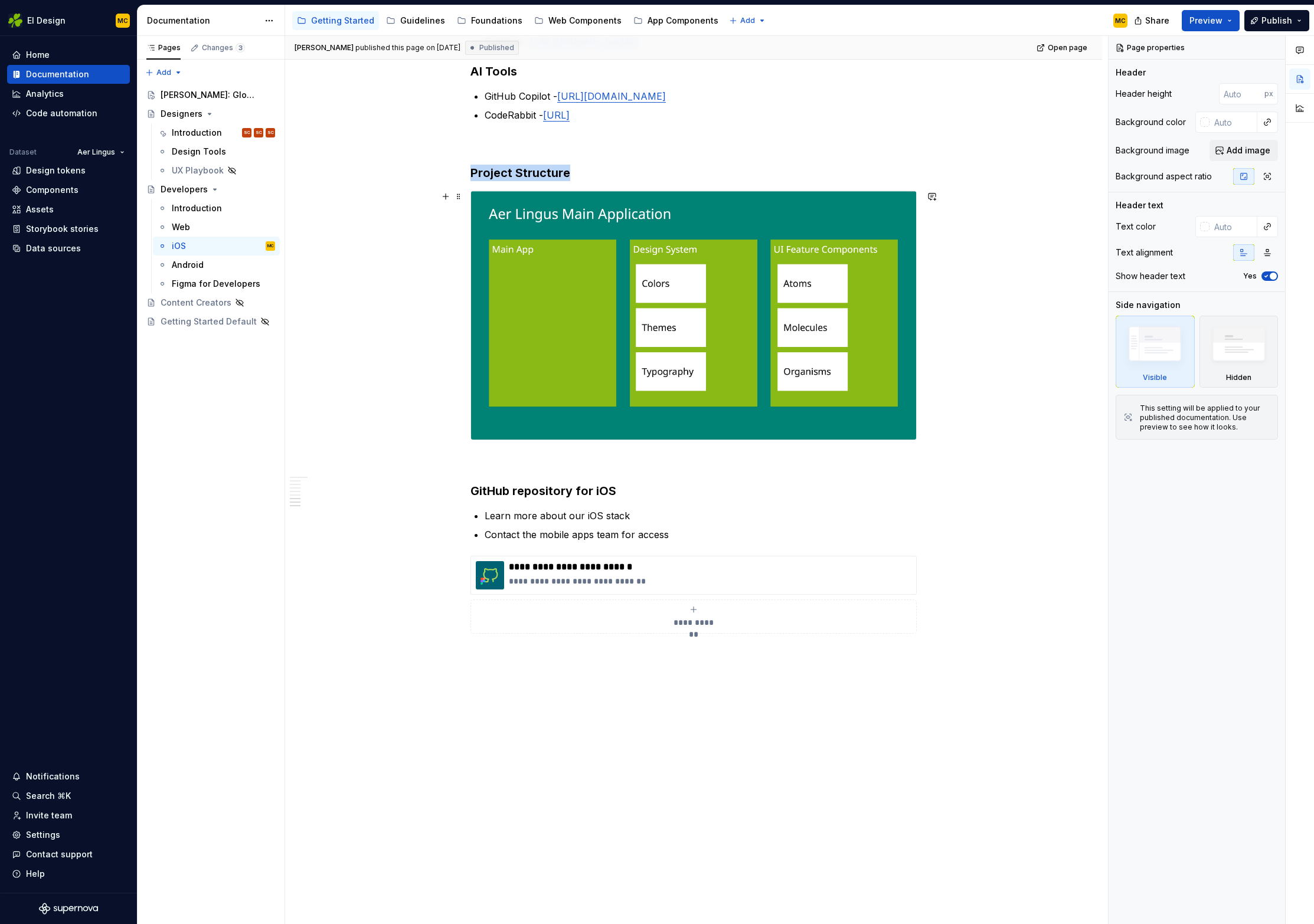
click at [682, 275] on img at bounding box center [693, 315] width 445 height 248
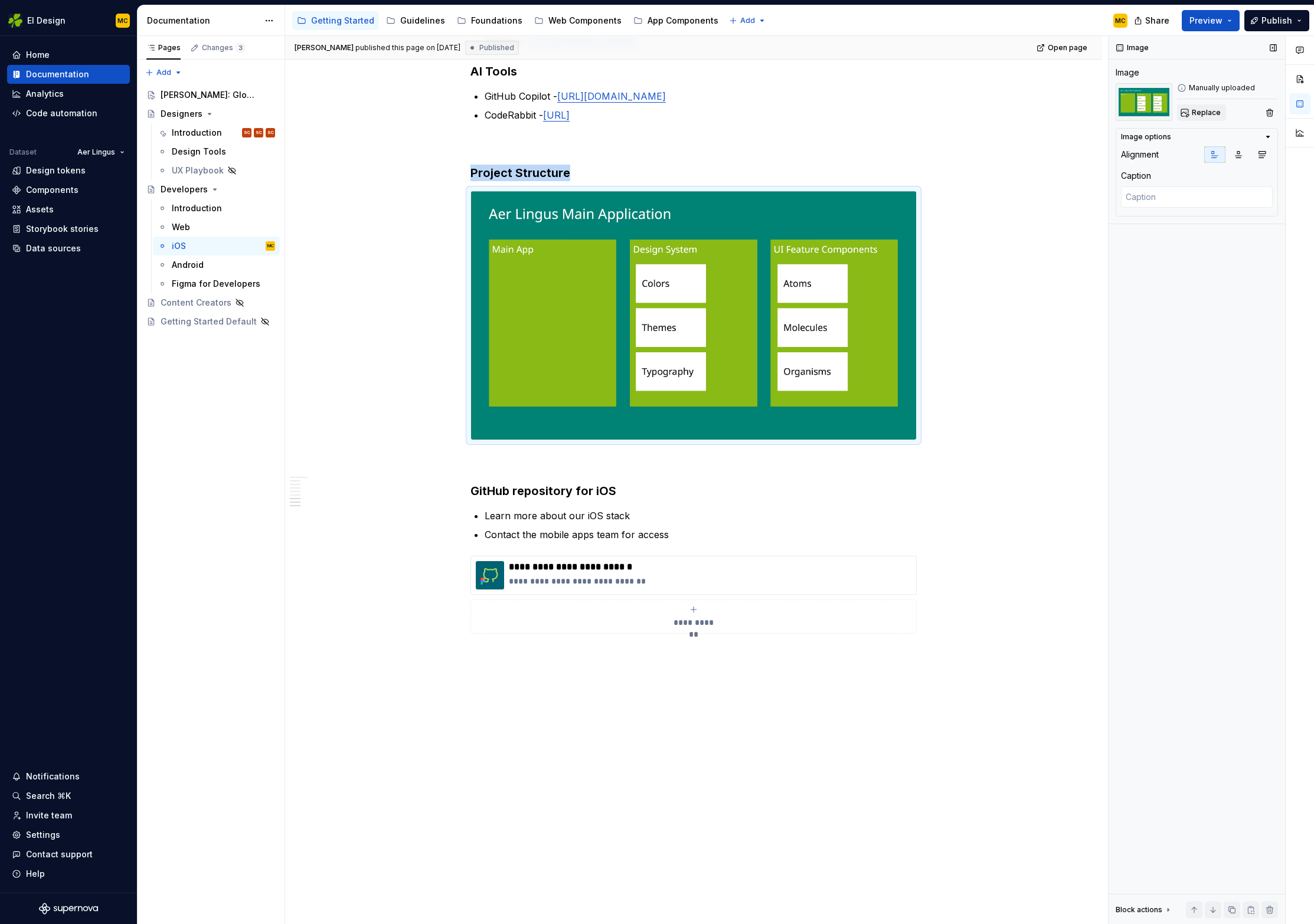
click at [1203, 114] on span "Replace" at bounding box center [1206, 112] width 29 height 9
type textarea "*"
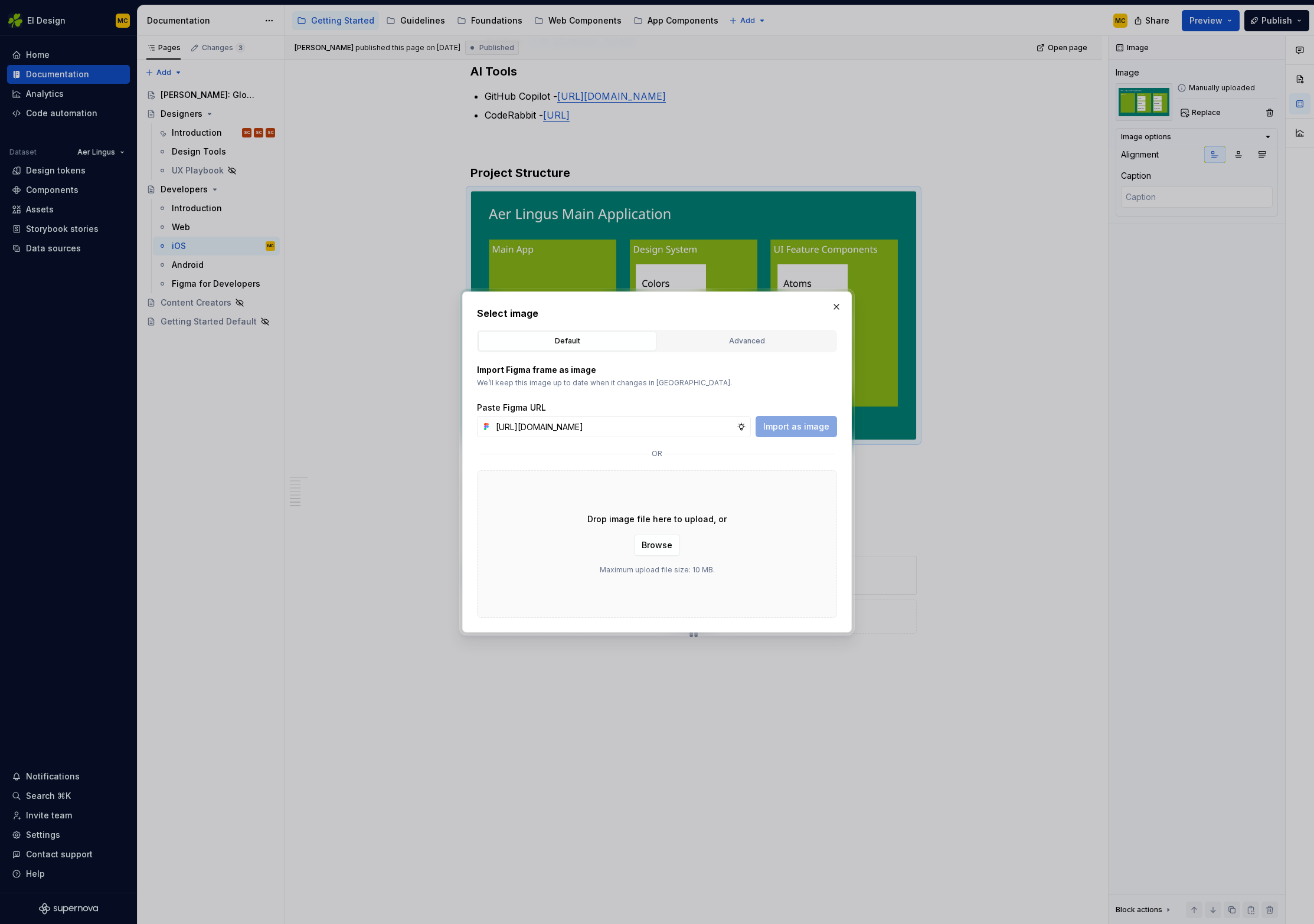
scroll to position [0, 261]
type input "[URL][DOMAIN_NAME]"
click at [820, 427] on span "Import as image" at bounding box center [796, 427] width 66 height 12
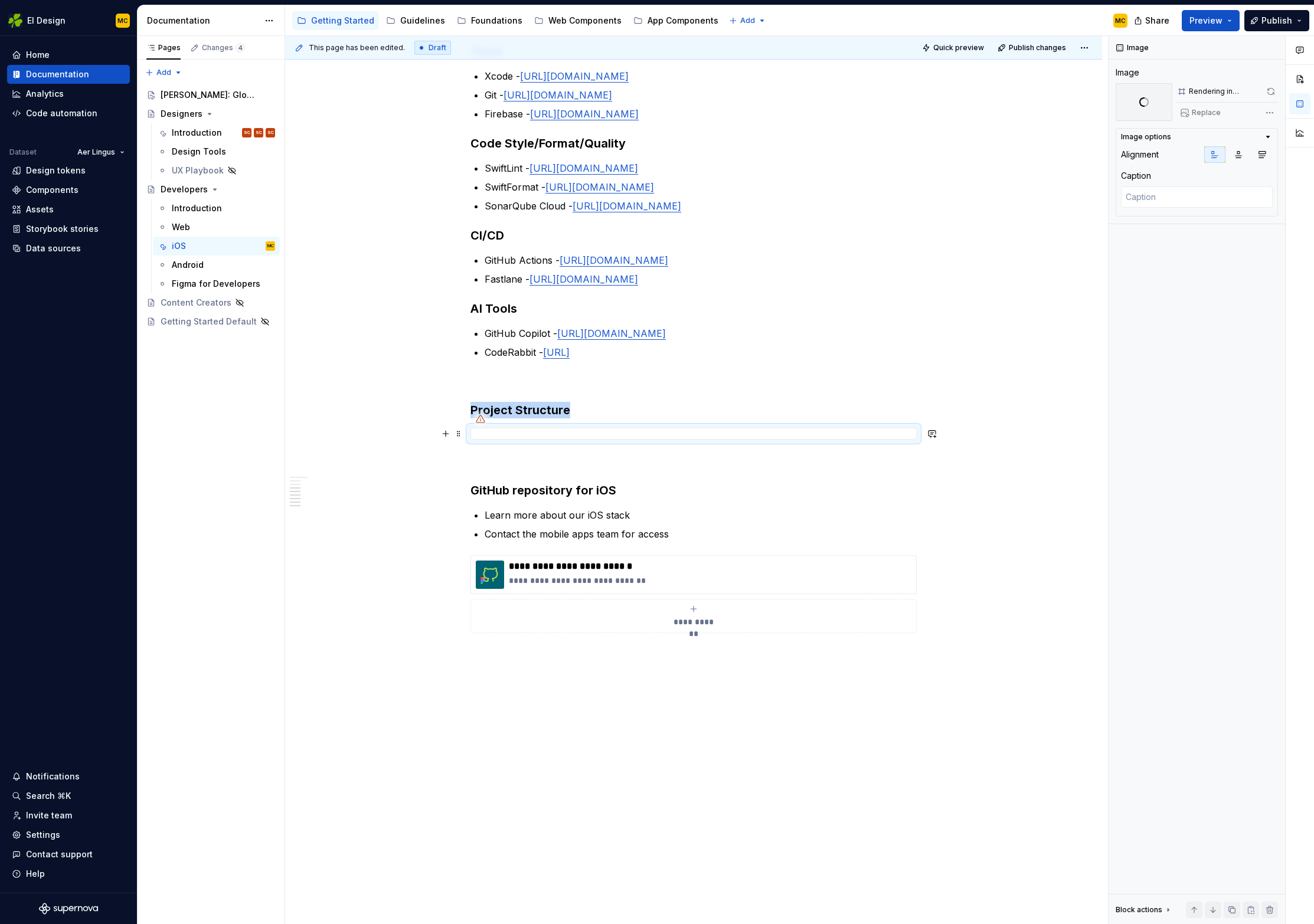
scroll to position [433, 0]
click at [198, 263] on div "Android" at bounding box center [188, 265] width 32 height 12
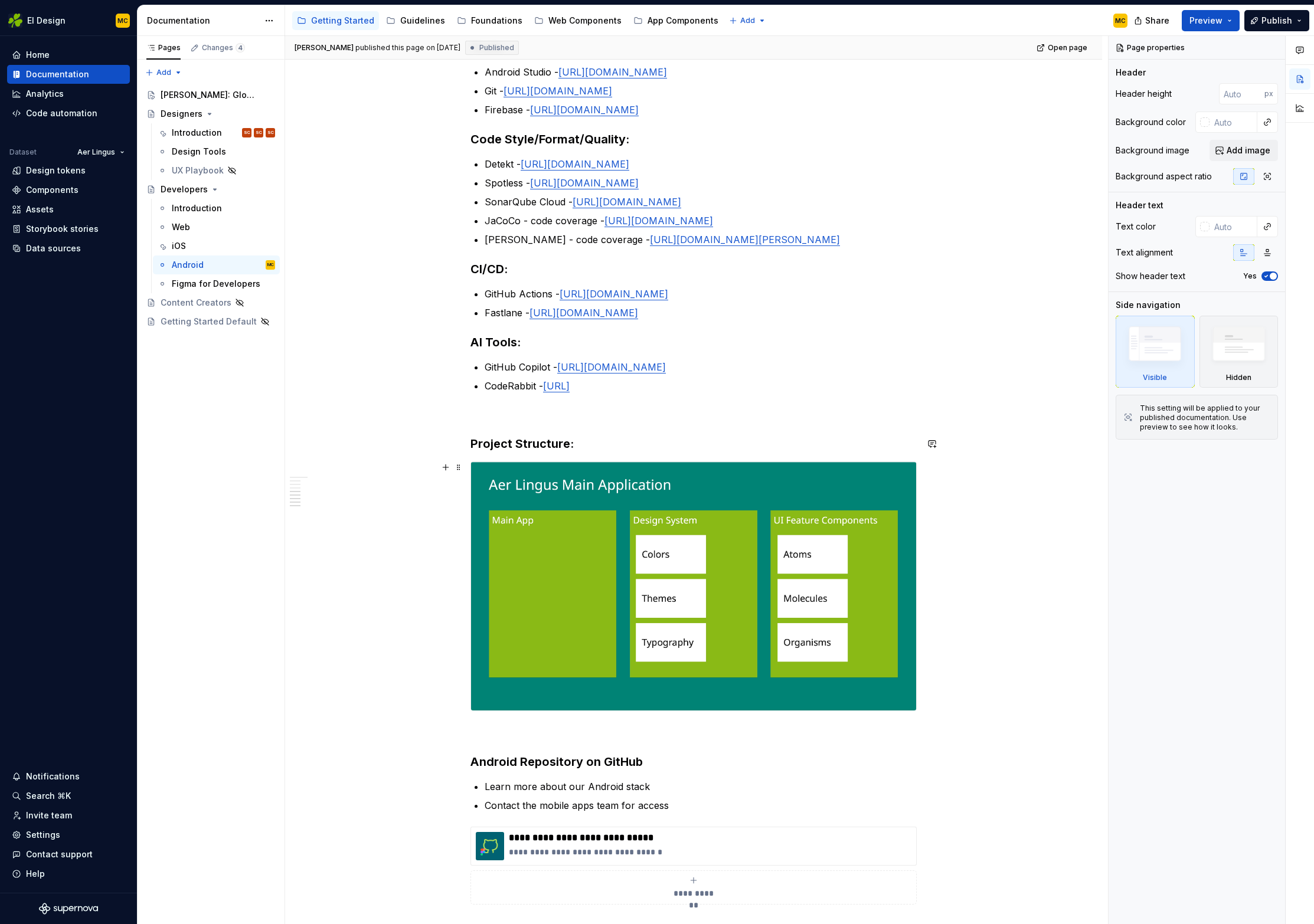
scroll to position [534, 0]
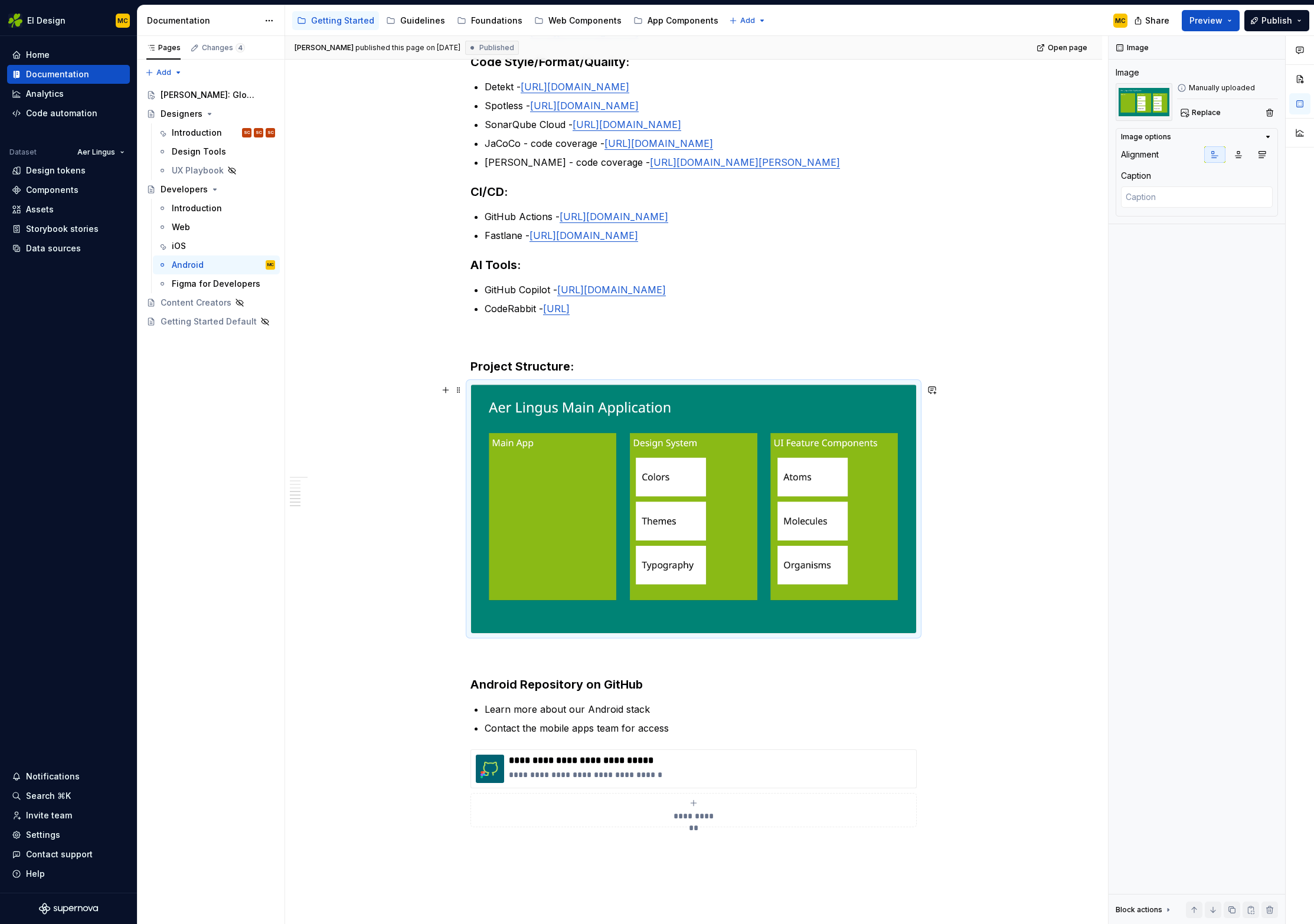
click at [668, 484] on img at bounding box center [693, 508] width 445 height 248
click at [1215, 118] on button "Replace" at bounding box center [1201, 112] width 49 height 17
type textarea "*"
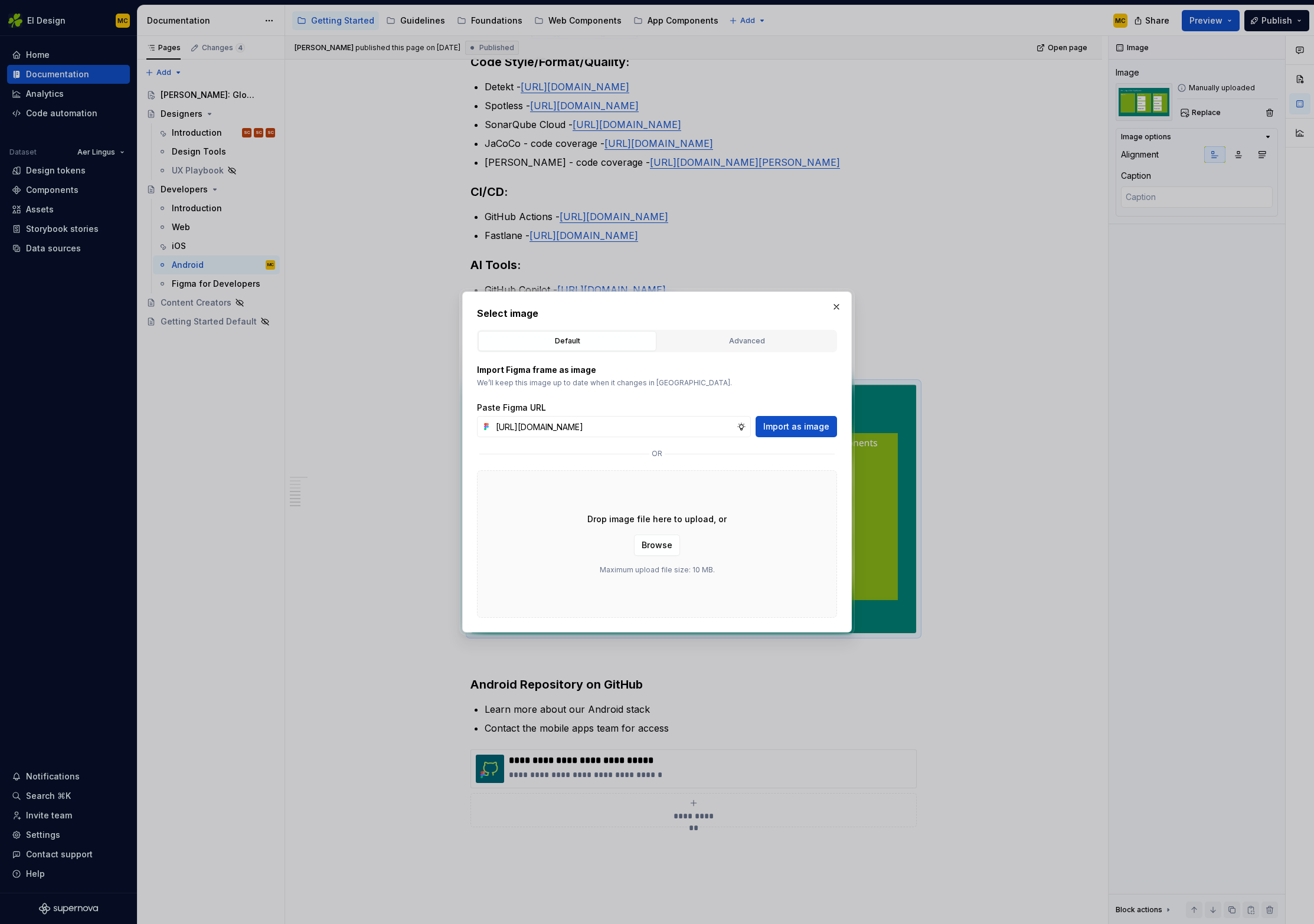
scroll to position [0, 261]
type input "[URL][DOMAIN_NAME]"
click at [801, 428] on span "Import as image" at bounding box center [796, 427] width 66 height 12
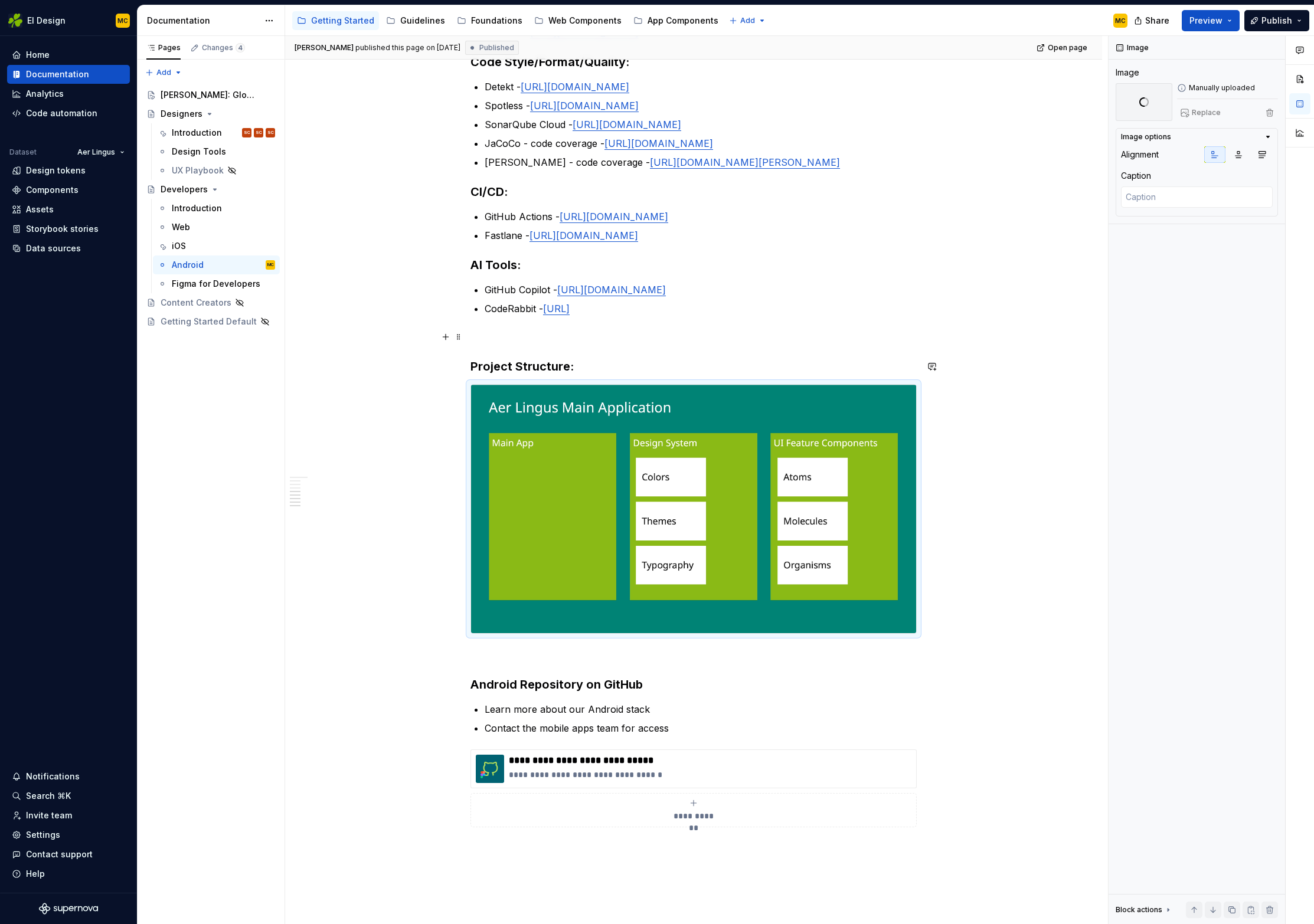
scroll to position [490, 0]
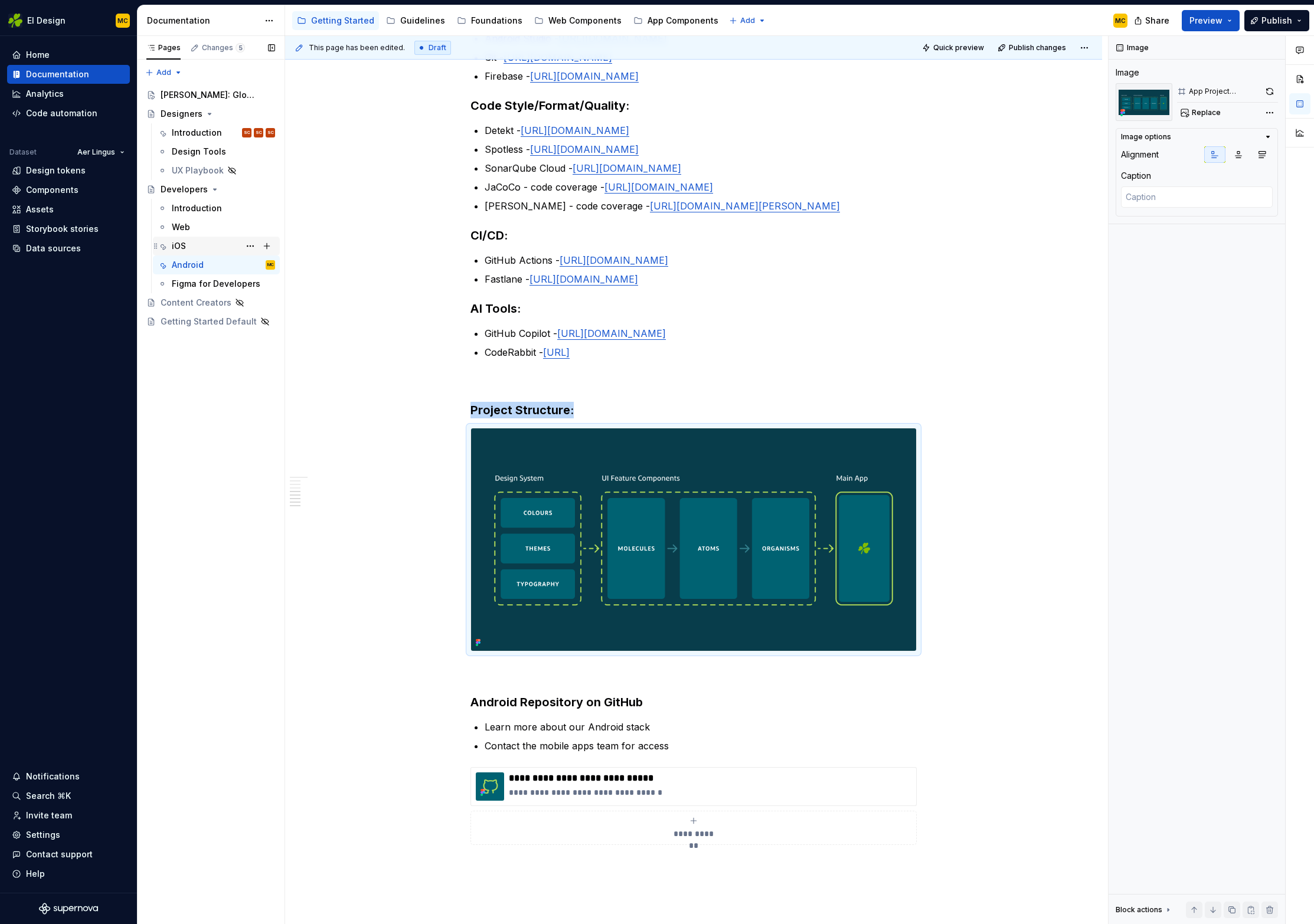
click at [211, 250] on div "iOS" at bounding box center [224, 246] width 103 height 17
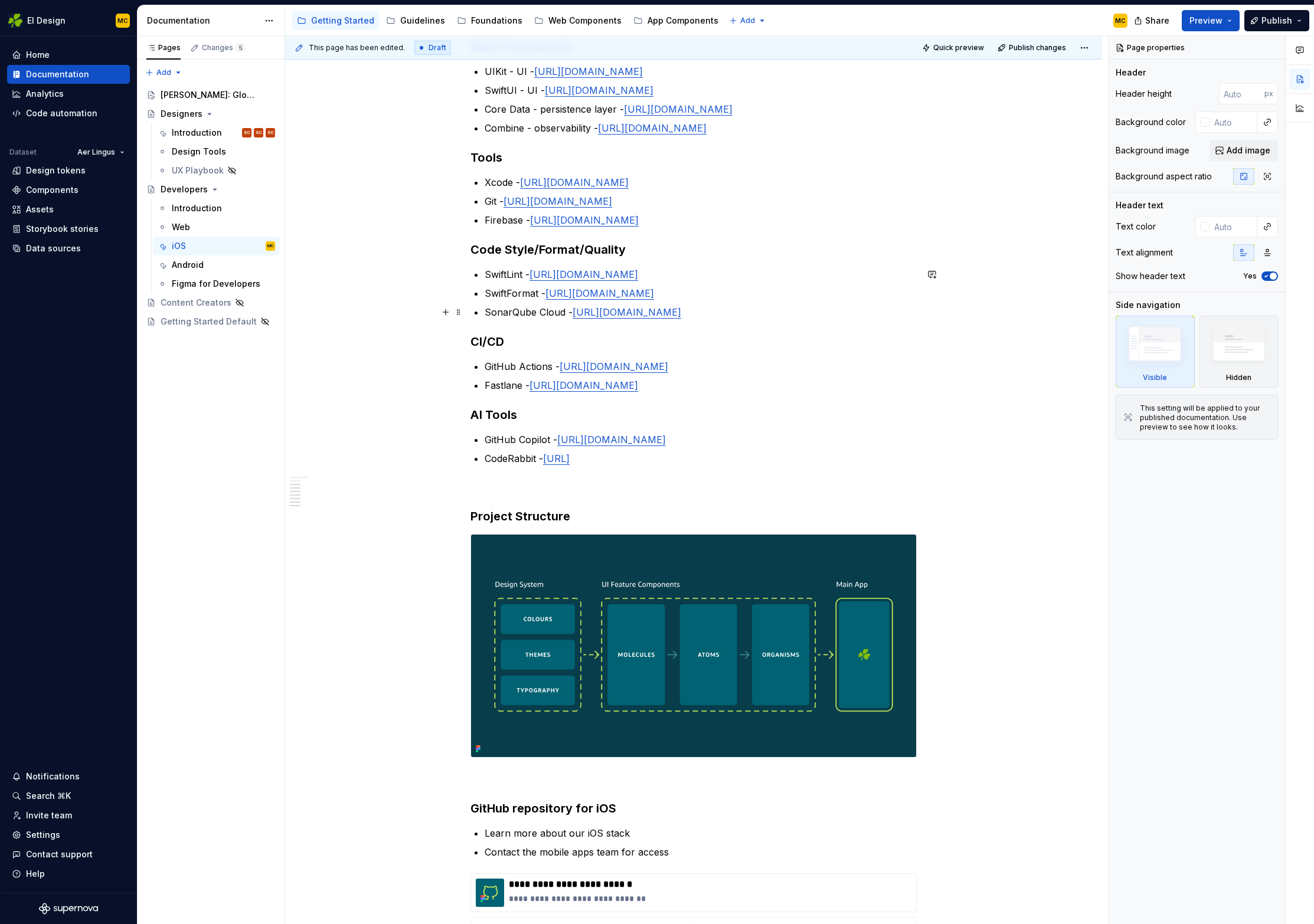
scroll to position [328, 0]
click at [1278, 23] on span "Publish" at bounding box center [1277, 20] width 31 height 12
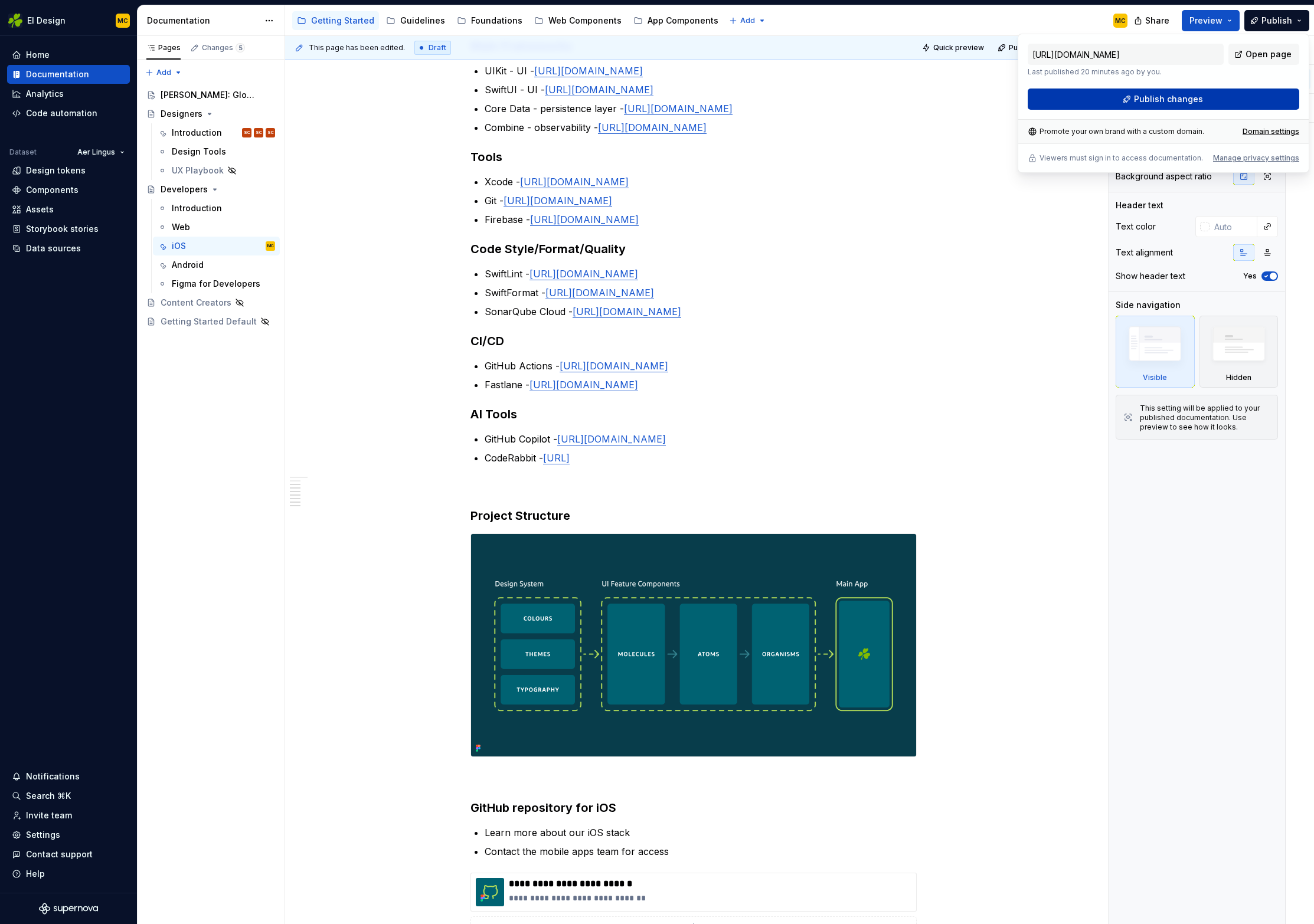
click at [1173, 101] on span "Publish changes" at bounding box center [1168, 99] width 69 height 12
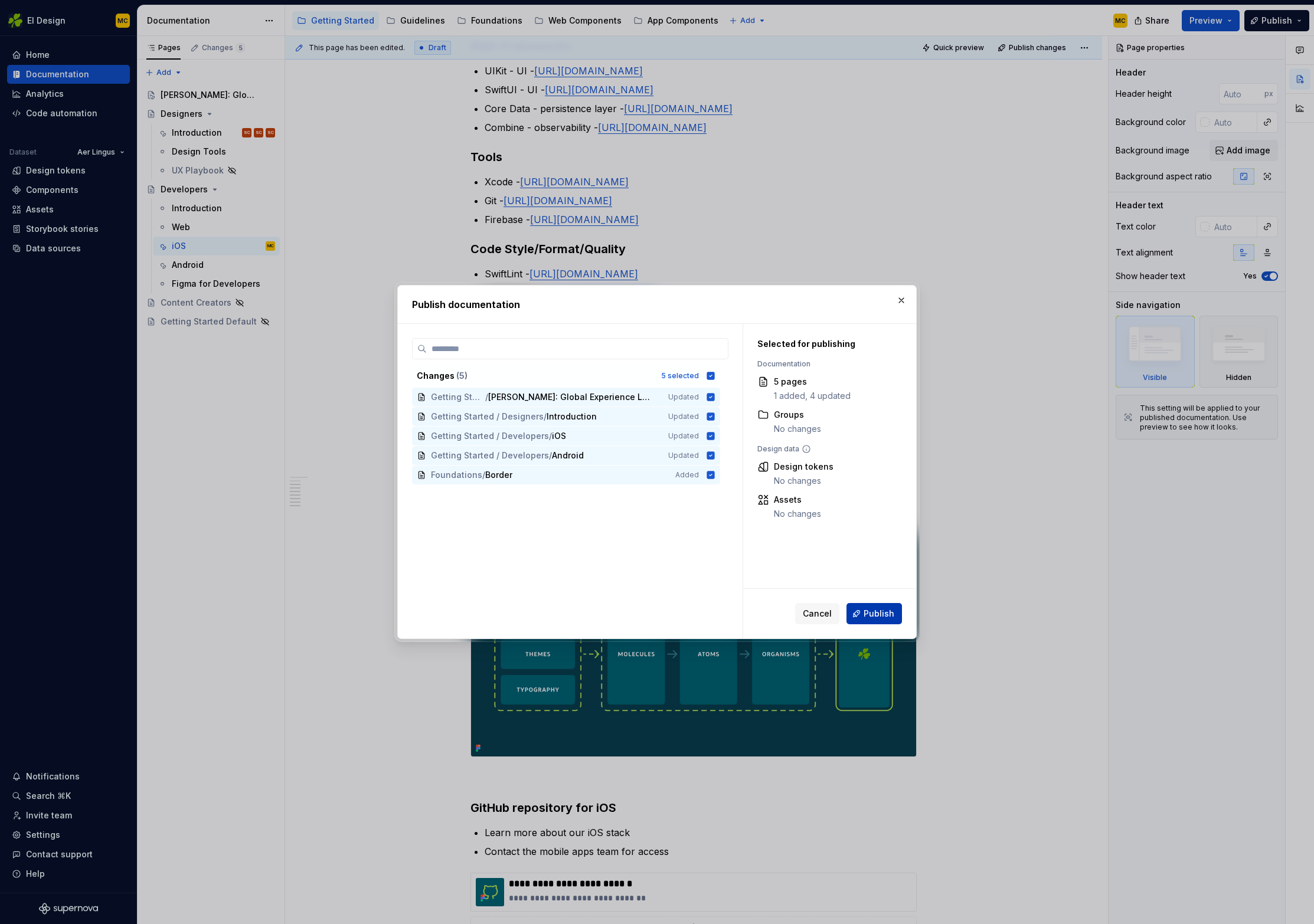
click at [868, 613] on span "Publish" at bounding box center [879, 614] width 31 height 12
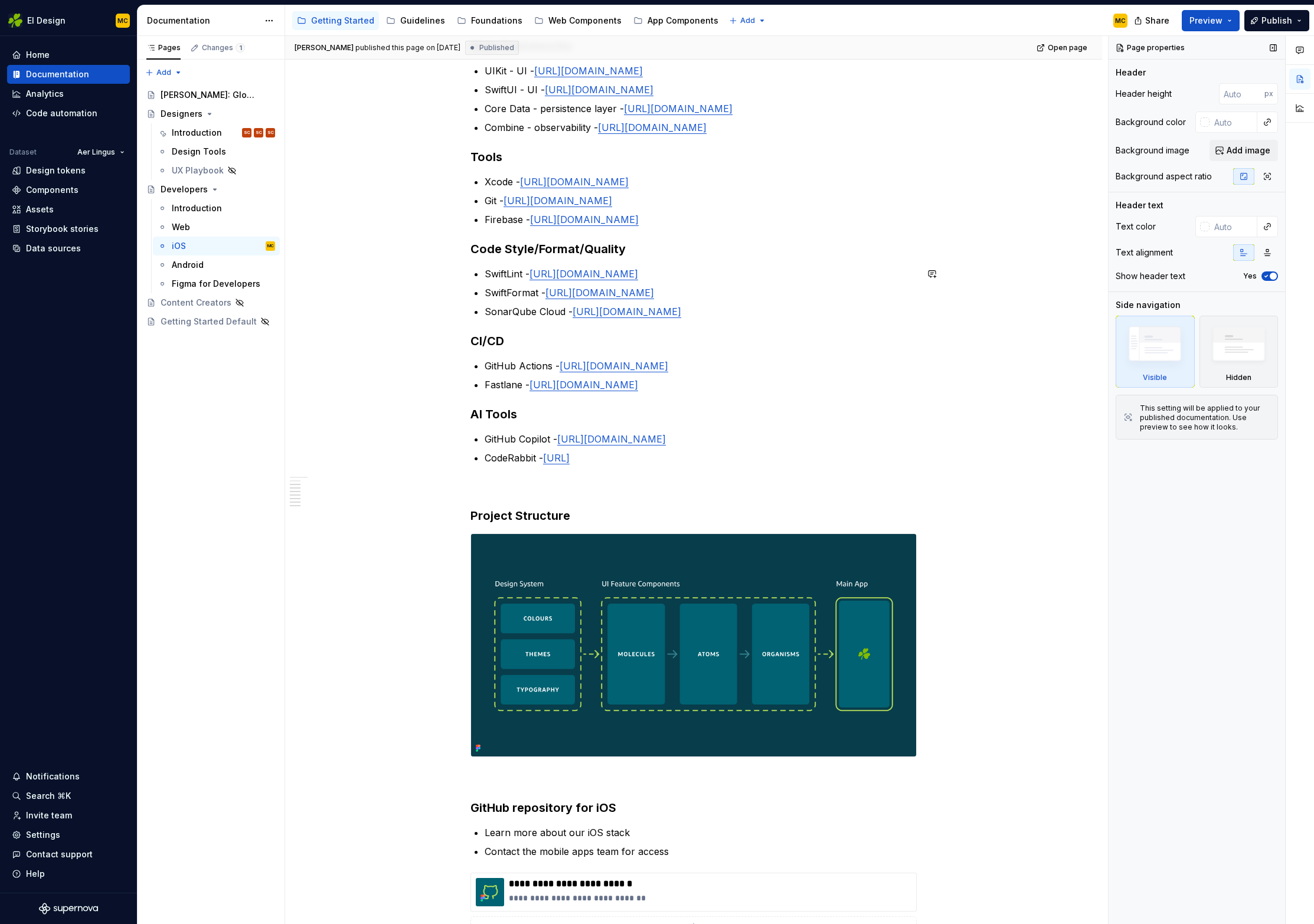
scroll to position [387, 0]
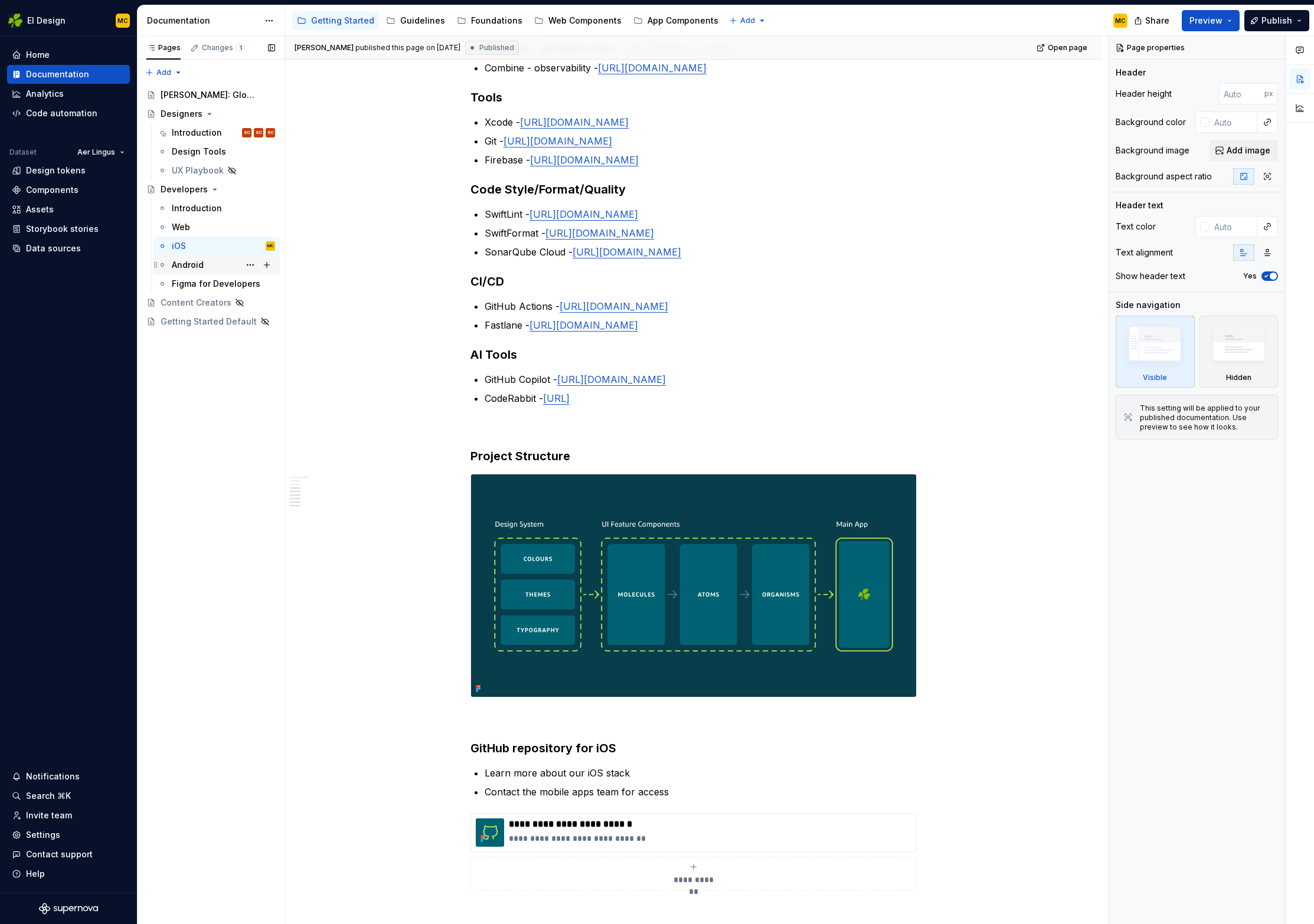
click at [200, 266] on div "Android" at bounding box center [188, 265] width 32 height 12
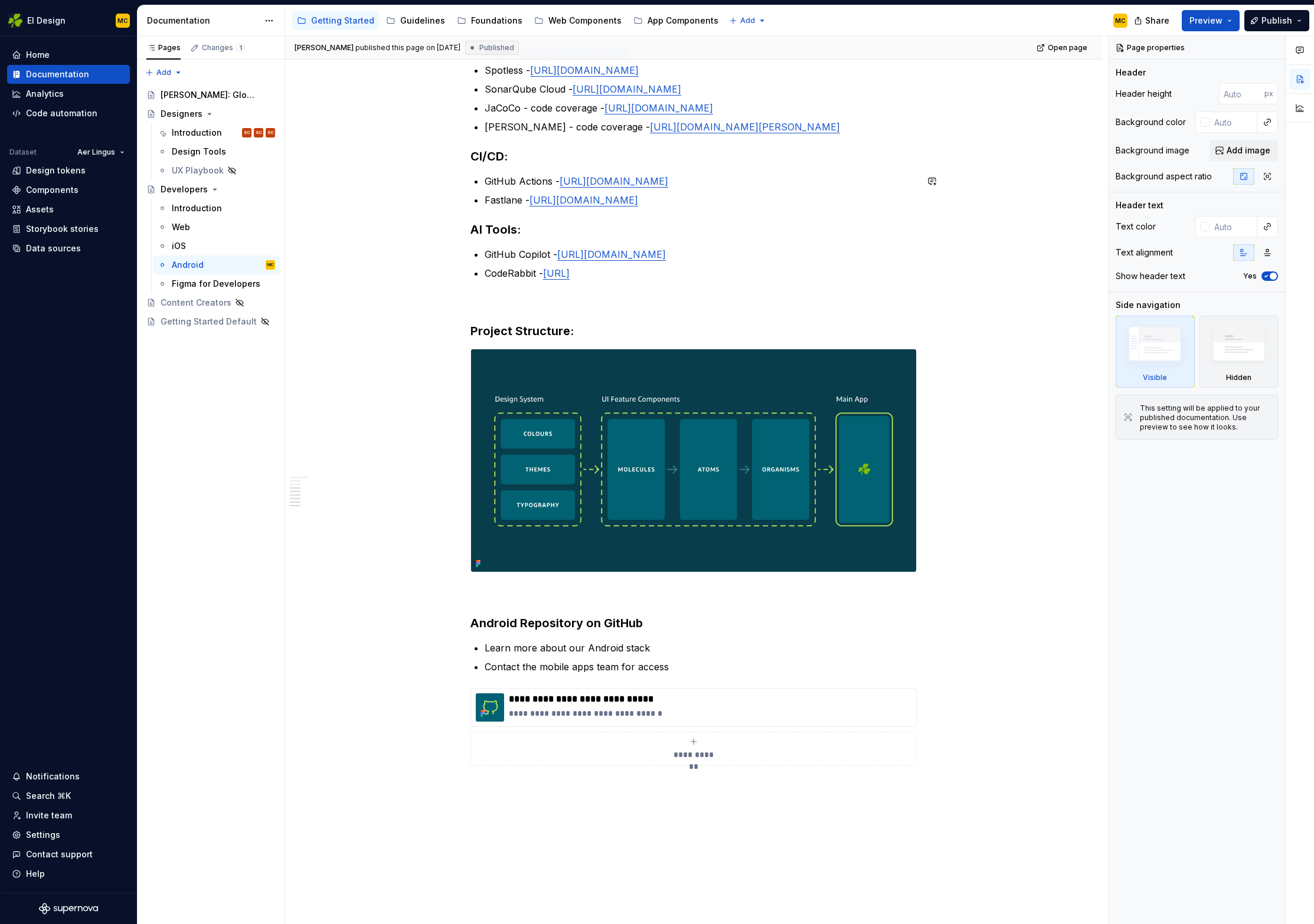
scroll to position [695, 0]
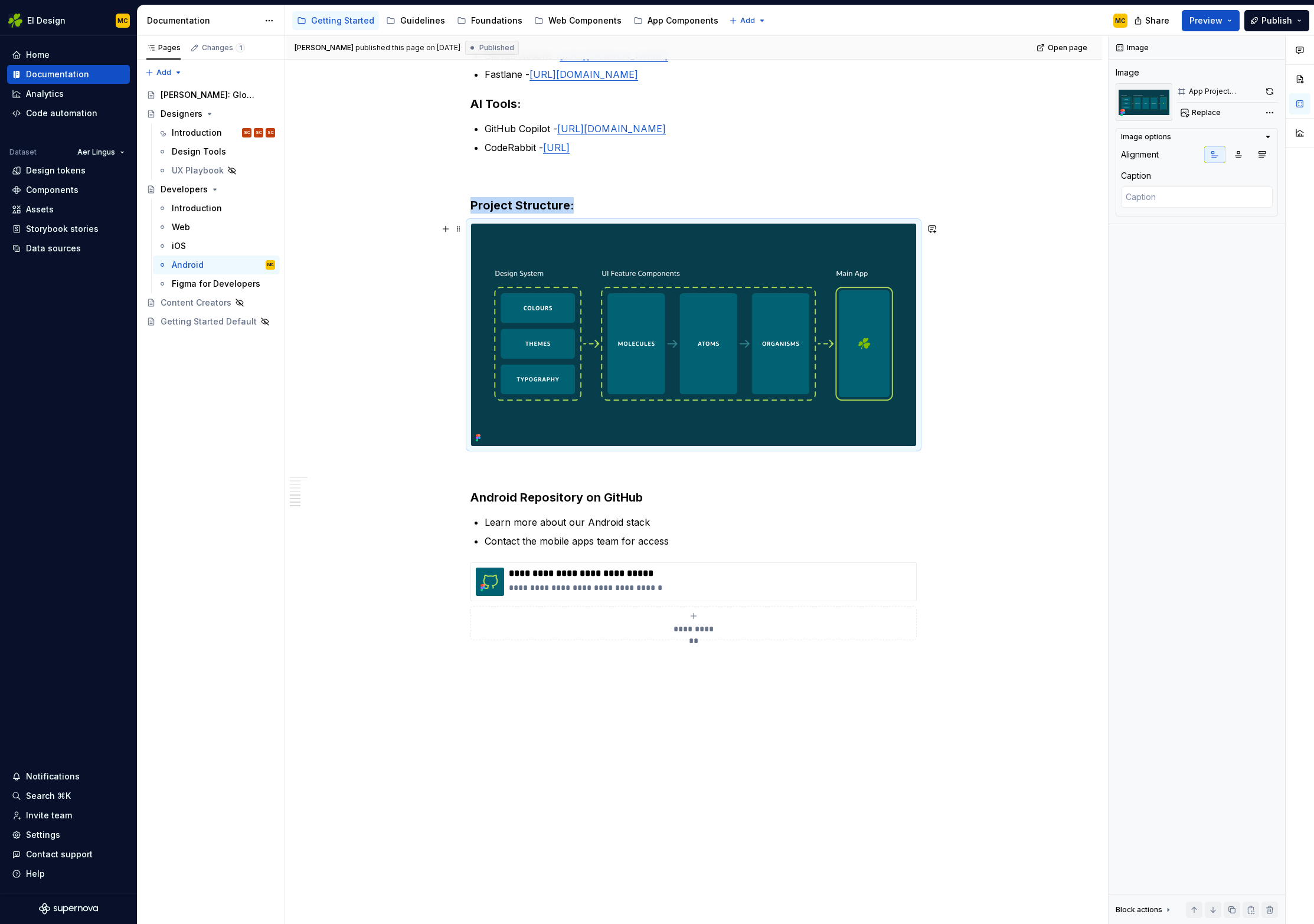
click at [807, 375] on img at bounding box center [693, 335] width 445 height 223
click at [1070, 289] on div "Android Development Languages: Kotlin - [URL][DOMAIN_NAME] Java (legacy) - [URL…" at bounding box center [693, 221] width 817 height 1421
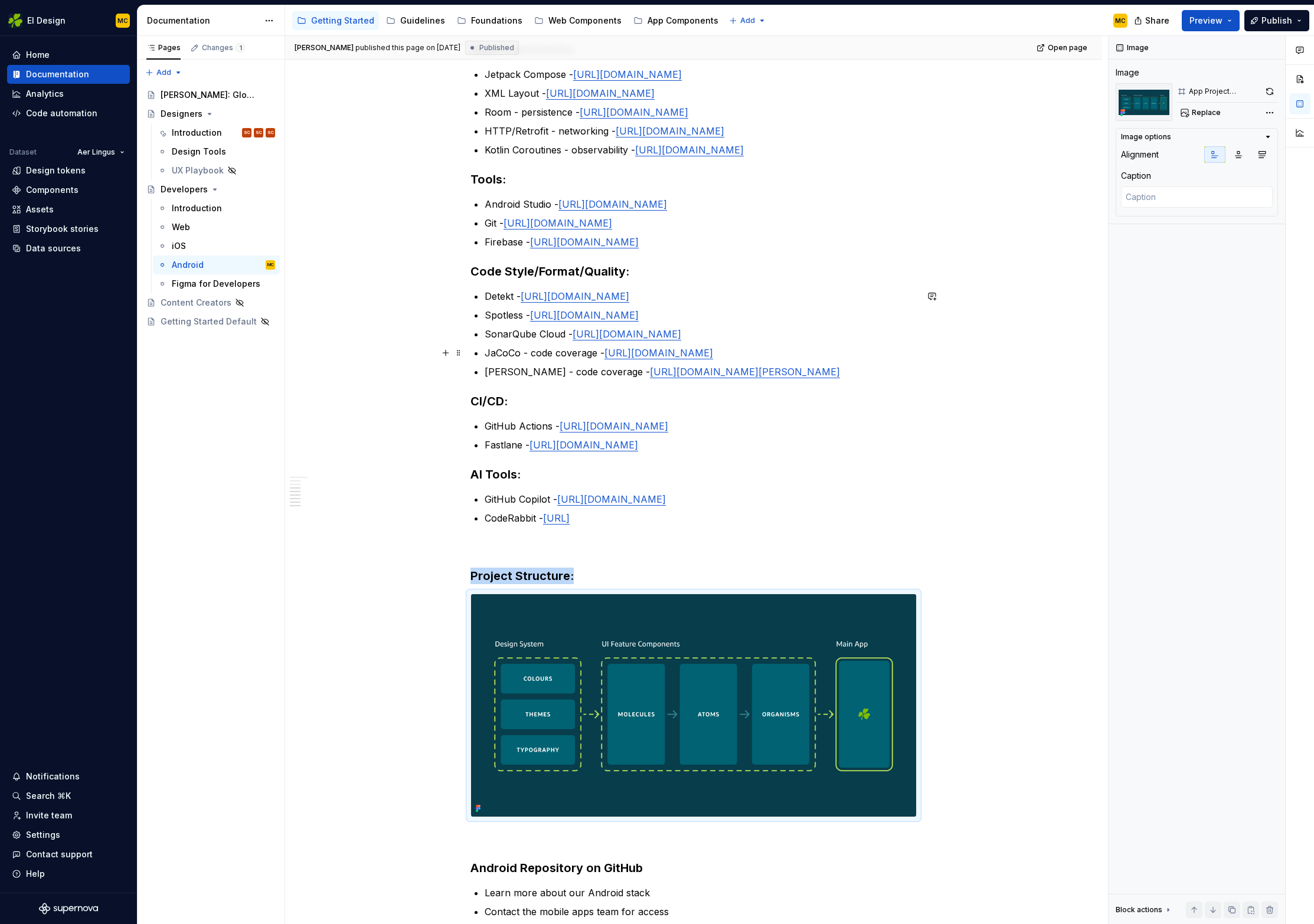
scroll to position [317, 0]
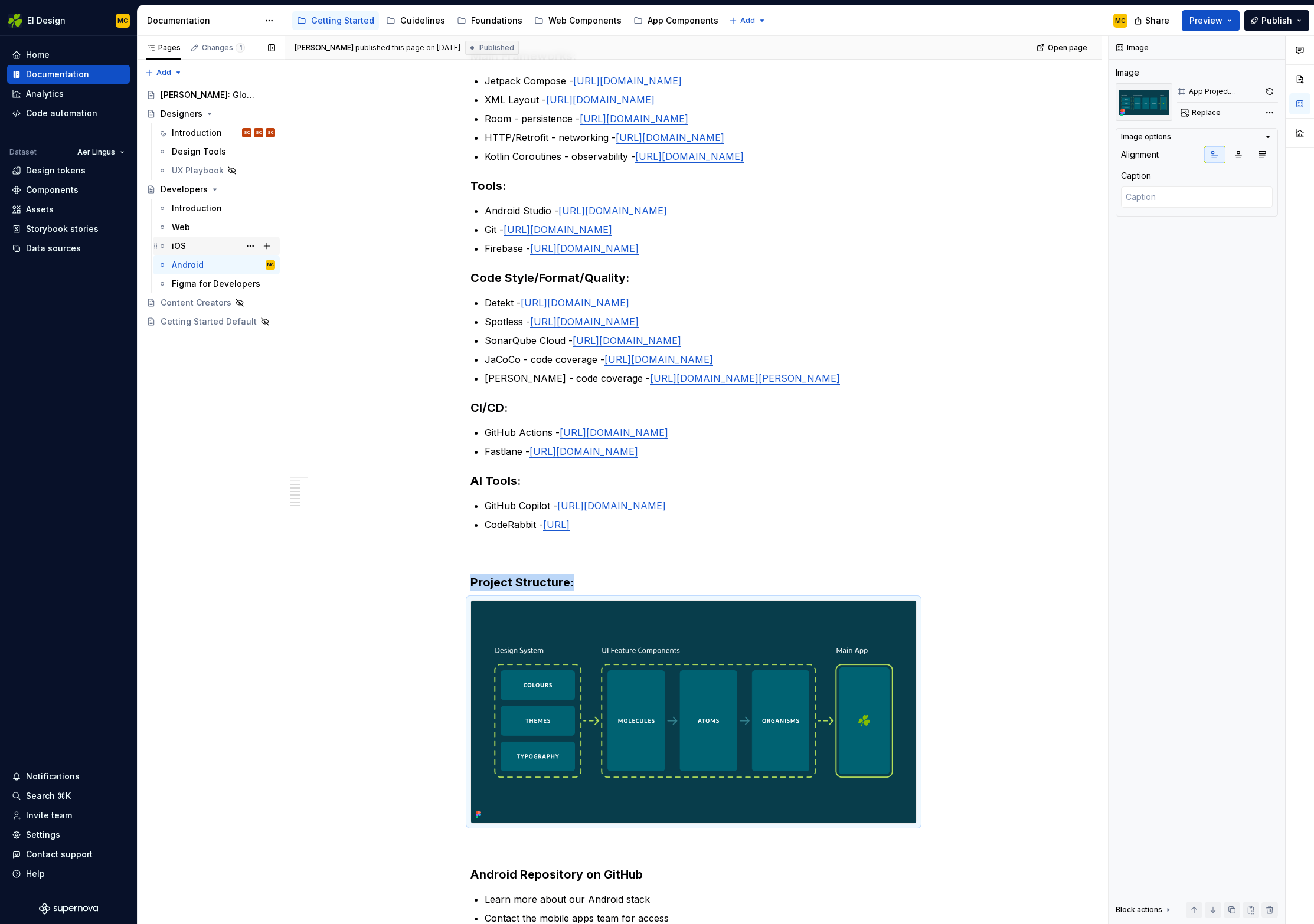
click at [184, 245] on div "iOS" at bounding box center [178, 246] width 14 height 12
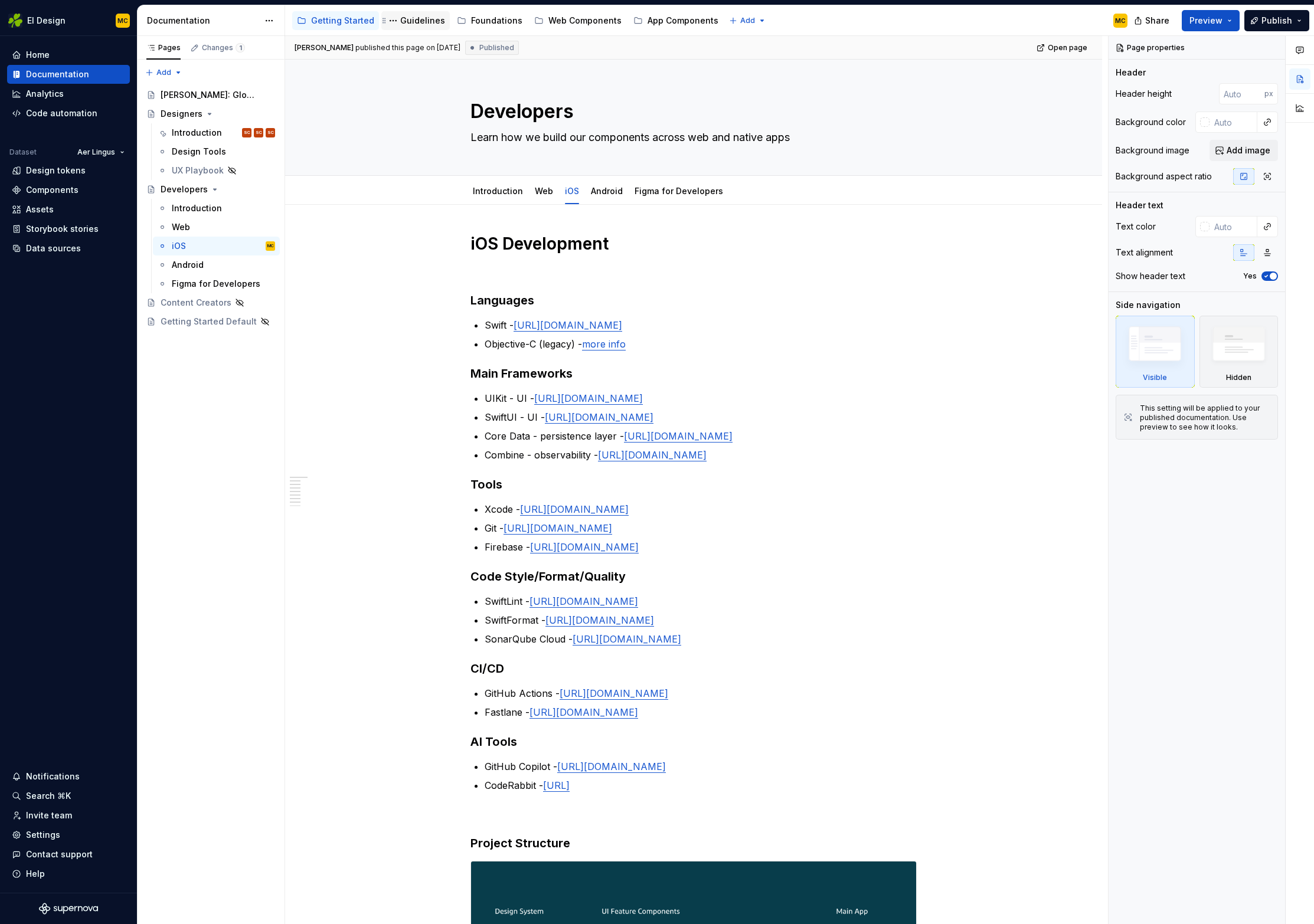
click at [415, 18] on div "Guidelines" at bounding box center [423, 20] width 45 height 12
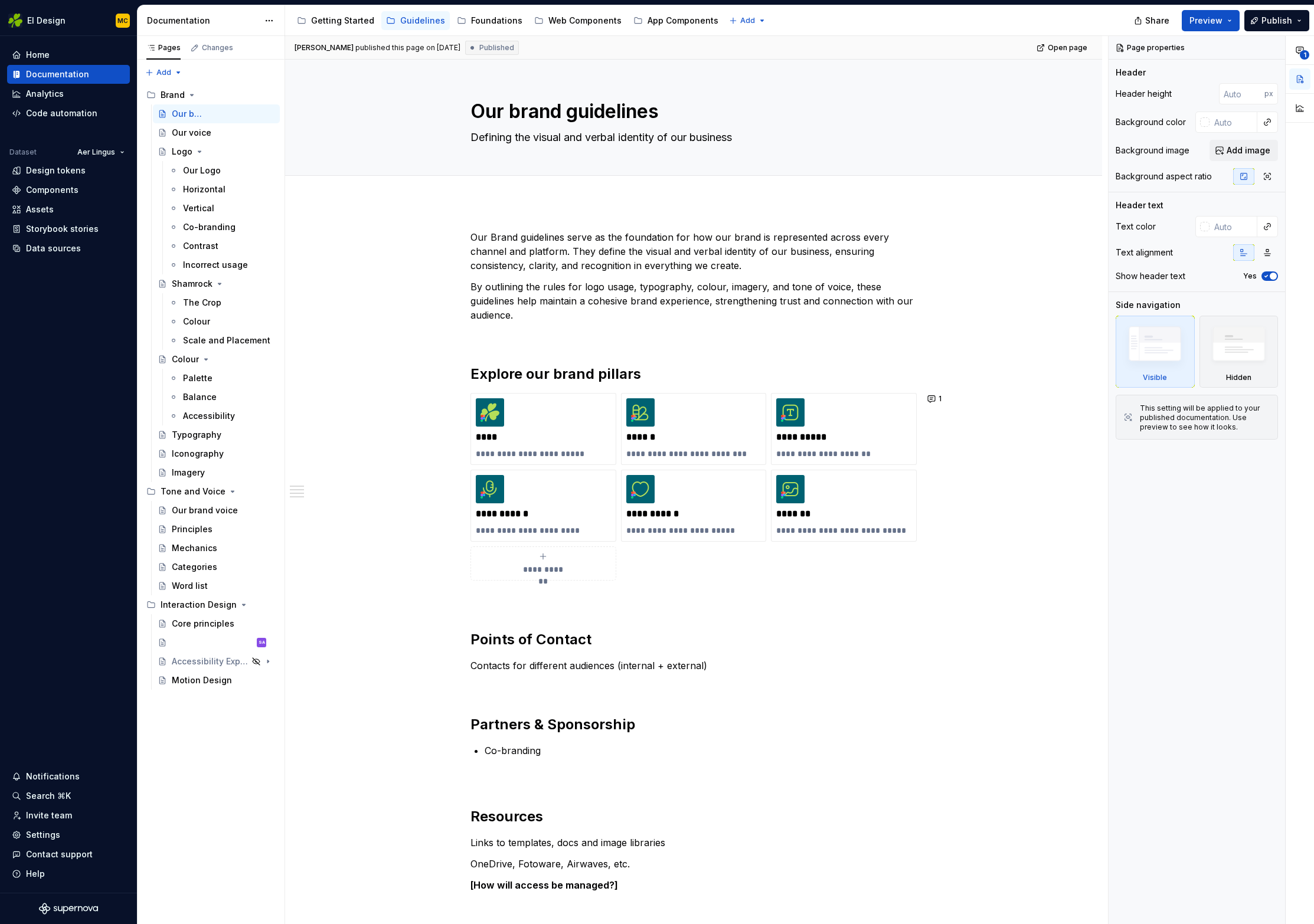
type textarea "*"
